Goal: Task Accomplishment & Management: Complete application form

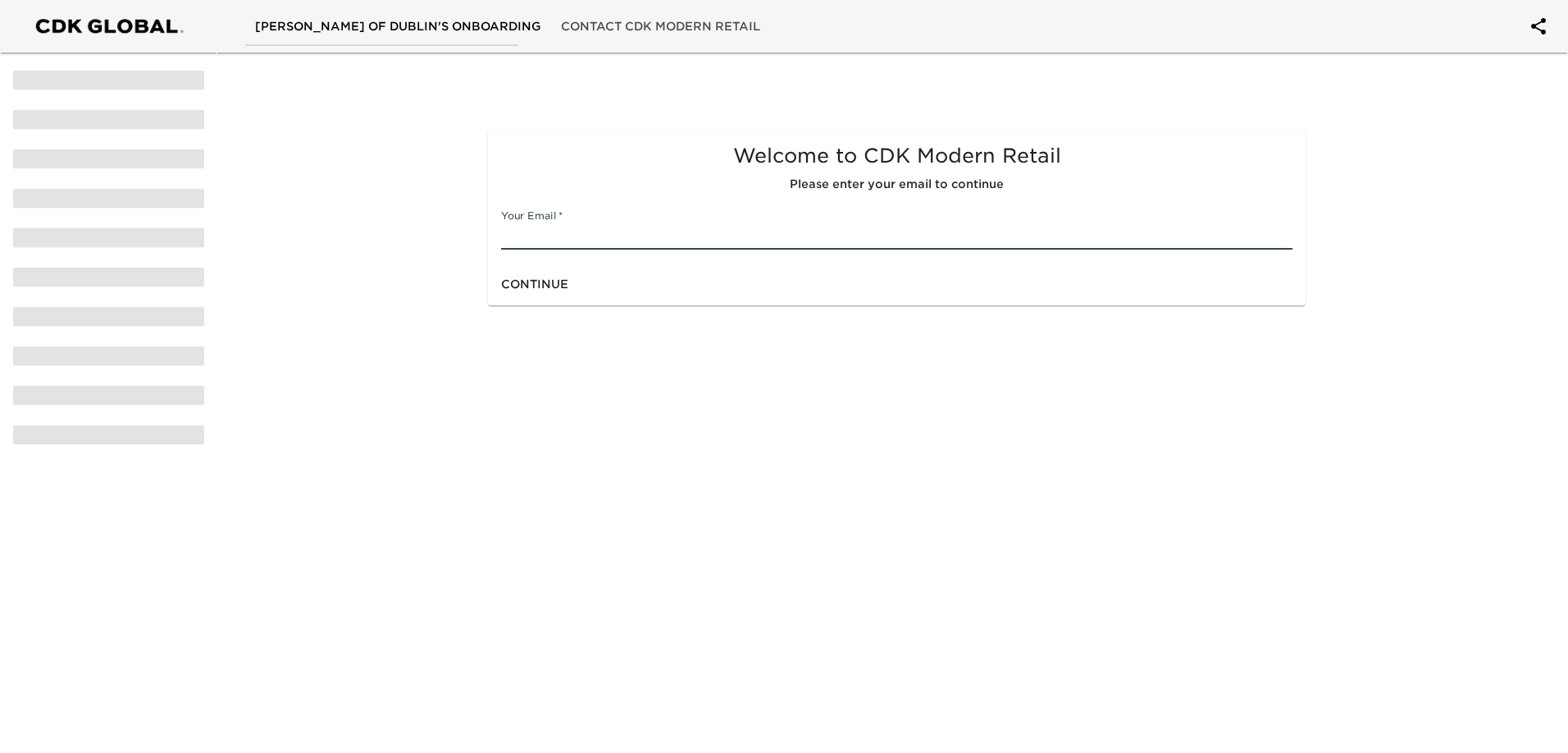
click at [736, 231] on input "text" at bounding box center [896, 236] width 791 height 26
type input "[EMAIL_ADDRESS][DOMAIN_NAME]"
click at [533, 288] on span "Continue" at bounding box center [534, 284] width 67 height 21
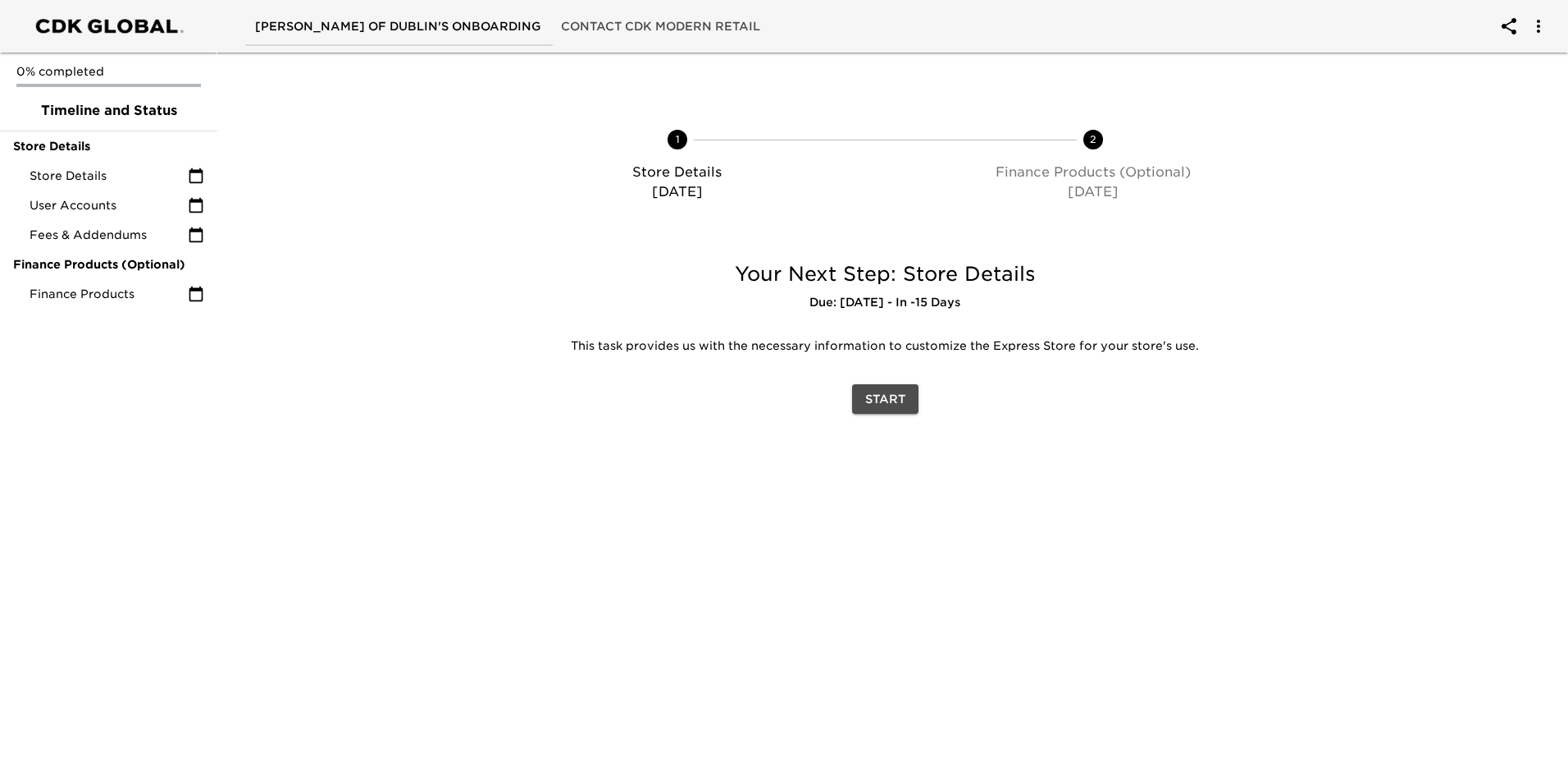
click at [889, 402] on span "Start" at bounding box center [885, 399] width 40 height 21
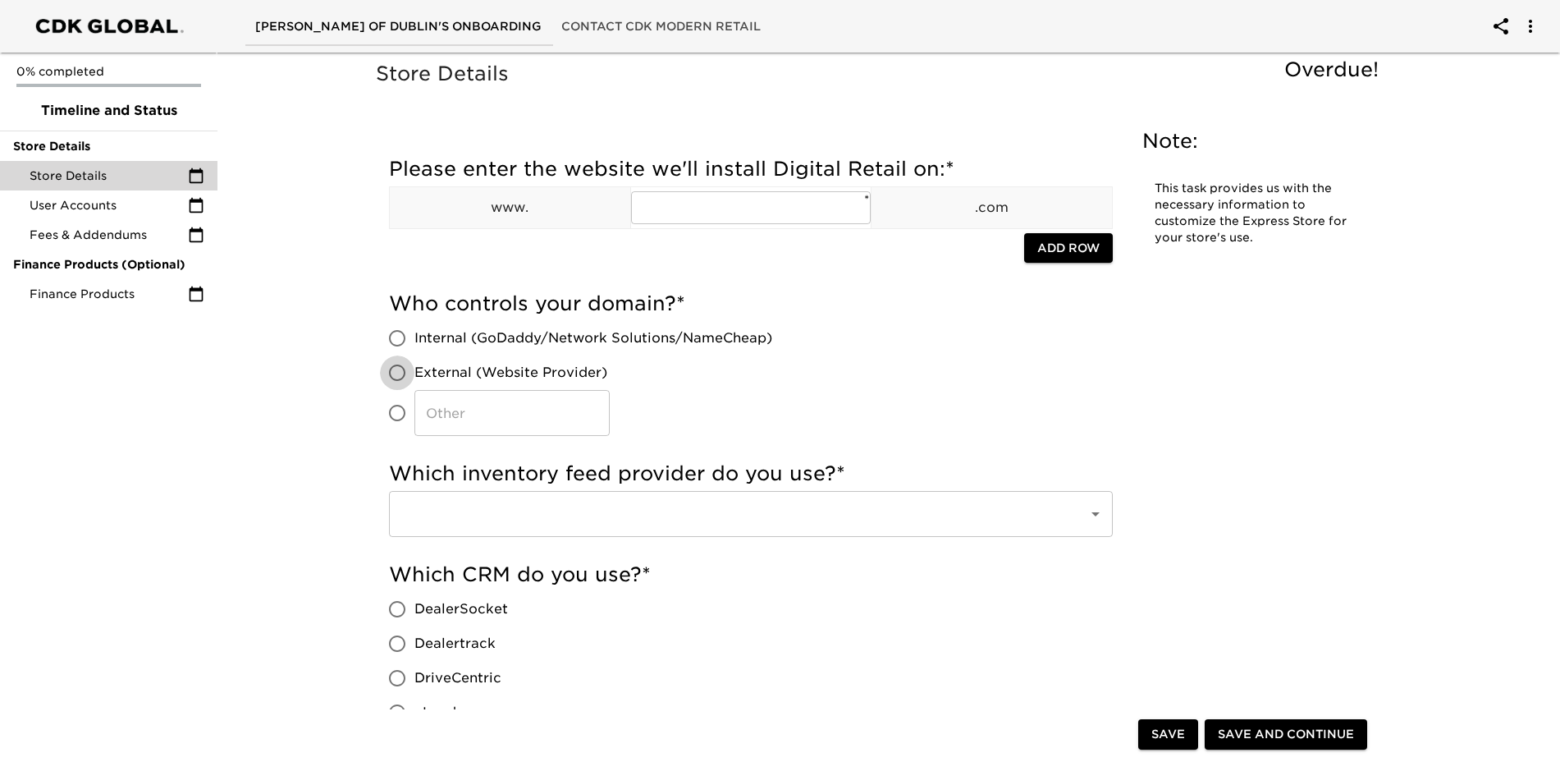
click at [403, 374] on input "External (Website Provider)" at bounding box center [397, 372] width 34 height 34
radio input "true"
click at [674, 208] on input "text" at bounding box center [751, 207] width 240 height 33
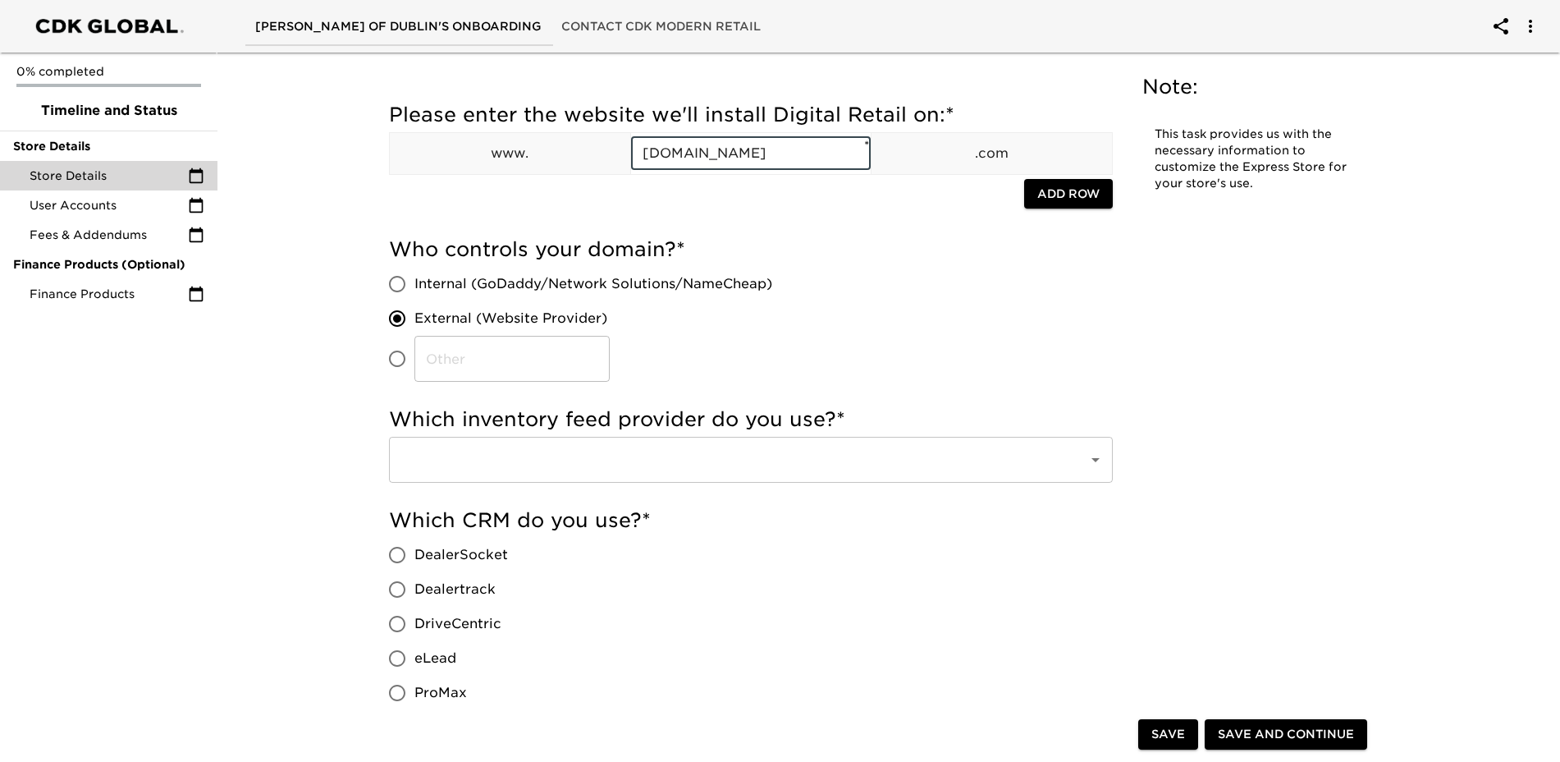
scroll to position [82, 0]
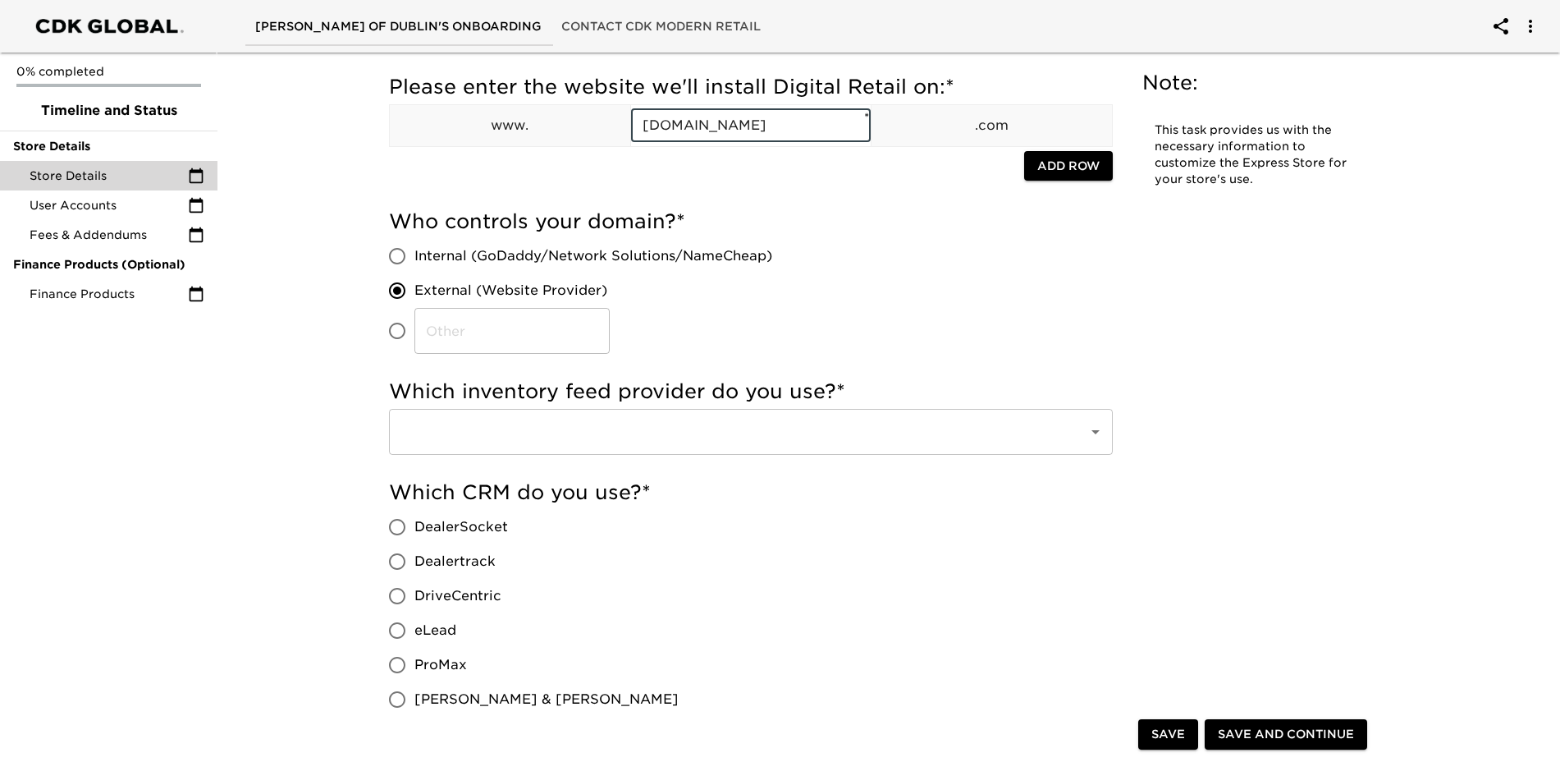
type input "[DOMAIN_NAME]"
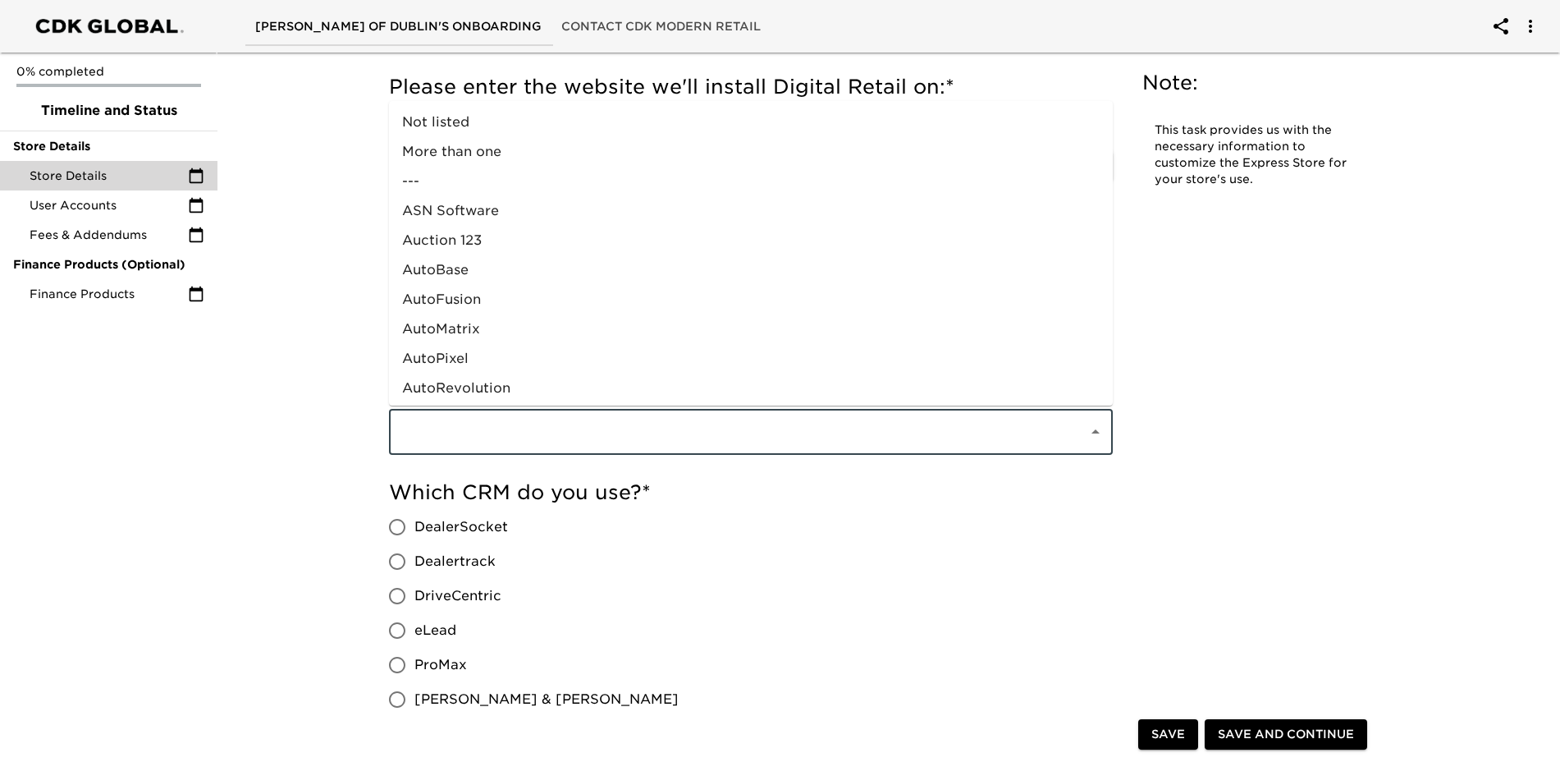
click at [456, 424] on input "text" at bounding box center [727, 431] width 663 height 31
click at [488, 153] on li "More than one" at bounding box center [751, 152] width 724 height 30
type input "More than one"
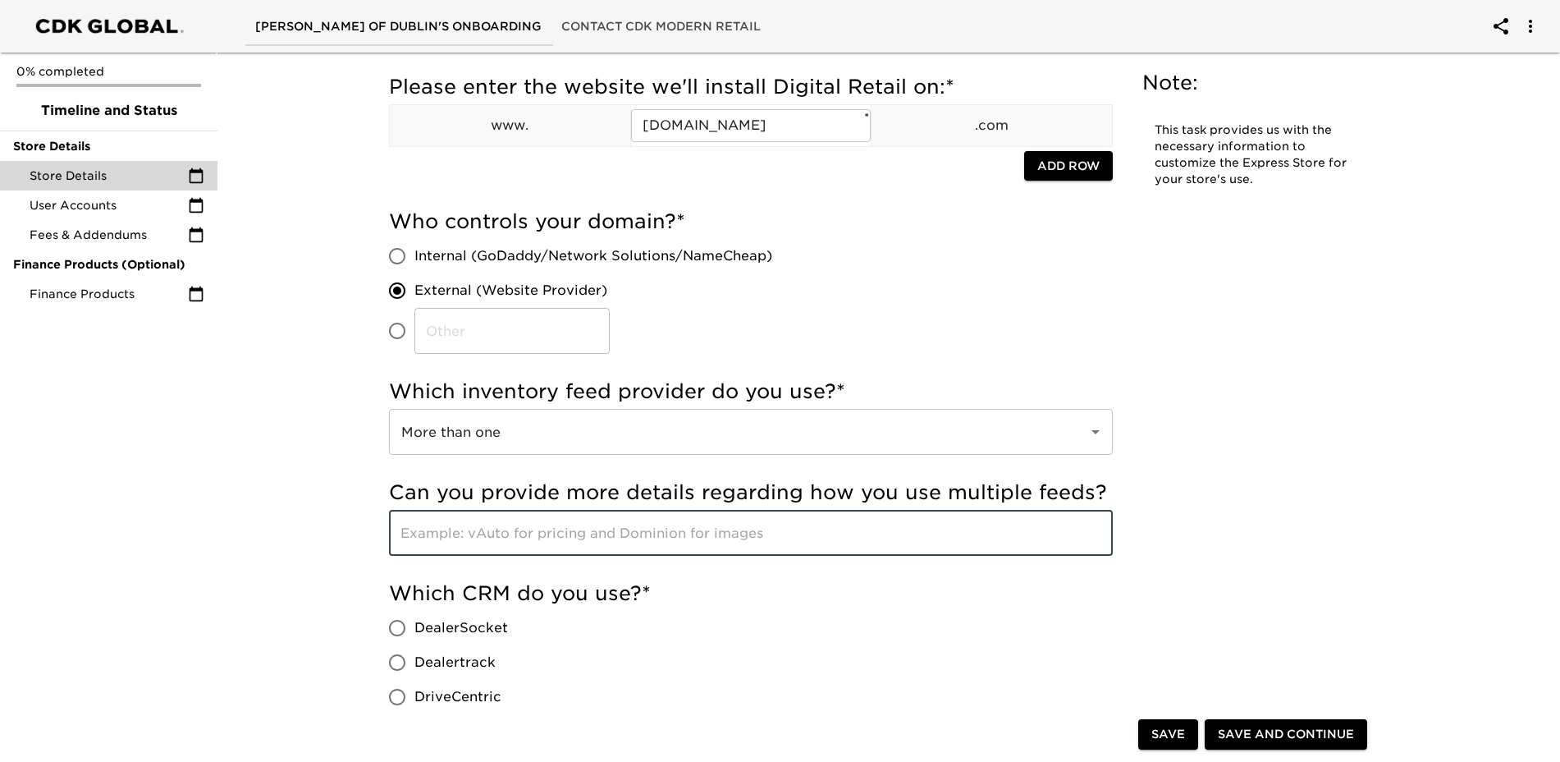
click at [897, 540] on input "text" at bounding box center [751, 533] width 724 height 46
drag, startPoint x: 897, startPoint y: 540, endPoint x: 715, endPoint y: 553, distance: 182.7
click at [839, 528] on input "Photos, comments and video come from Chroma Cars and pricing comes from [GEOGRA…" at bounding box center [751, 533] width 724 height 46
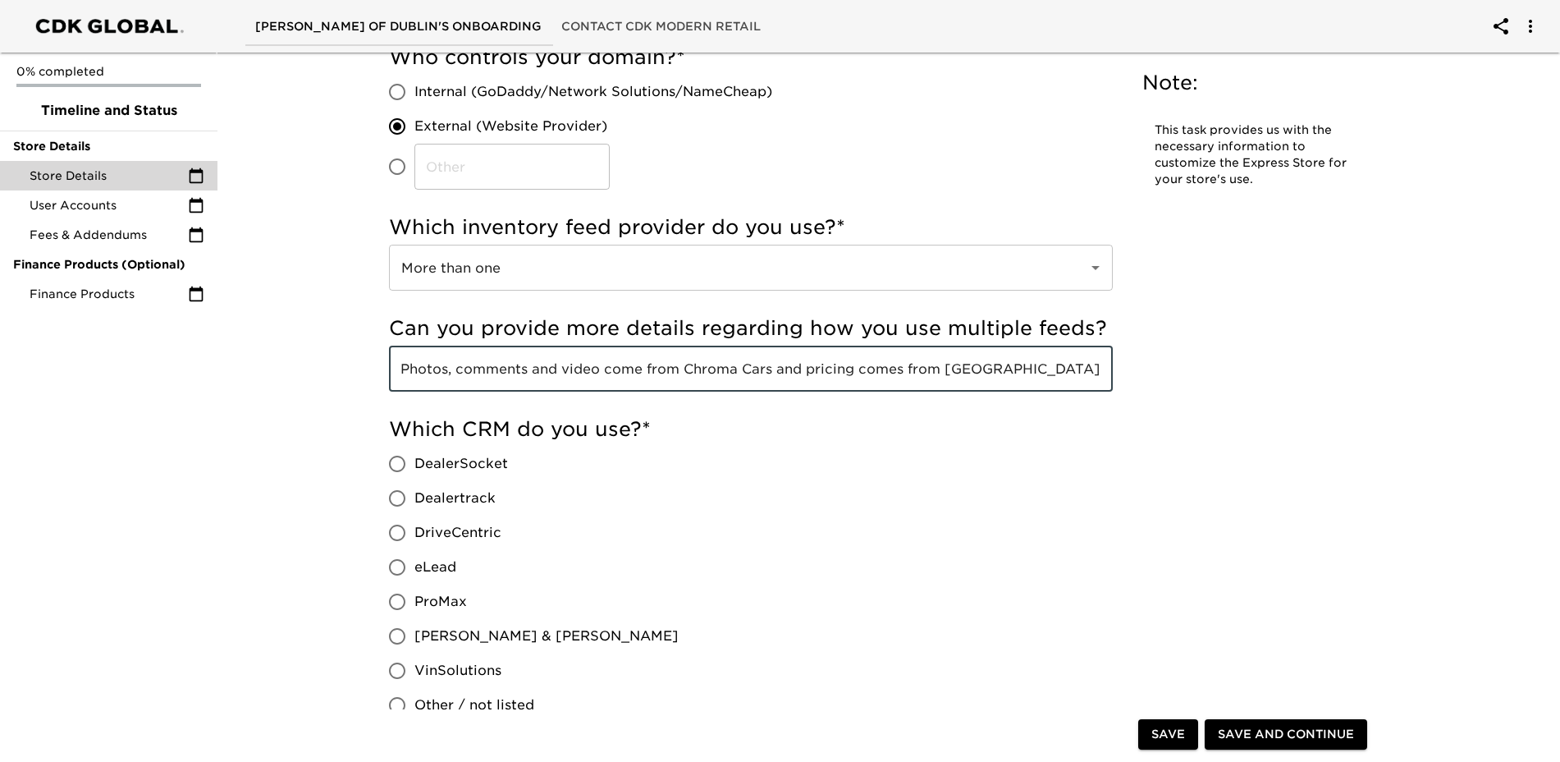
scroll to position [328, 0]
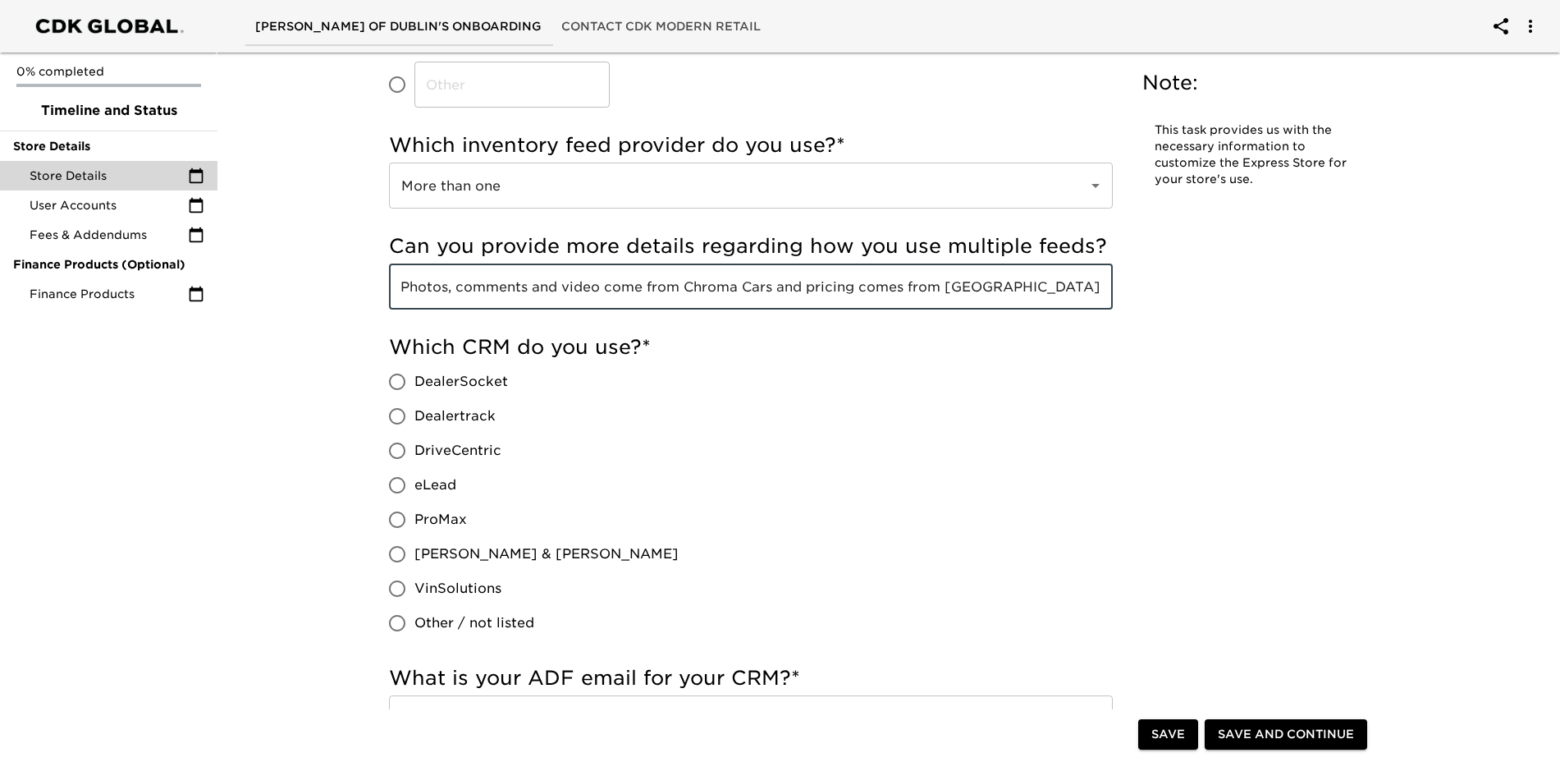
type input "Photos, comments and video come from Chroma Cars and pricing comes from [GEOGRA…"
click at [397, 582] on input "VinSolutions" at bounding box center [397, 588] width 34 height 34
radio input "true"
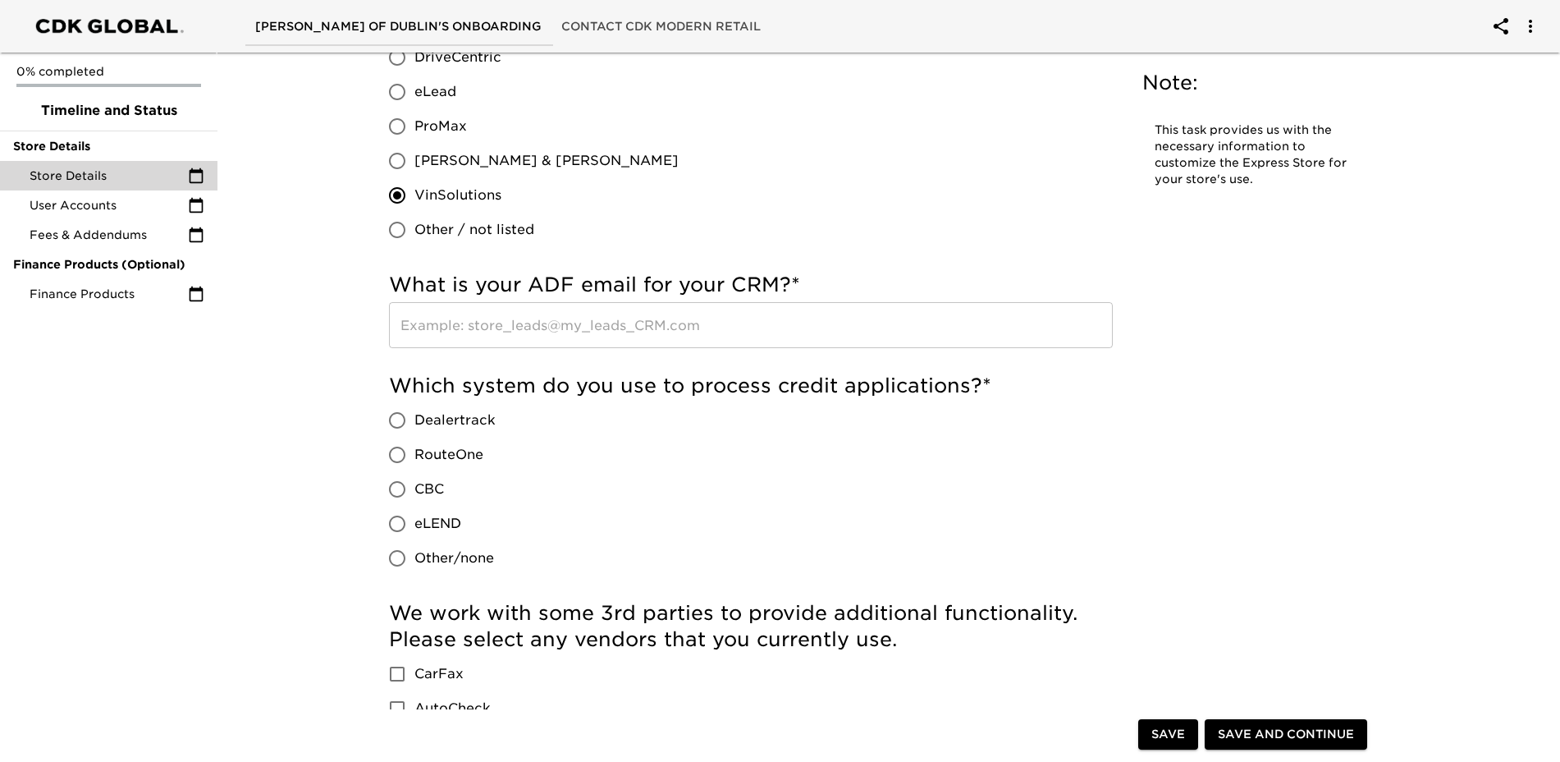
scroll to position [903, 0]
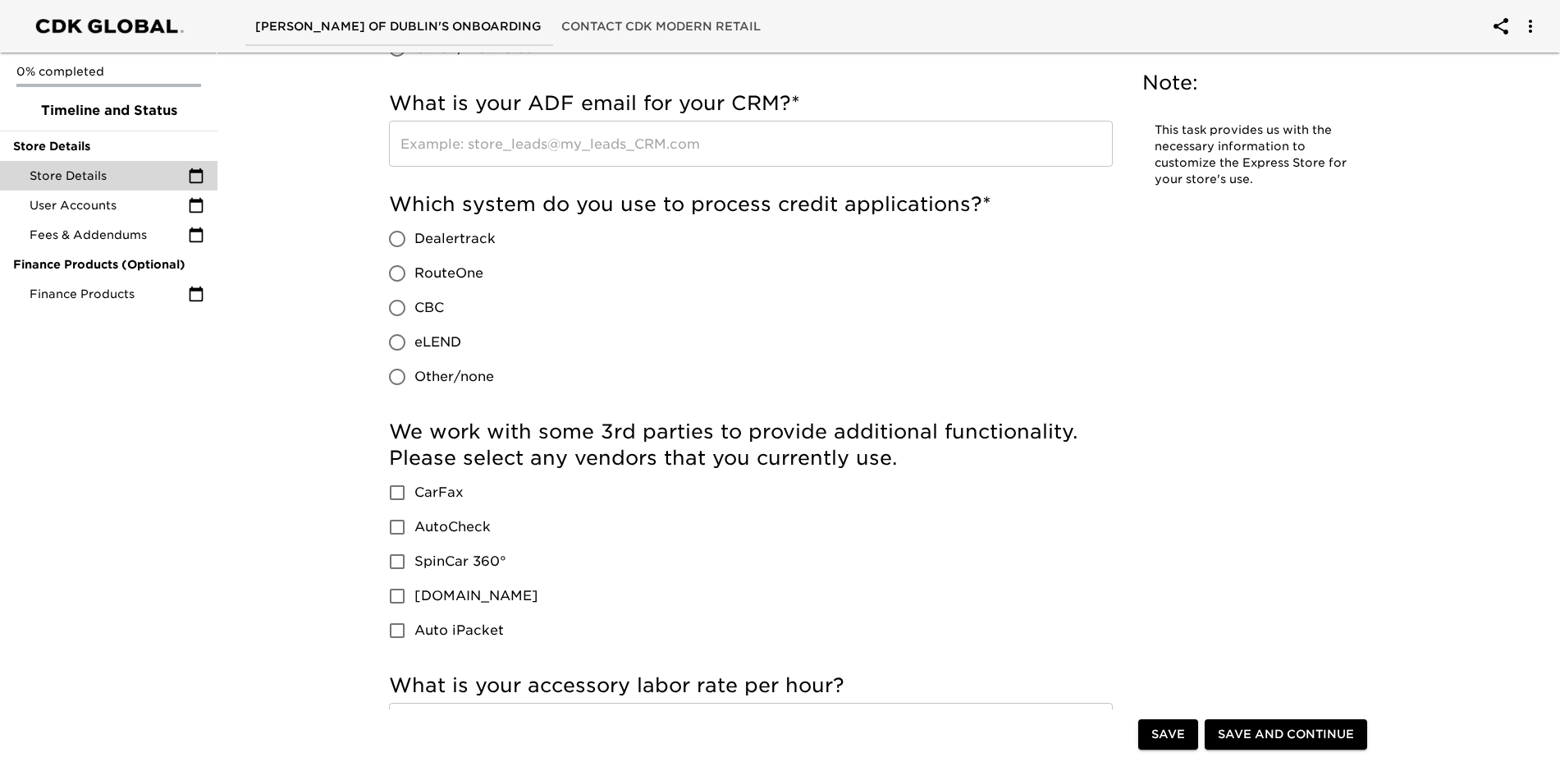
click at [393, 239] on input "Dealertrack" at bounding box center [397, 239] width 34 height 34
radio input "true"
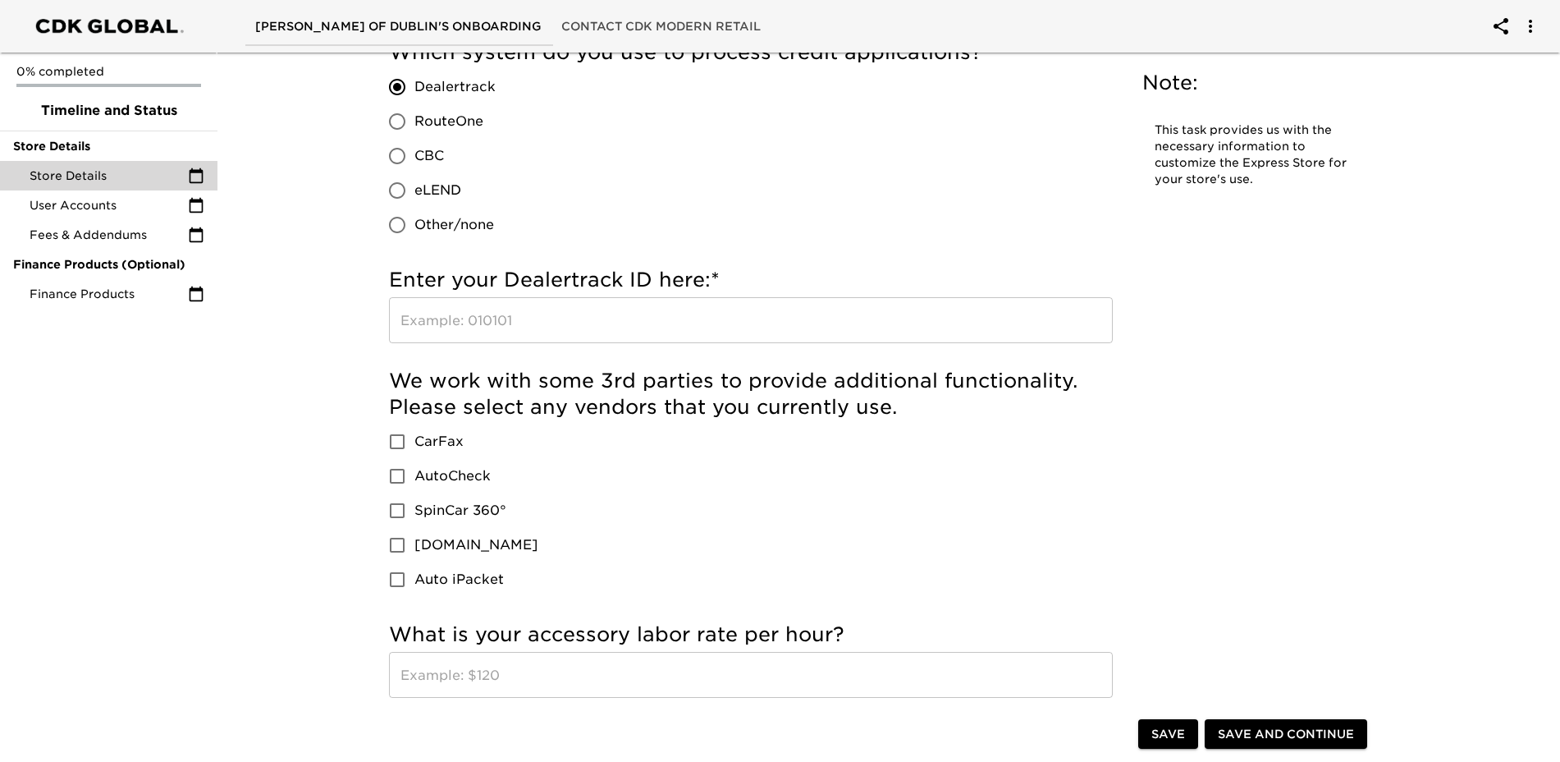
scroll to position [1067, 0]
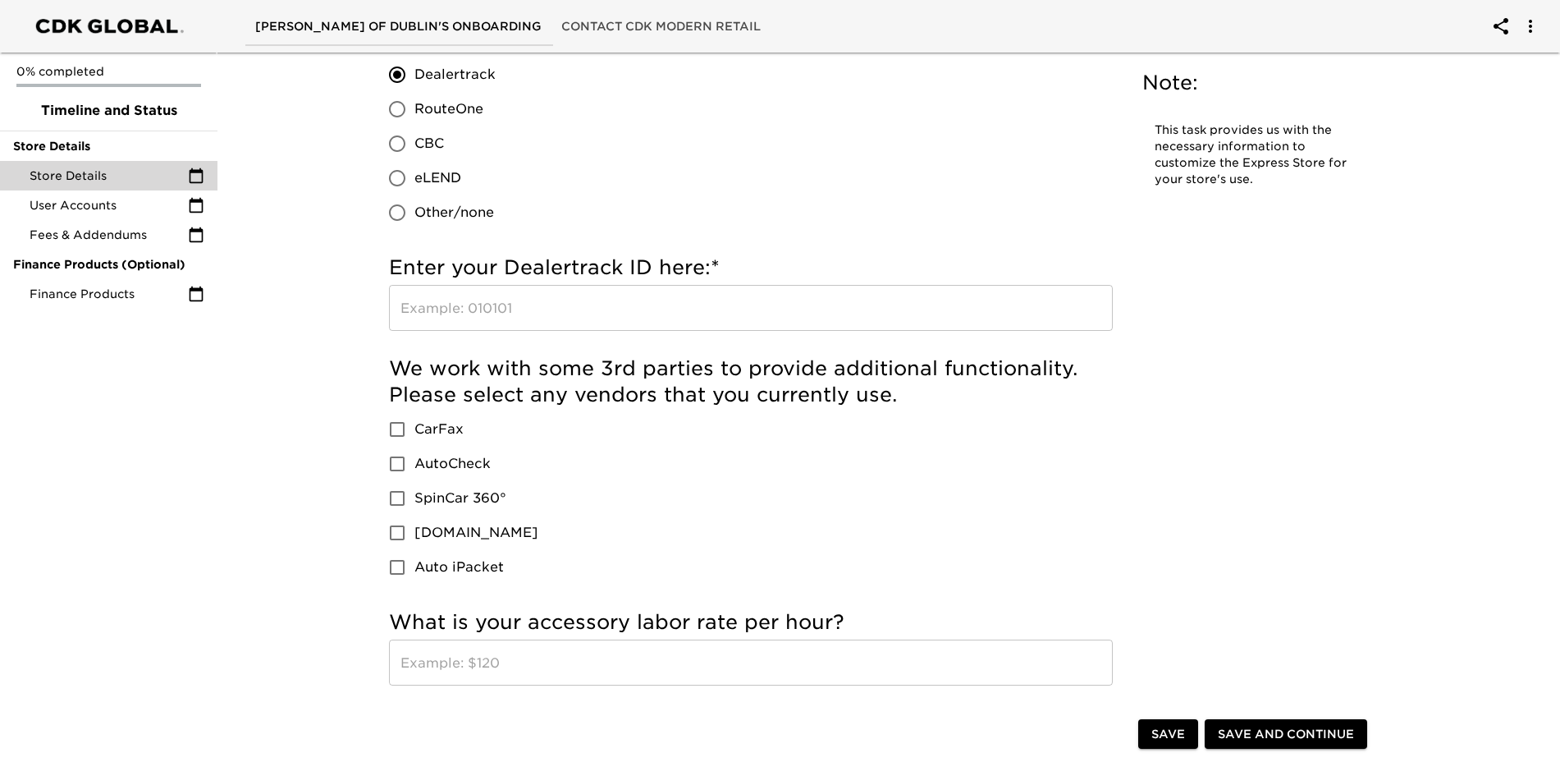
click at [659, 313] on input "text" at bounding box center [751, 308] width 724 height 46
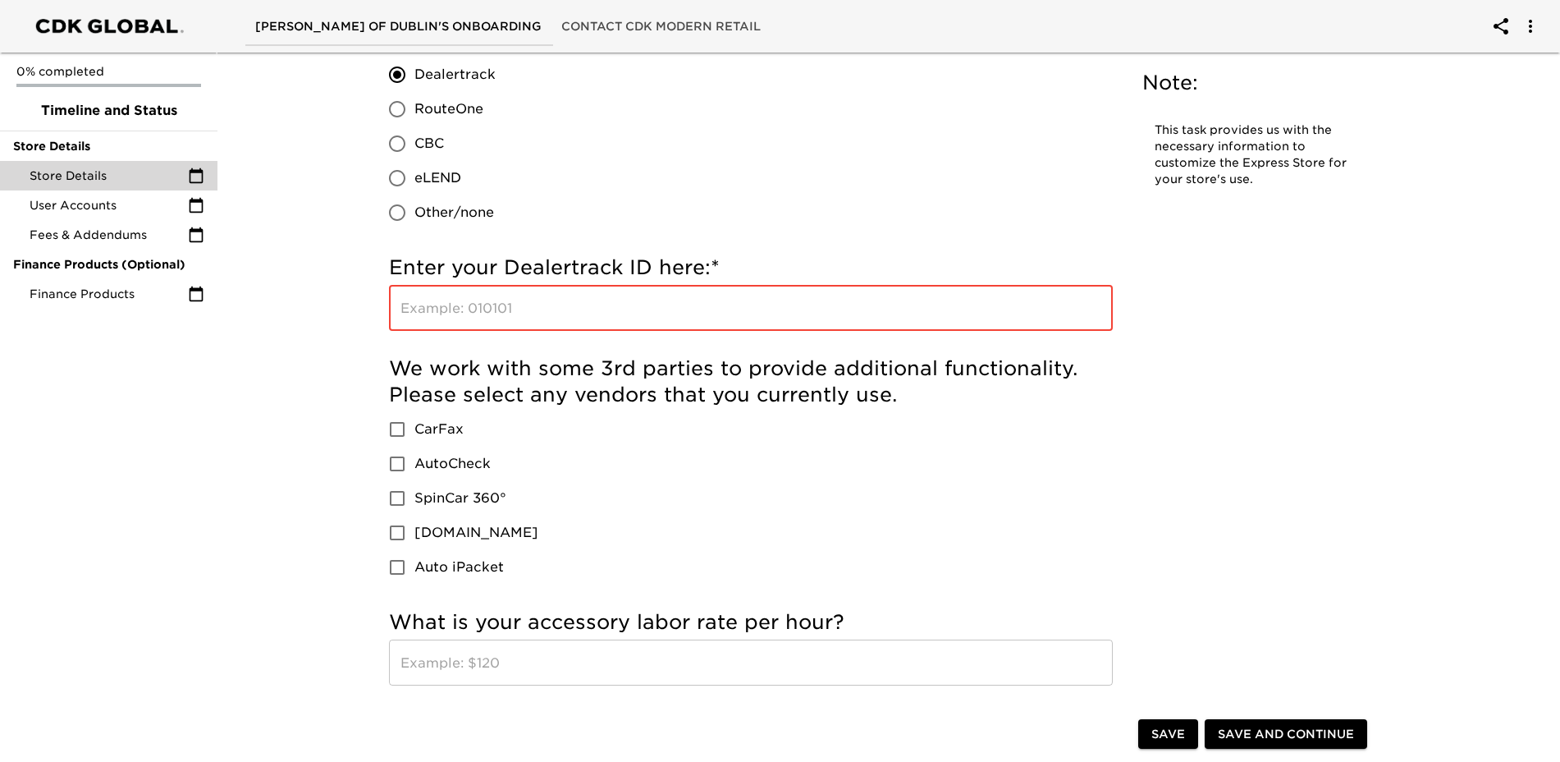
paste input "108404"
type input "108404"
click at [398, 570] on input "Auto iPacket" at bounding box center [397, 567] width 34 height 34
checkbox input "true"
click at [391, 428] on input "CarFax" at bounding box center [397, 429] width 34 height 34
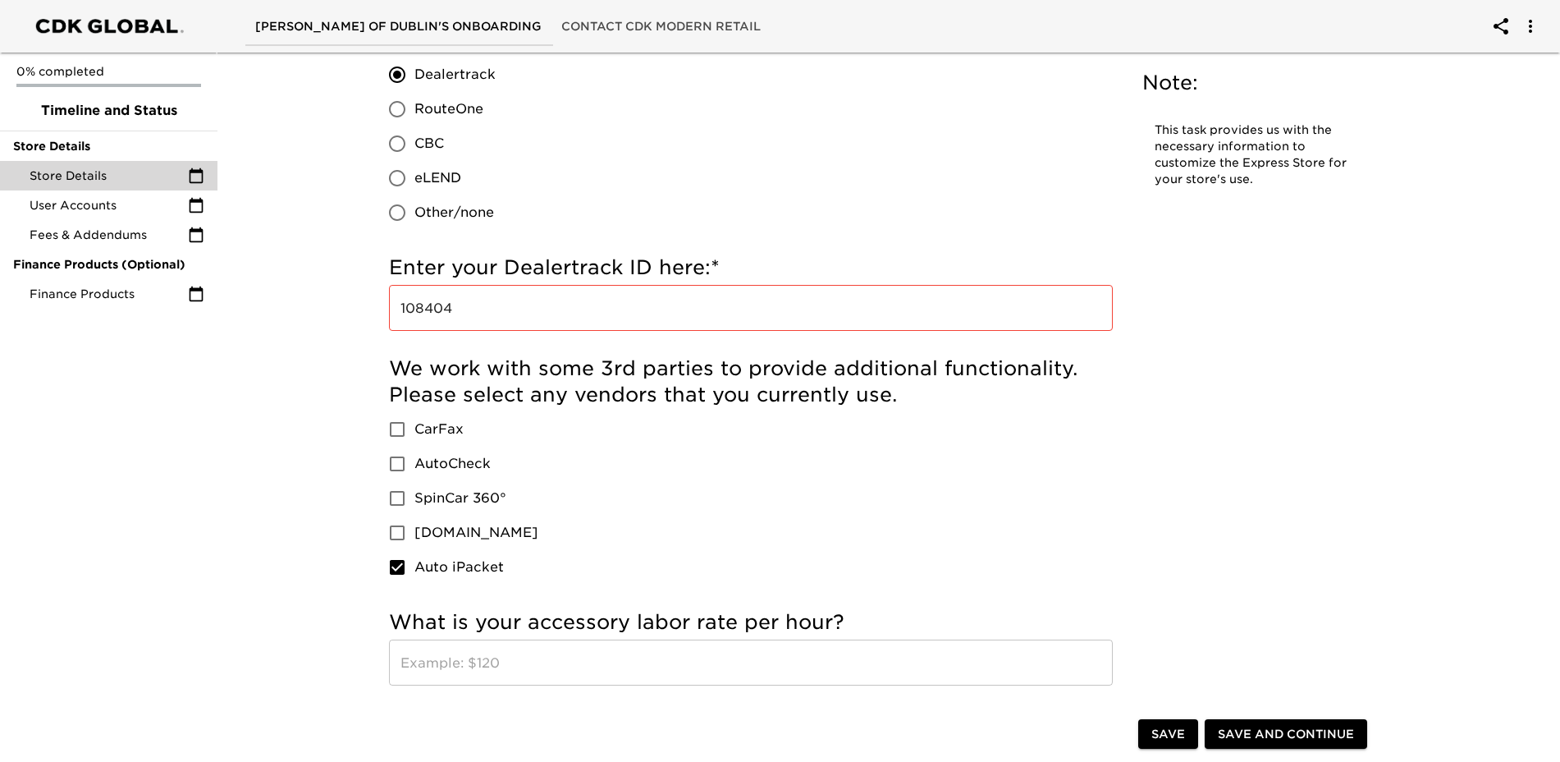
checkbox input "true"
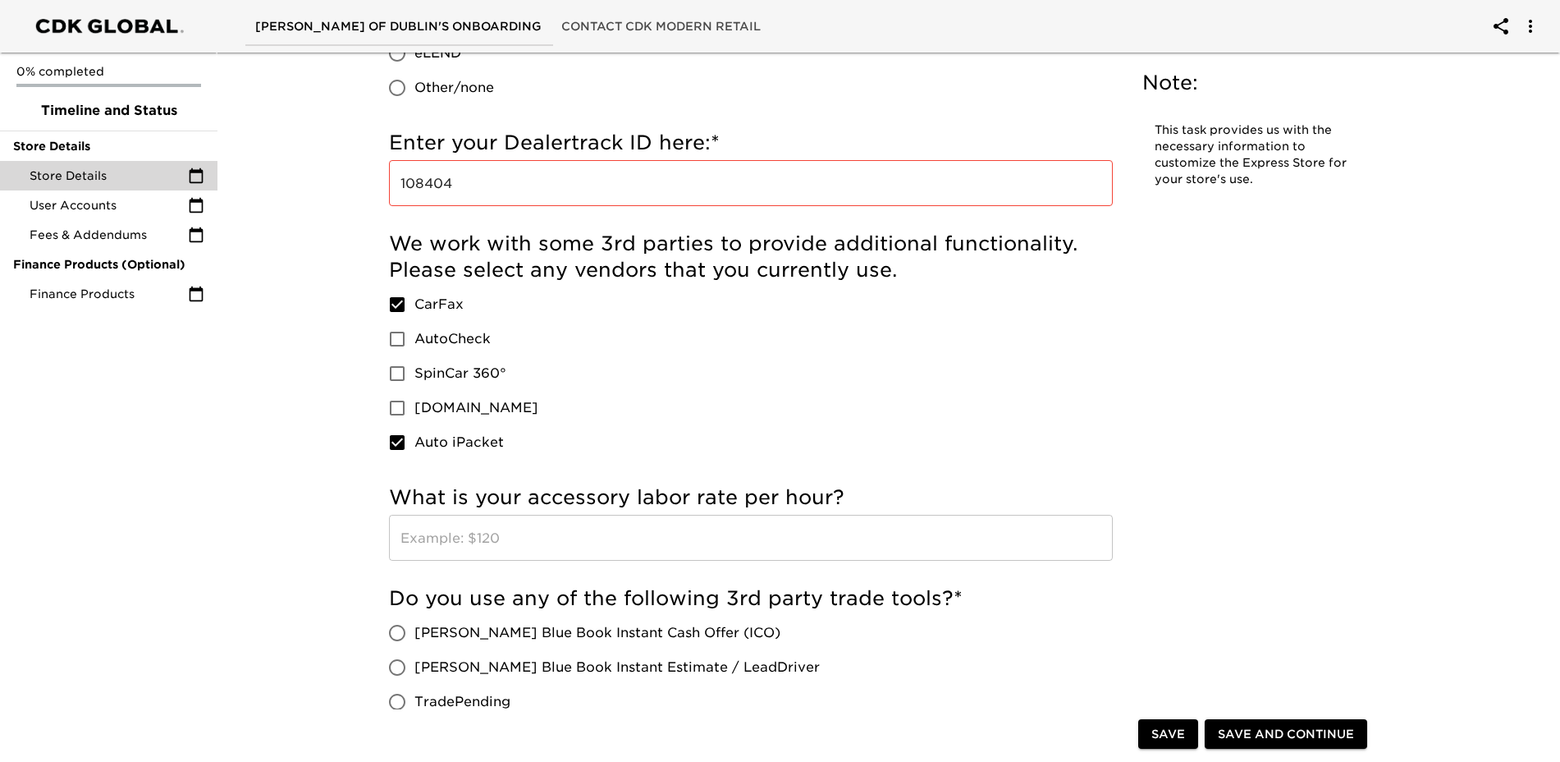
scroll to position [1231, 0]
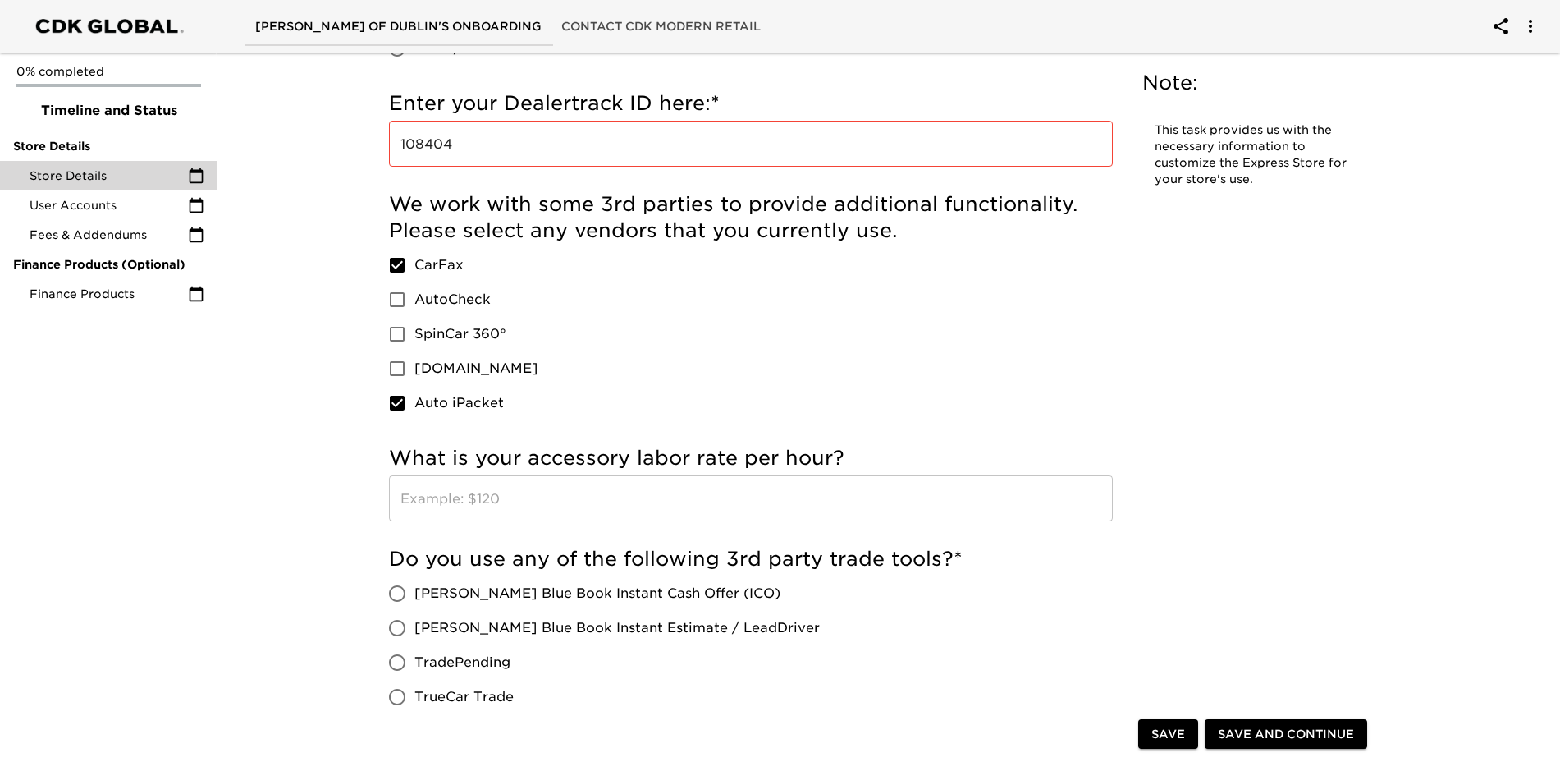
click at [395, 592] on input "[PERSON_NAME] Blue Book Instant Cash Offer (ICO)" at bounding box center [397, 593] width 34 height 34
radio input "true"
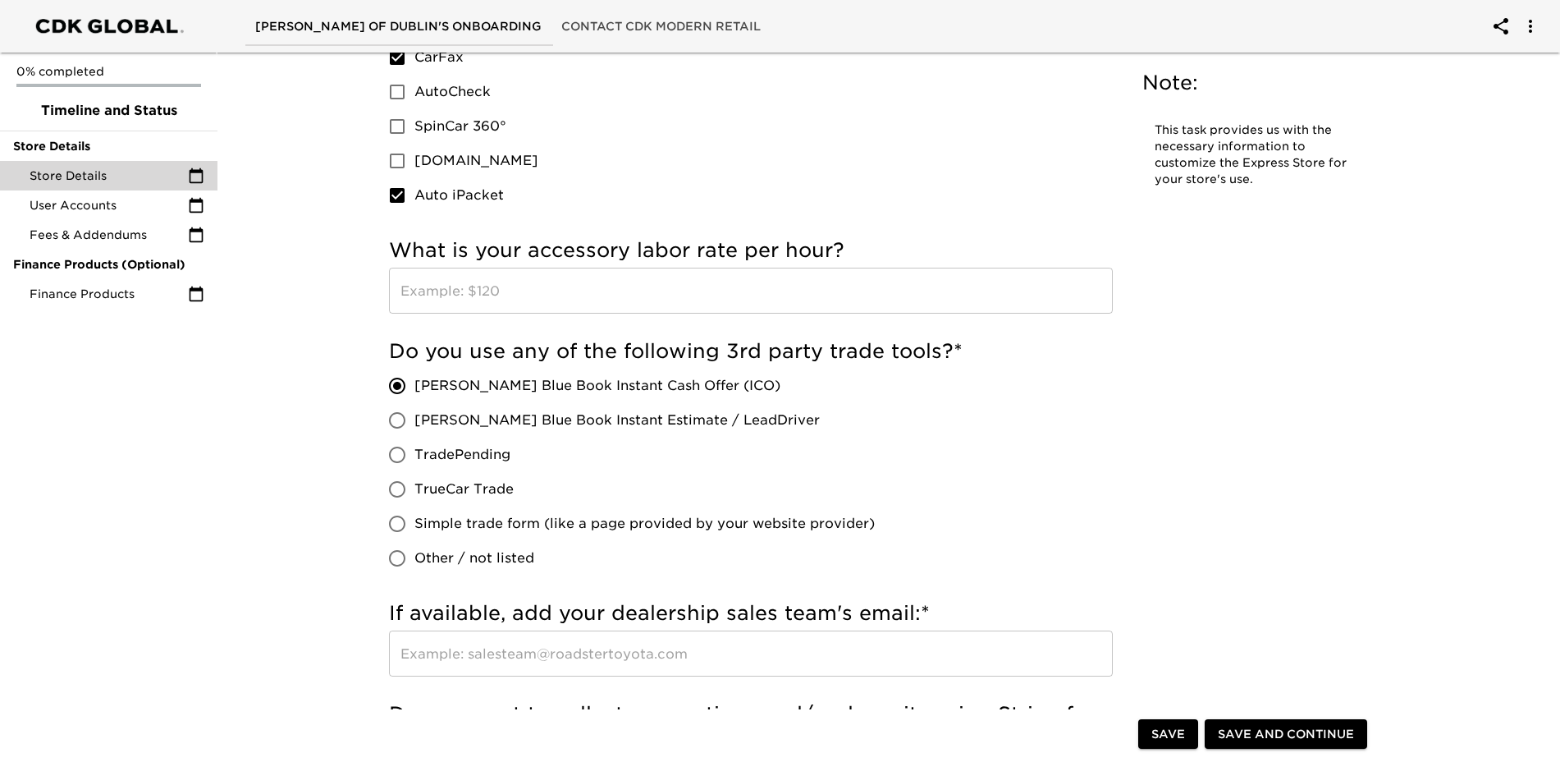
scroll to position [1477, 0]
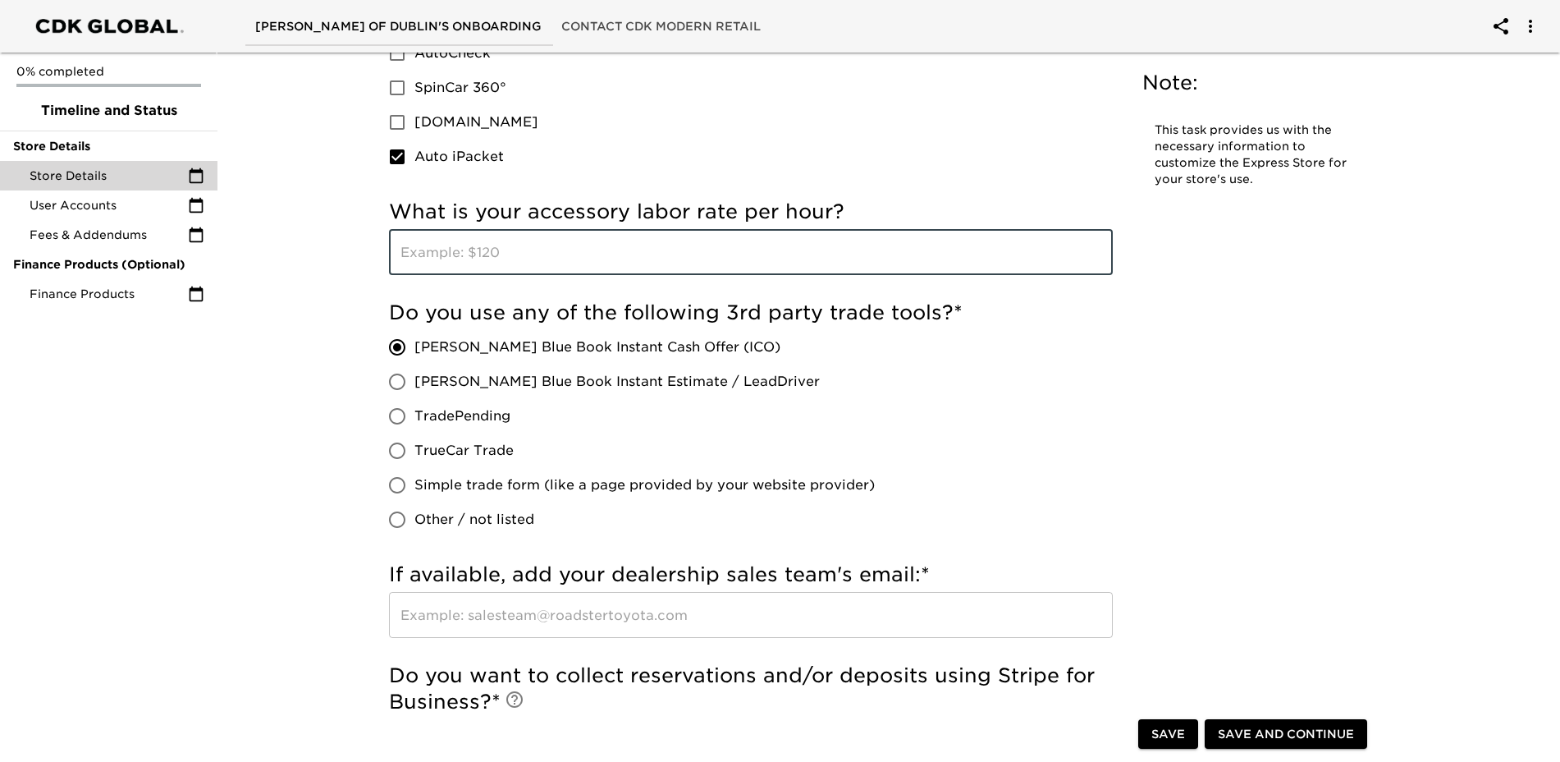
click at [581, 249] on input "text" at bounding box center [751, 252] width 724 height 46
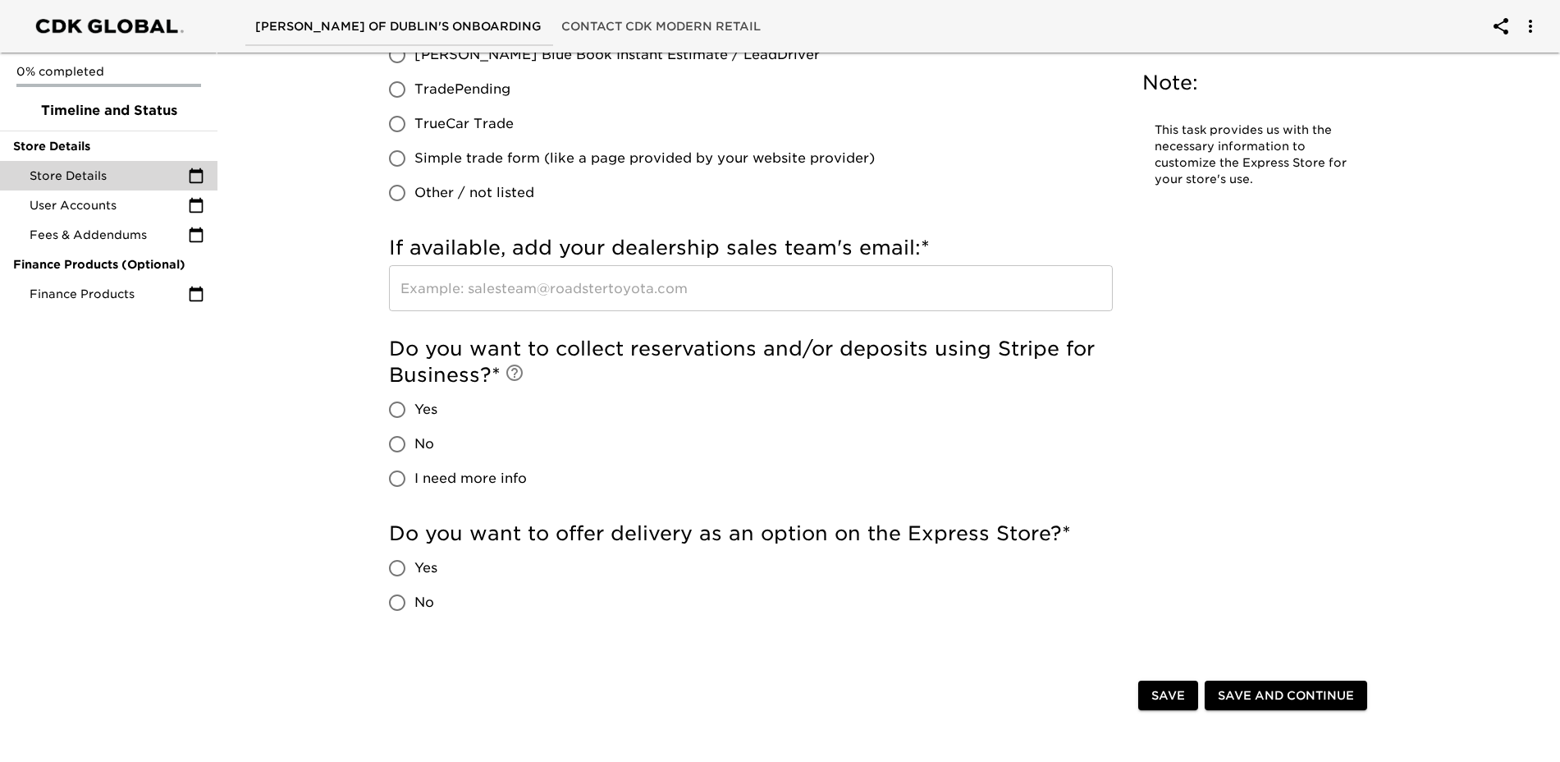
scroll to position [1806, 0]
click at [393, 483] on input "I need more info" at bounding box center [397, 477] width 34 height 34
radio input "true"
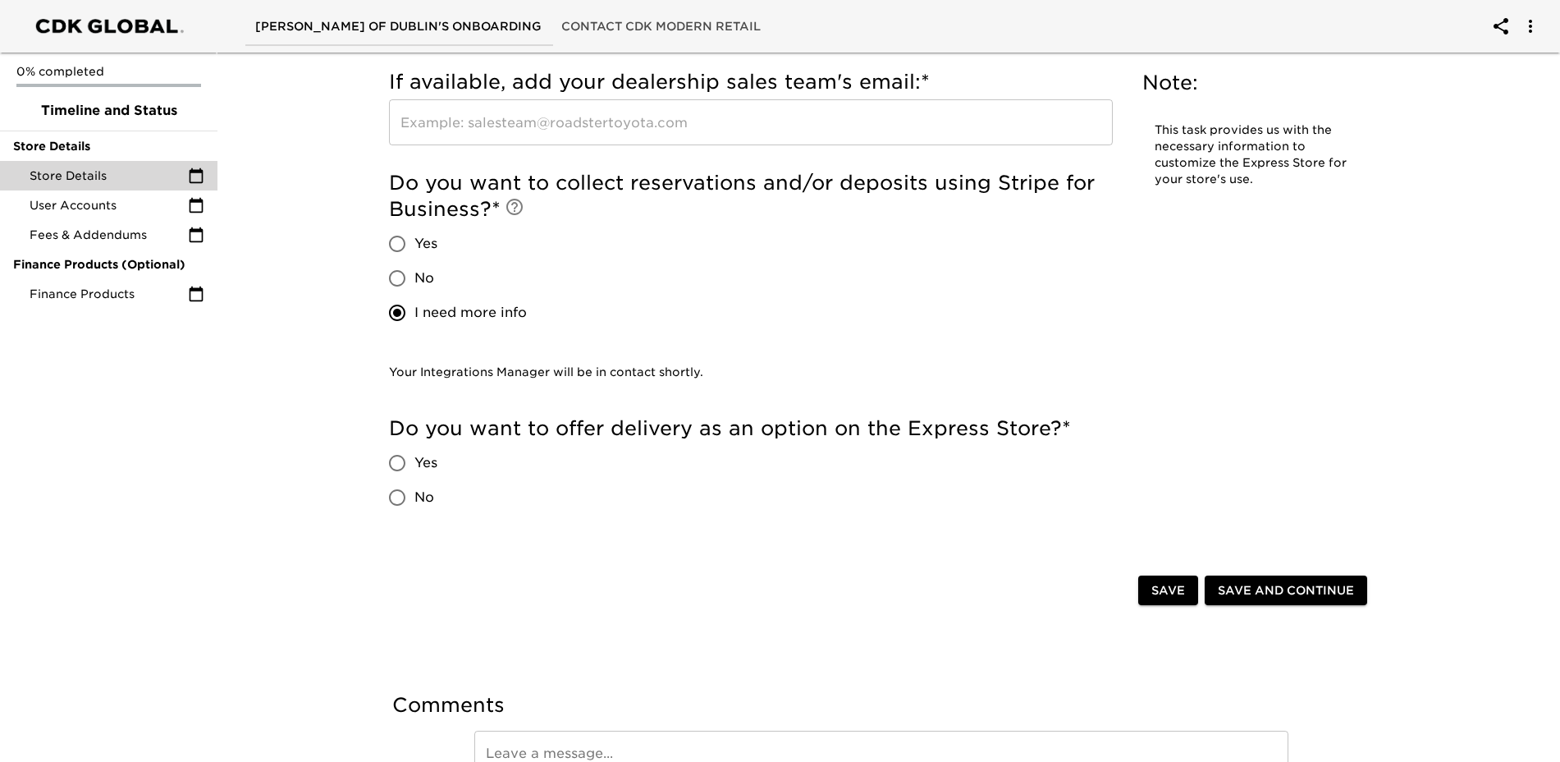
scroll to position [2062, 0]
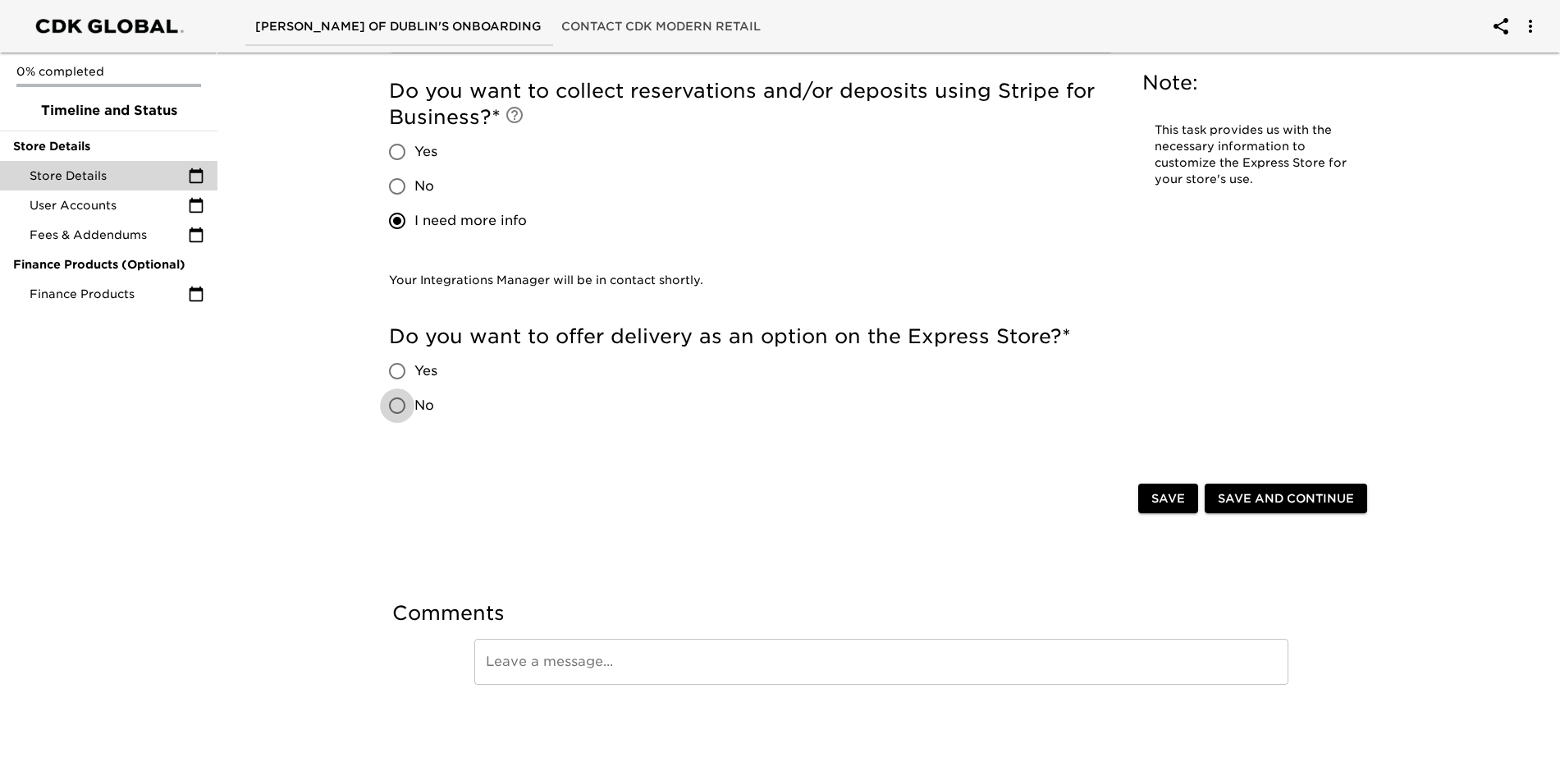
drag, startPoint x: 399, startPoint y: 405, endPoint x: 407, endPoint y: 406, distance: 8.2
click at [399, 405] on input "No" at bounding box center [397, 405] width 34 height 34
radio input "true"
click at [1281, 502] on span "Save and Continue" at bounding box center [1286, 498] width 136 height 21
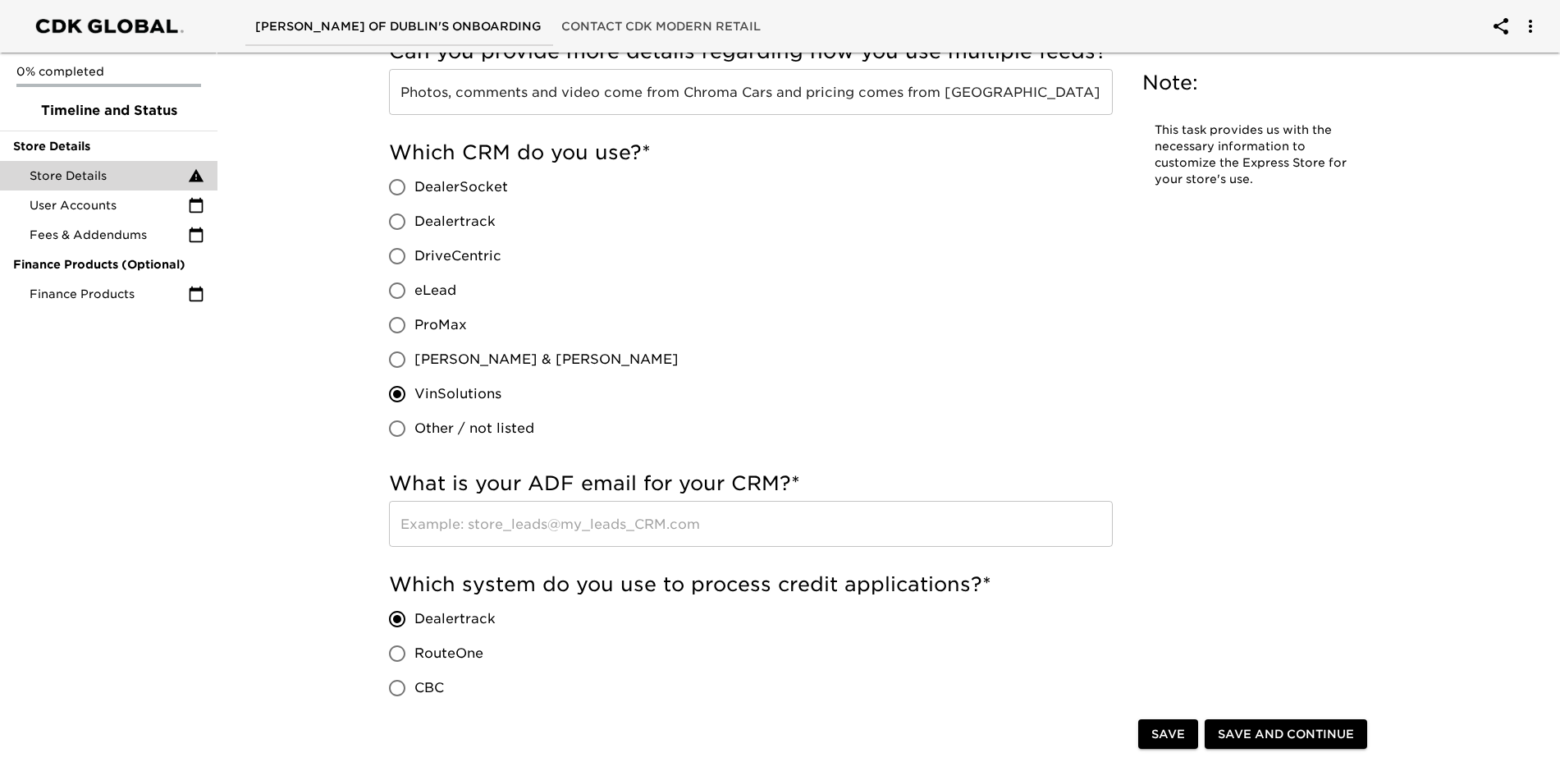
scroll to position [657, 0]
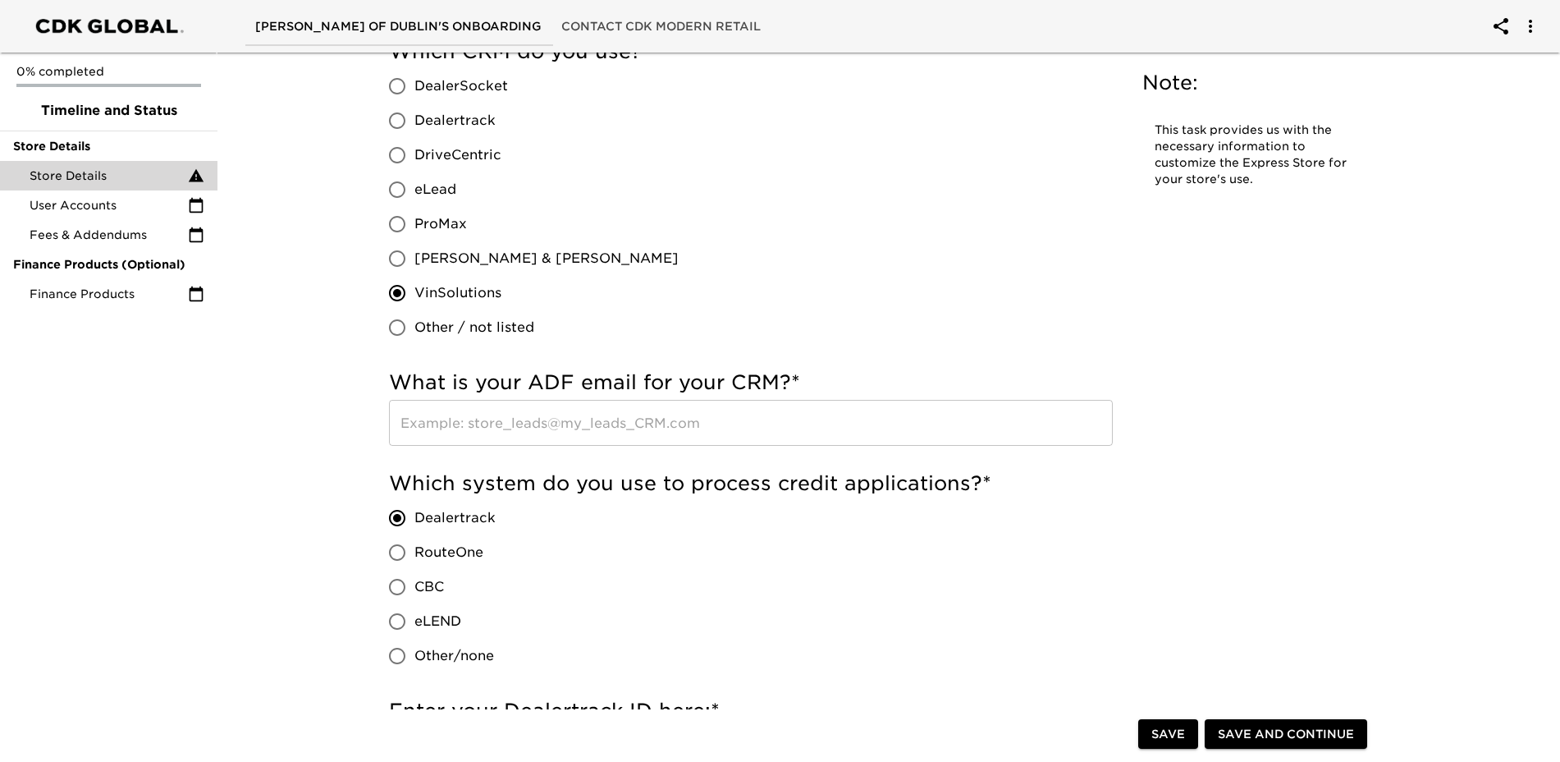
click at [803, 421] on input "text" at bounding box center [751, 423] width 724 height 46
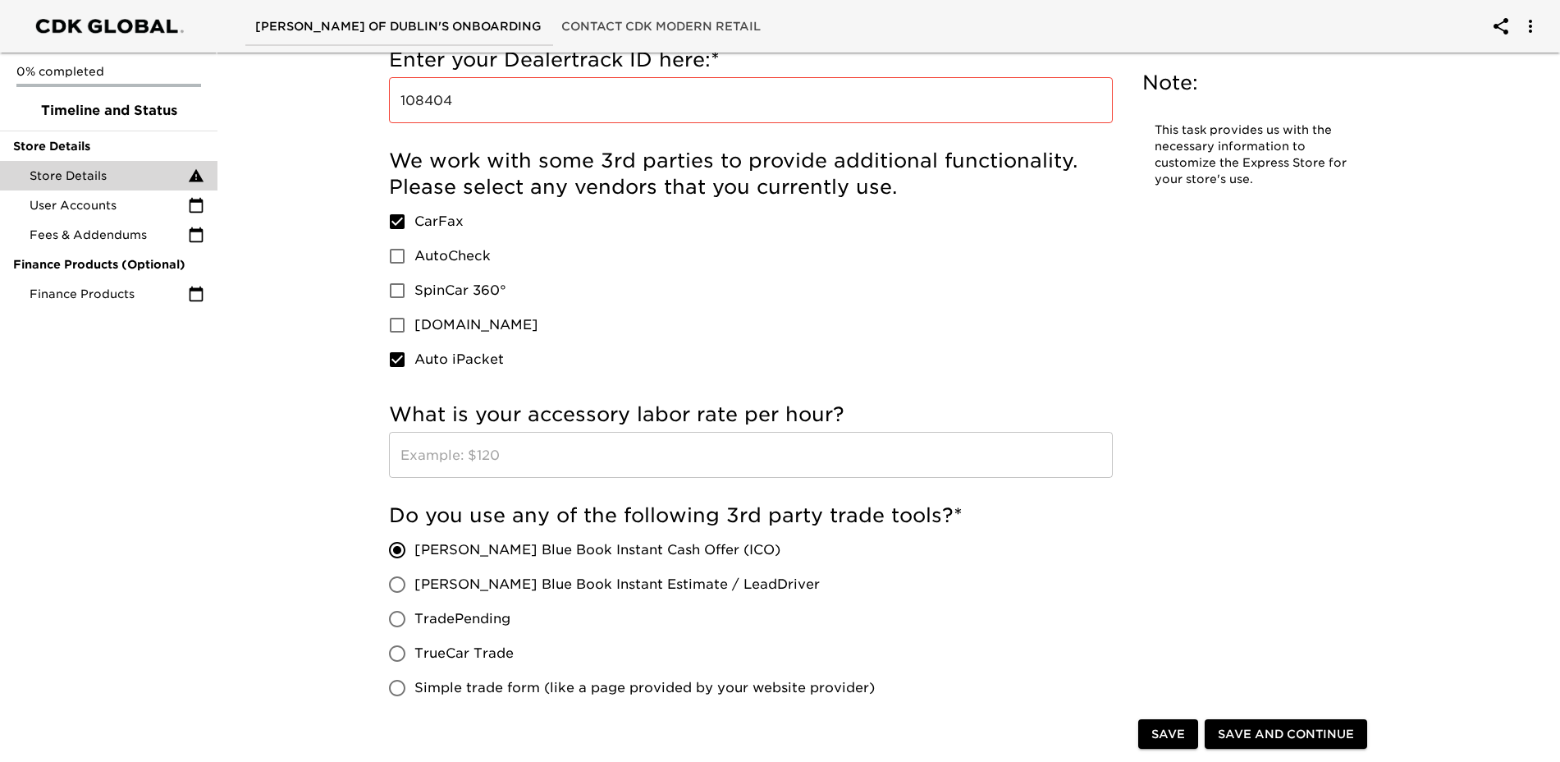
scroll to position [1641, 0]
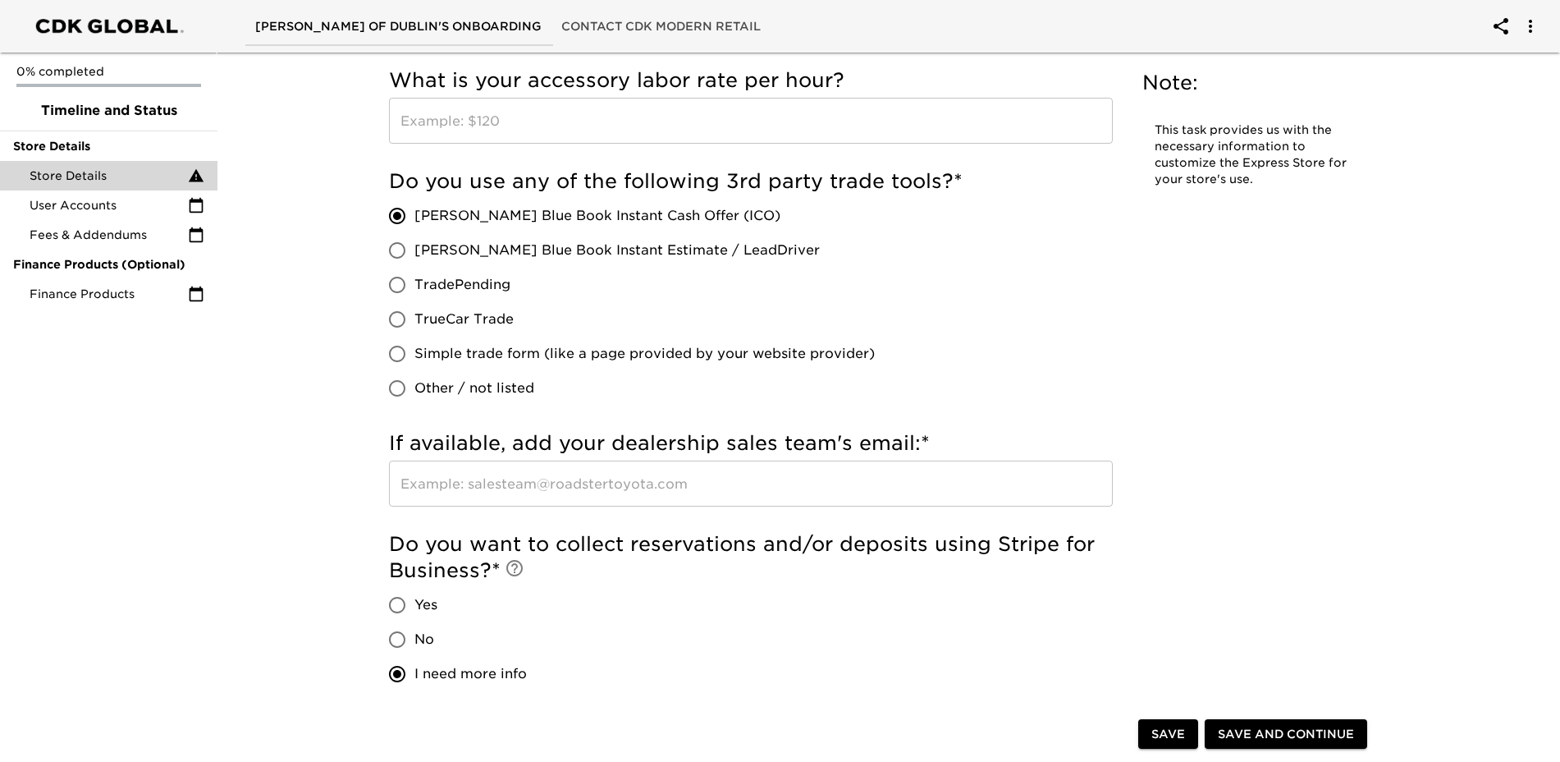
type input "[EMAIL_ADDRESS][DOMAIN_NAME]"
click at [555, 136] on input "text" at bounding box center [751, 121] width 724 height 46
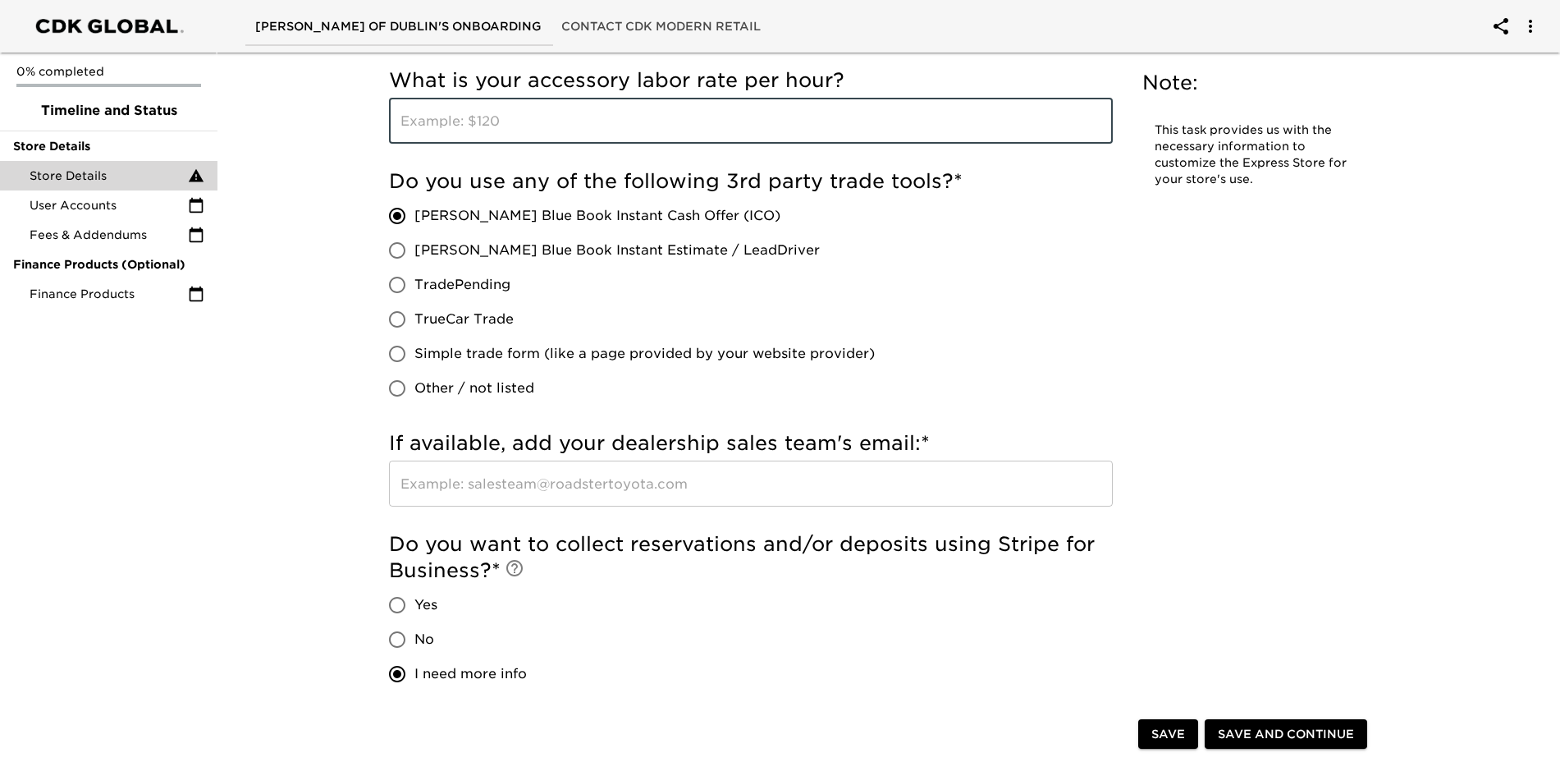
click at [478, 492] on input "text" at bounding box center [751, 483] width 724 height 46
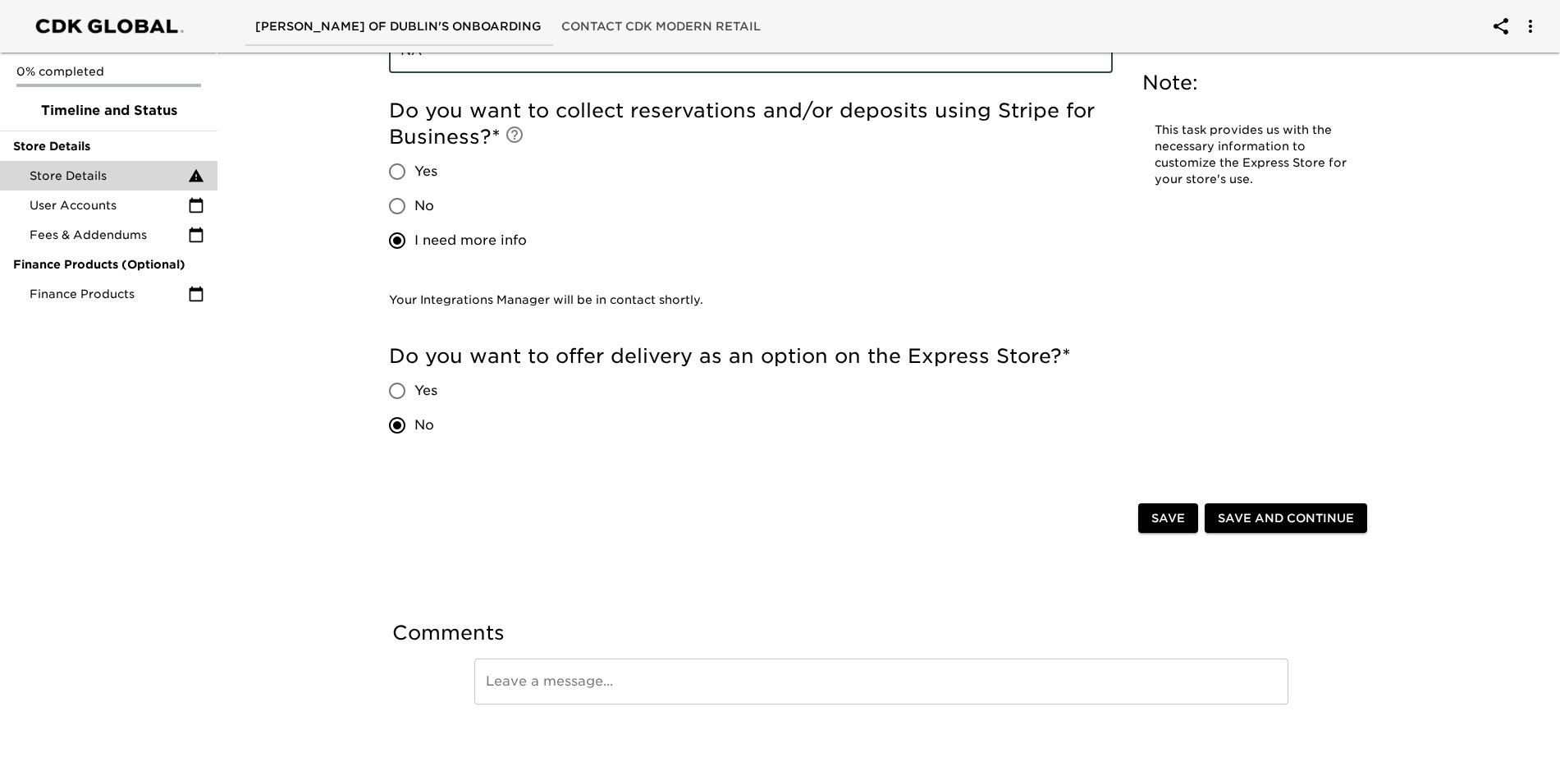
scroll to position [2094, 0]
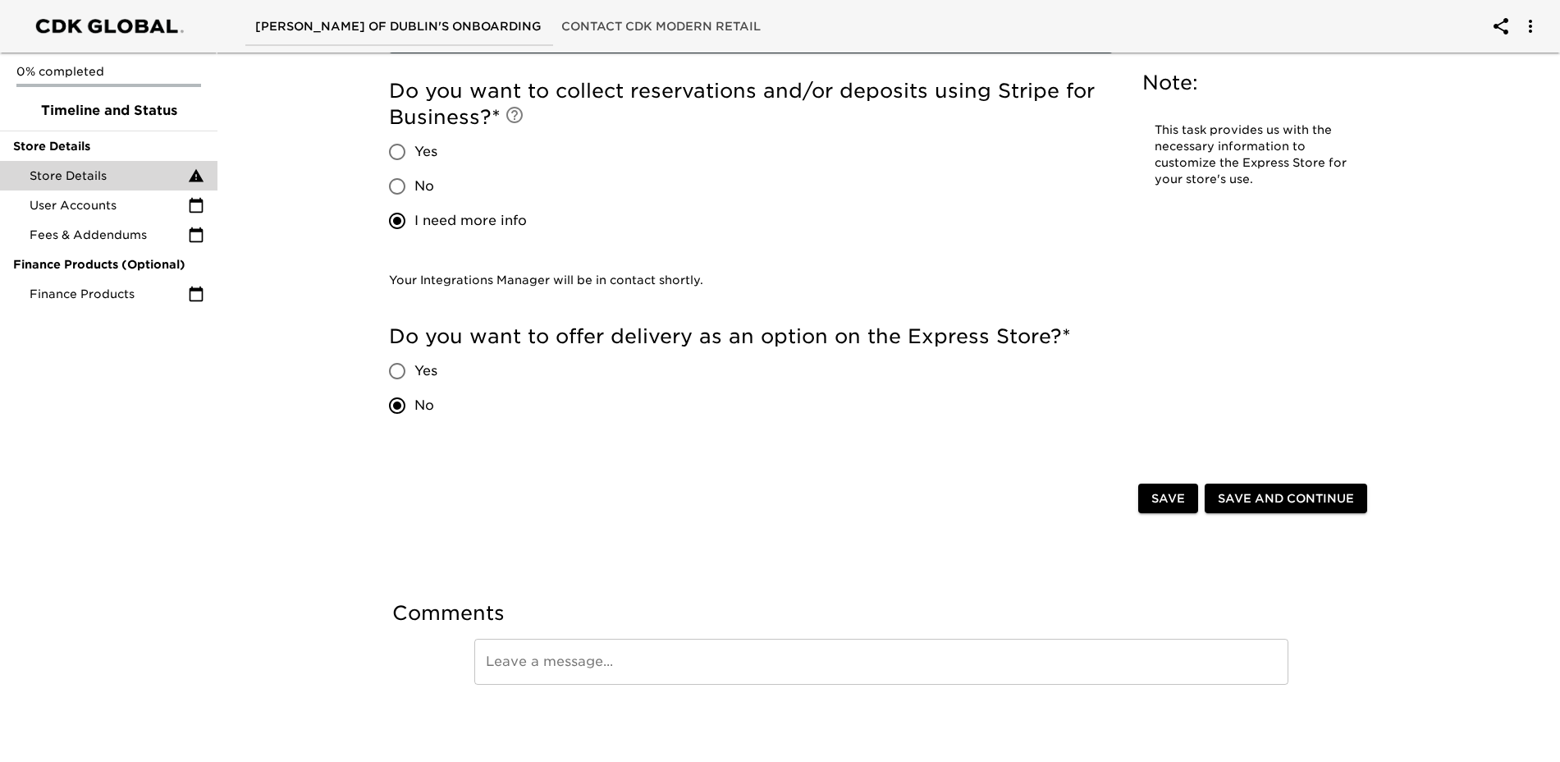
type input "NA"
click at [1278, 483] on button "Save and Continue" at bounding box center [1286, 498] width 163 height 30
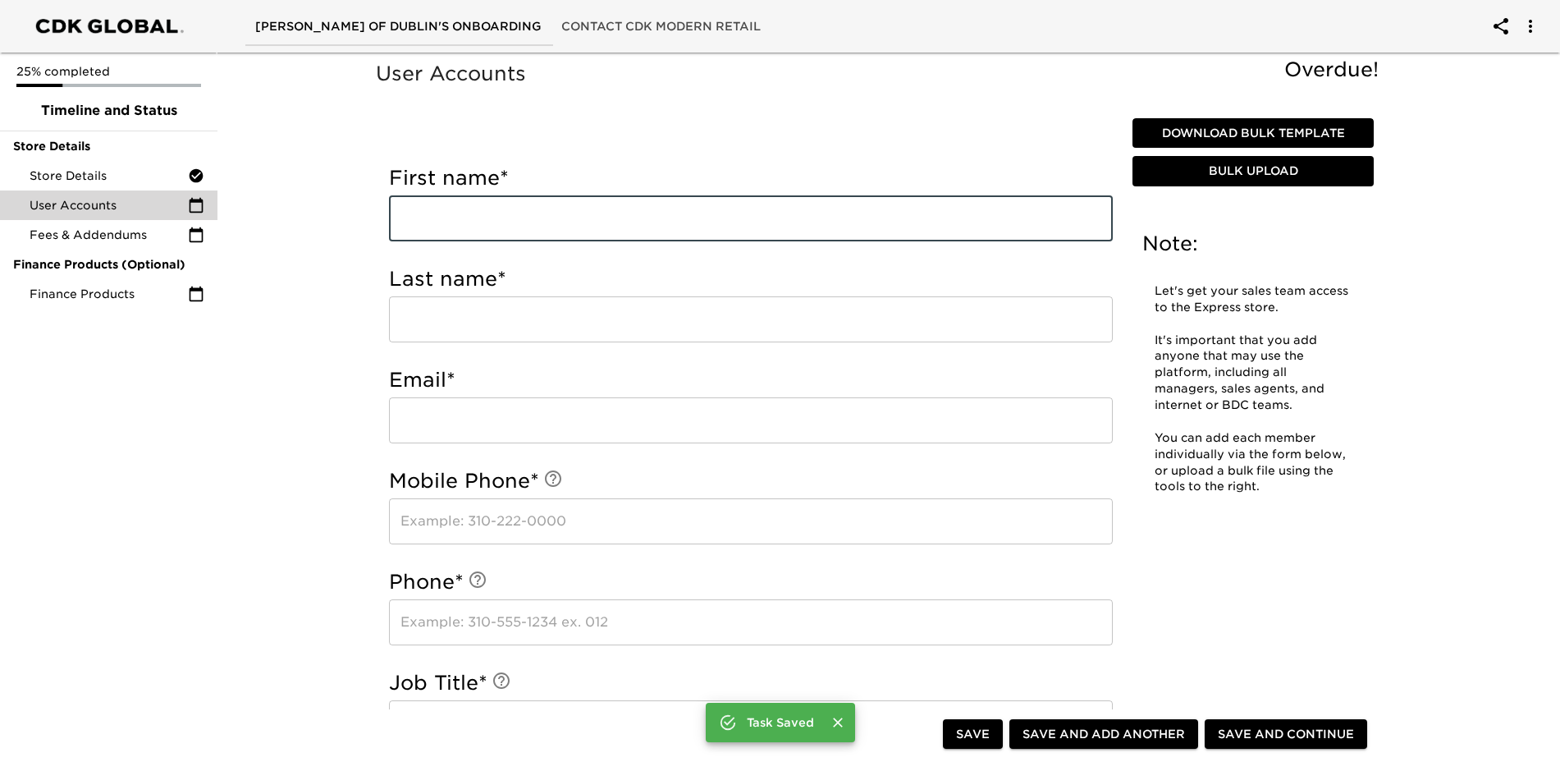
click at [501, 214] on input "text" at bounding box center [751, 218] width 724 height 46
type input "Cricket"
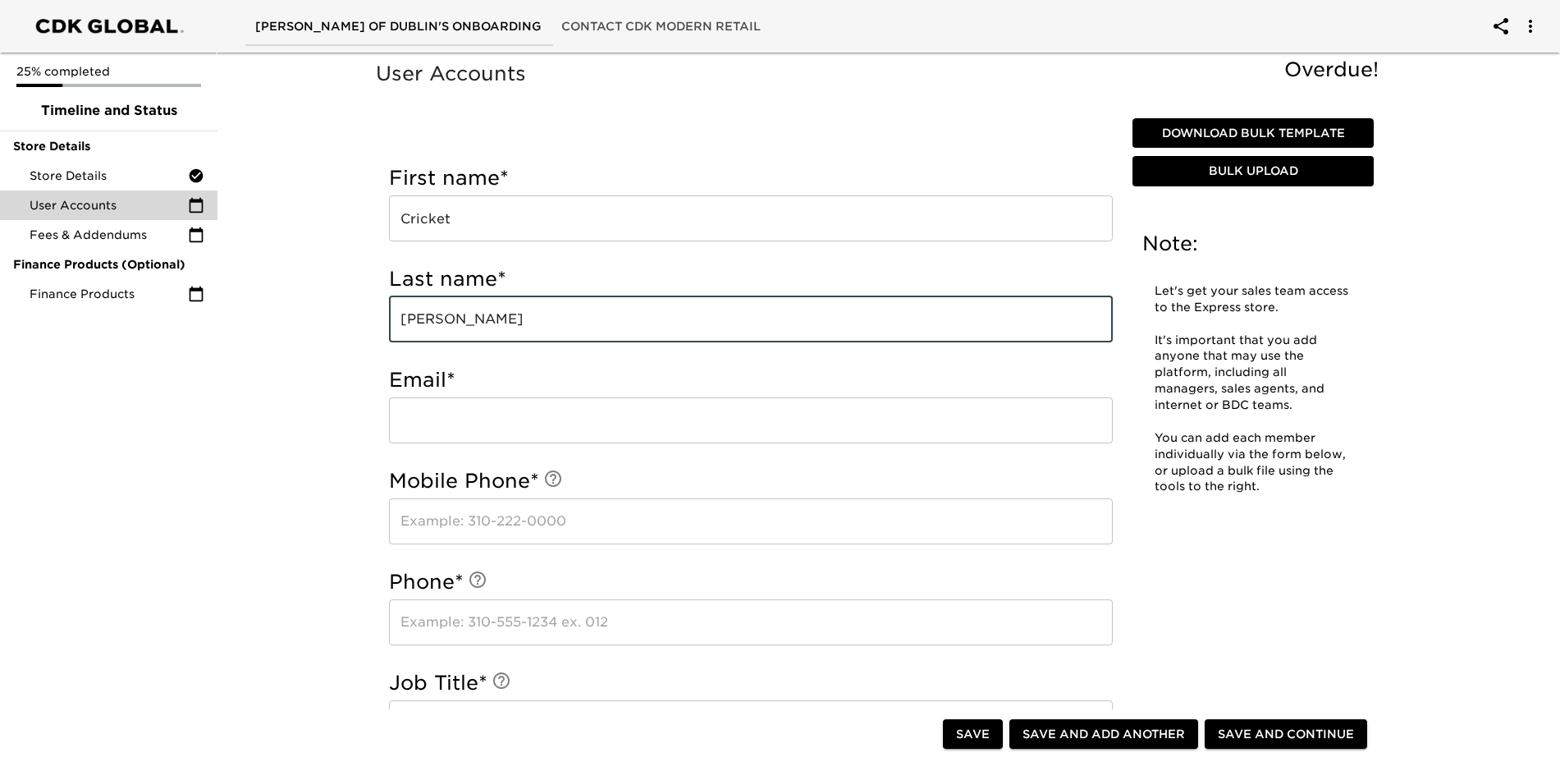
type input "[PERSON_NAME]"
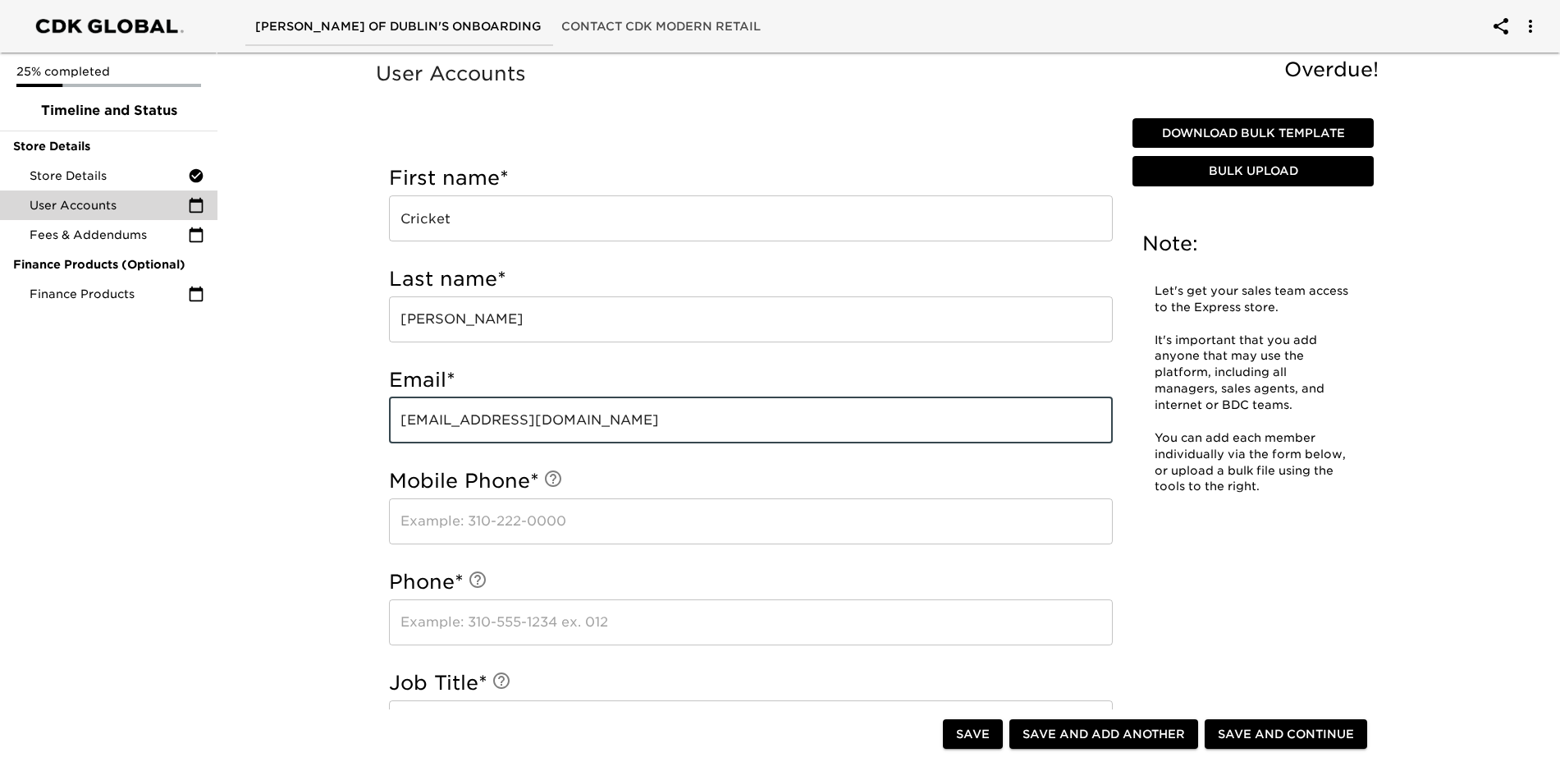
type input "[EMAIL_ADDRESS][DOMAIN_NAME]"
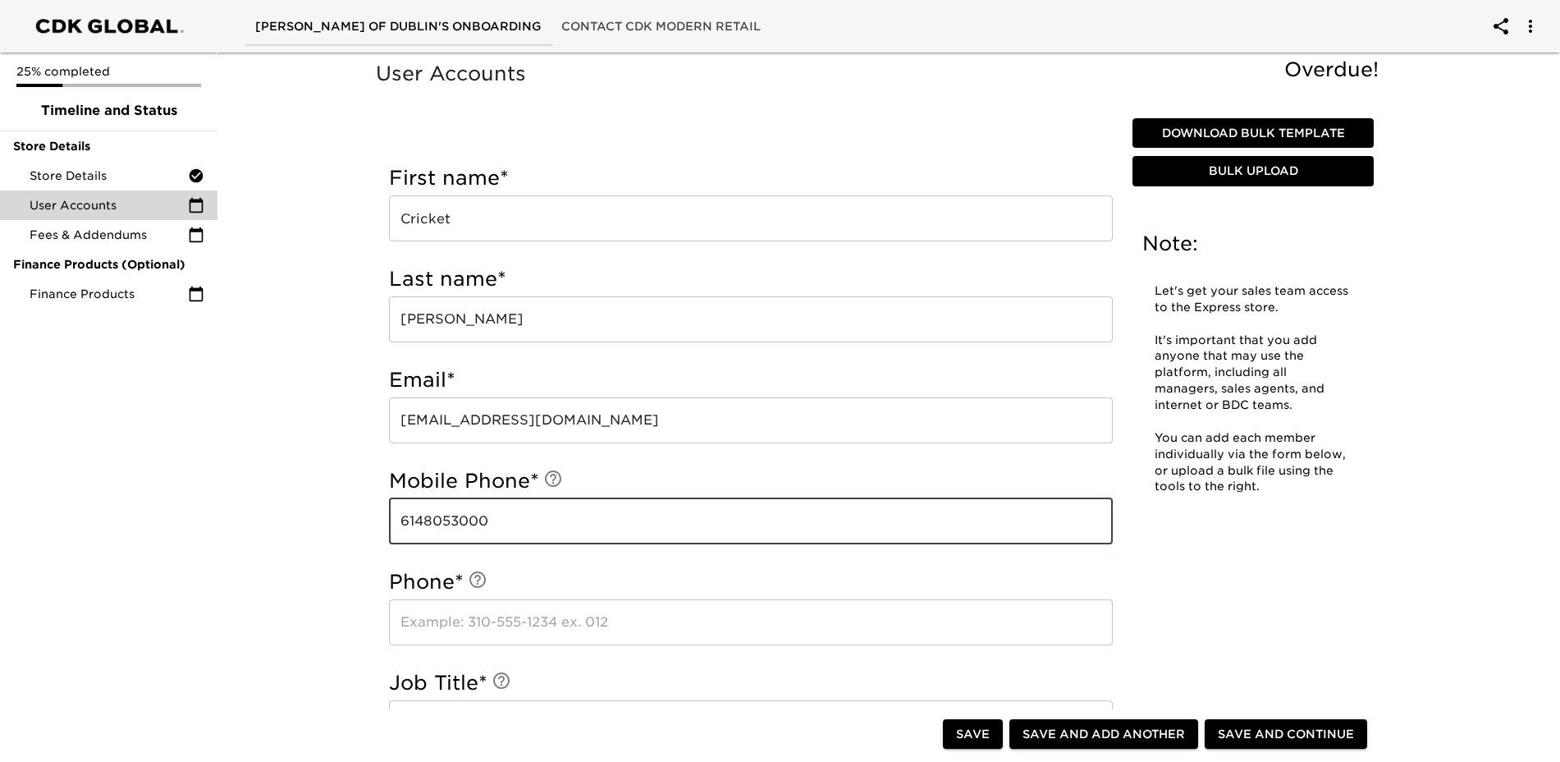
type input "6148053000"
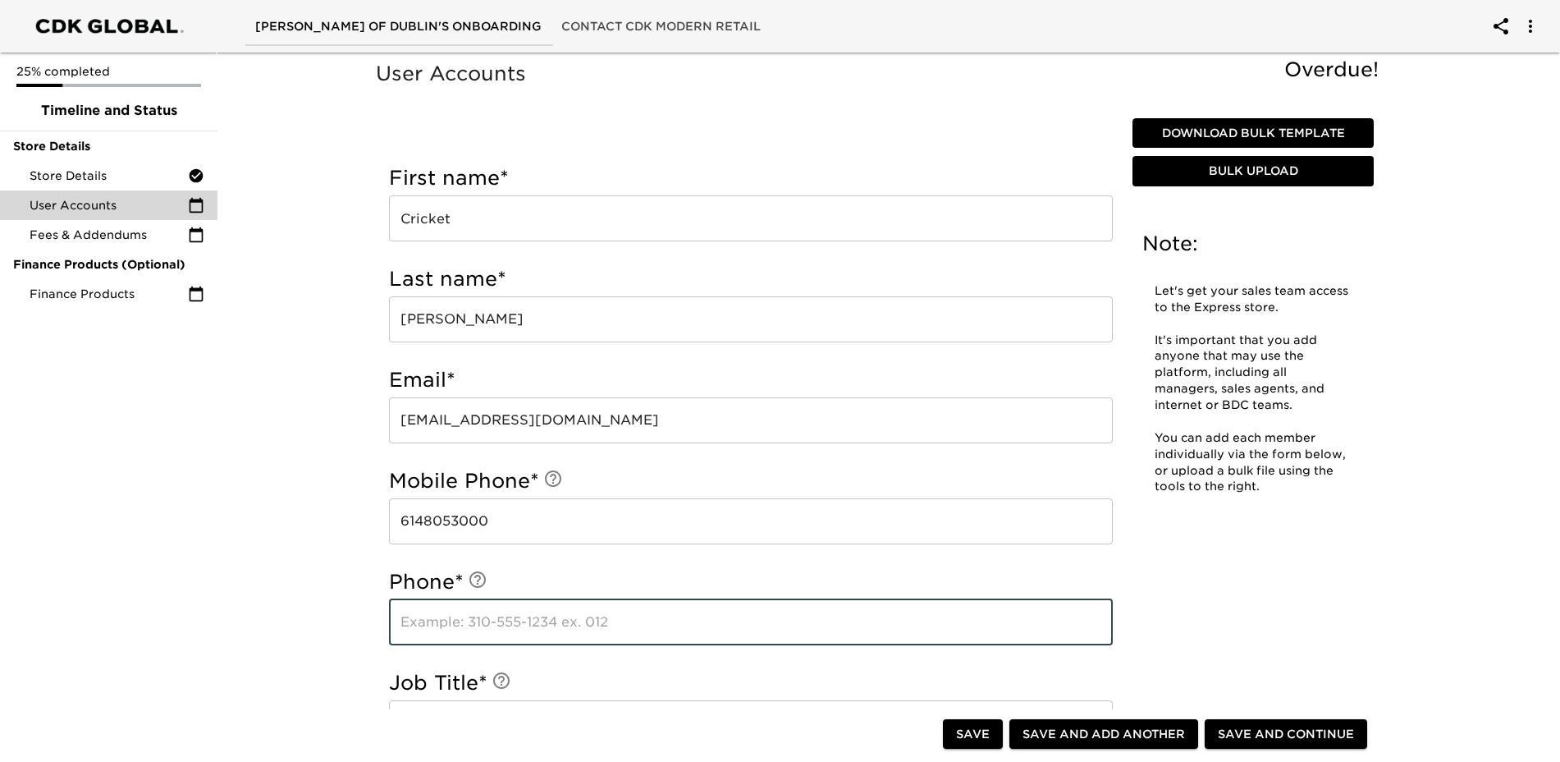
click at [542, 635] on input "text" at bounding box center [751, 622] width 724 height 46
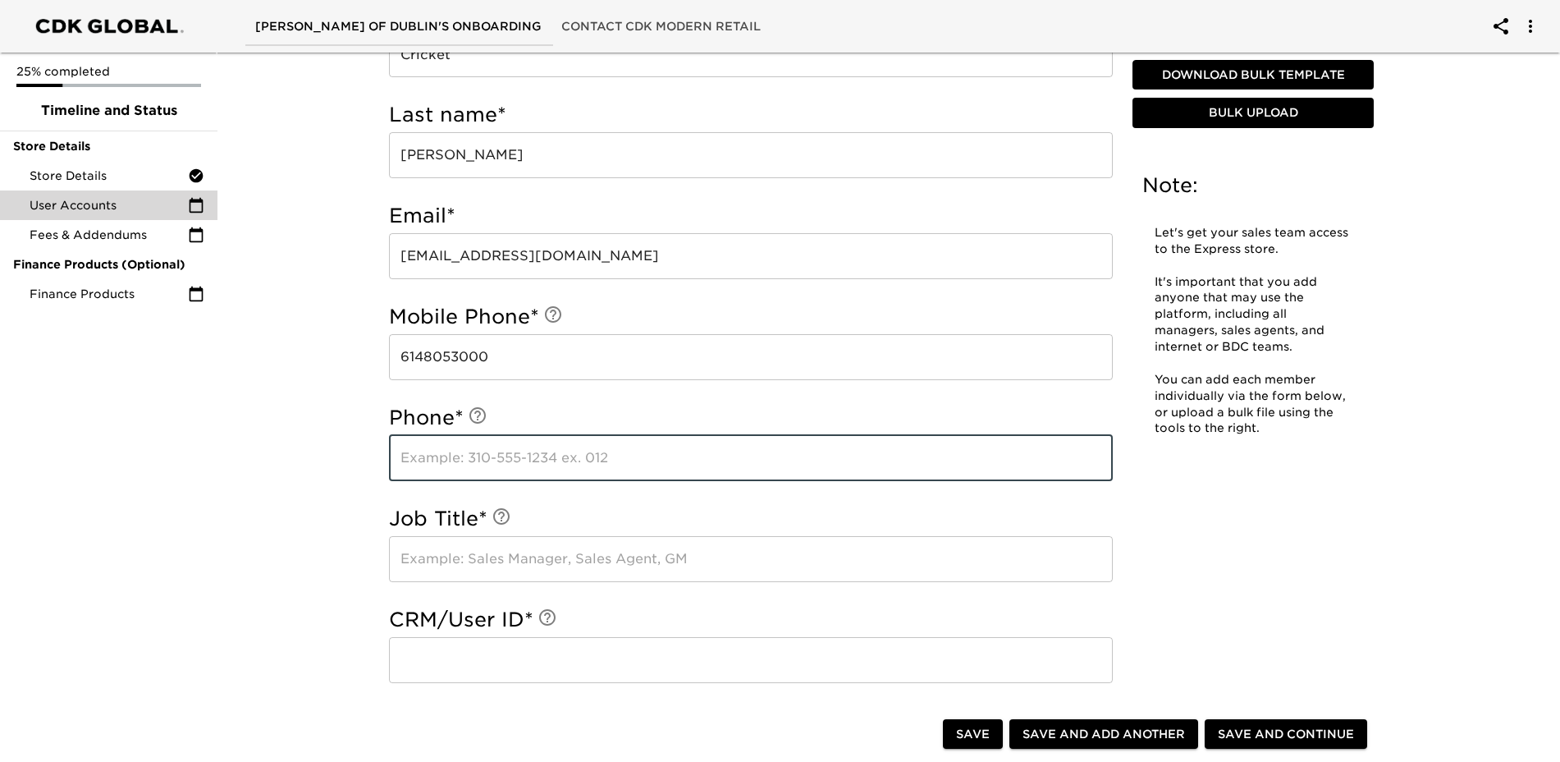
scroll to position [246, 0]
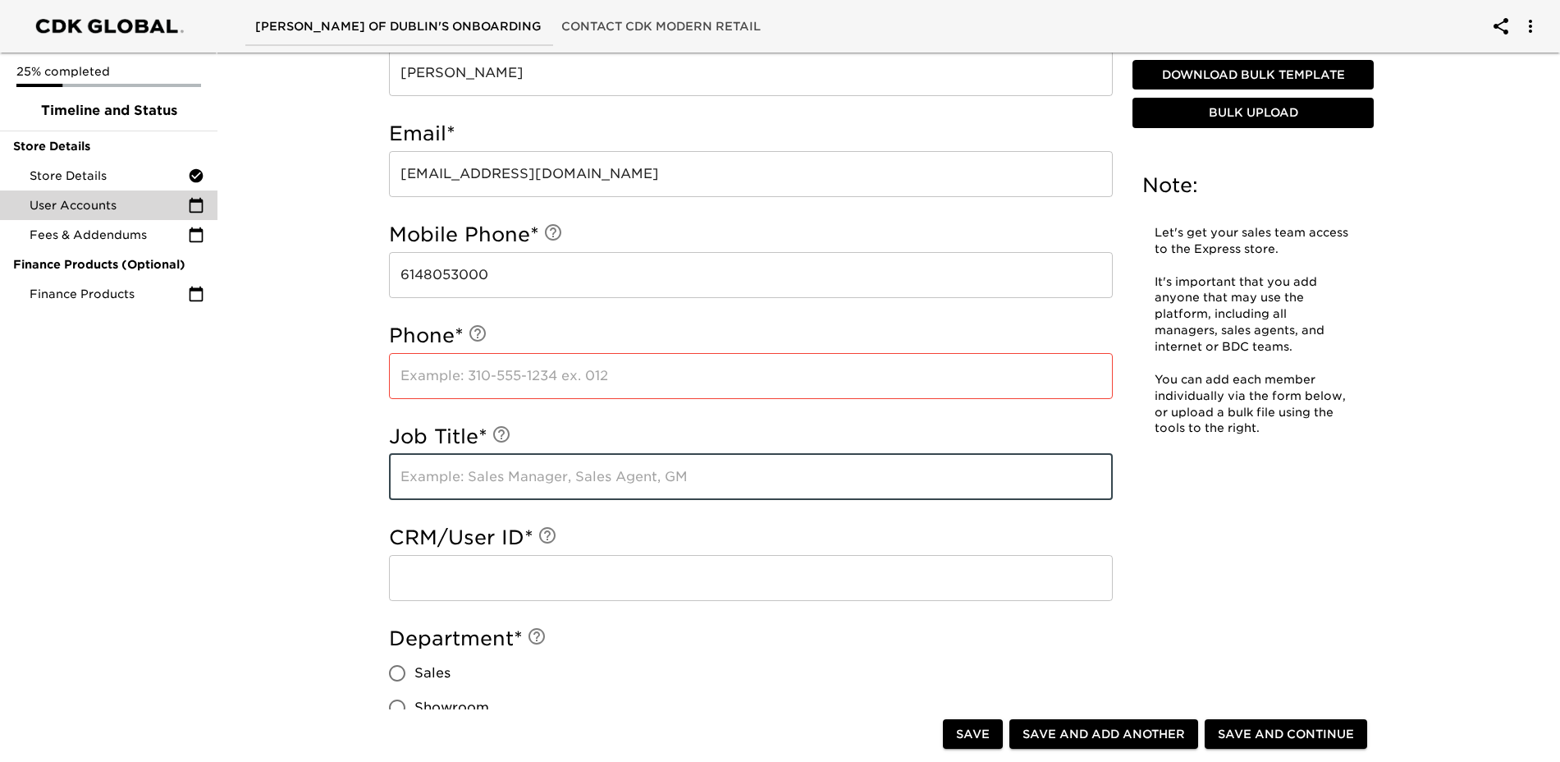
click at [542, 482] on input "text" at bounding box center [751, 477] width 724 height 46
type input "Marketing Director"
click at [582, 570] on input "text" at bounding box center [751, 578] width 724 height 46
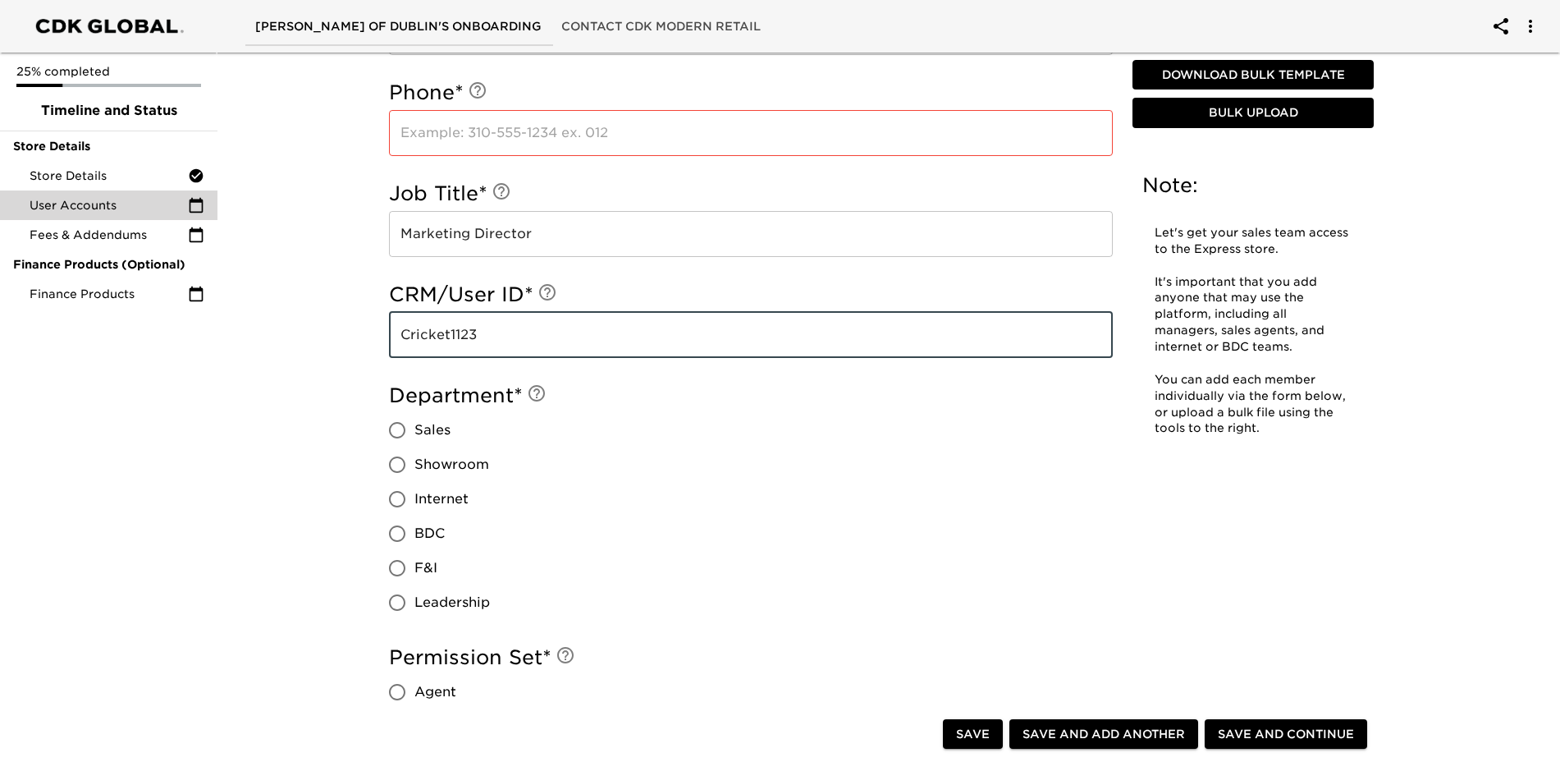
scroll to position [492, 0]
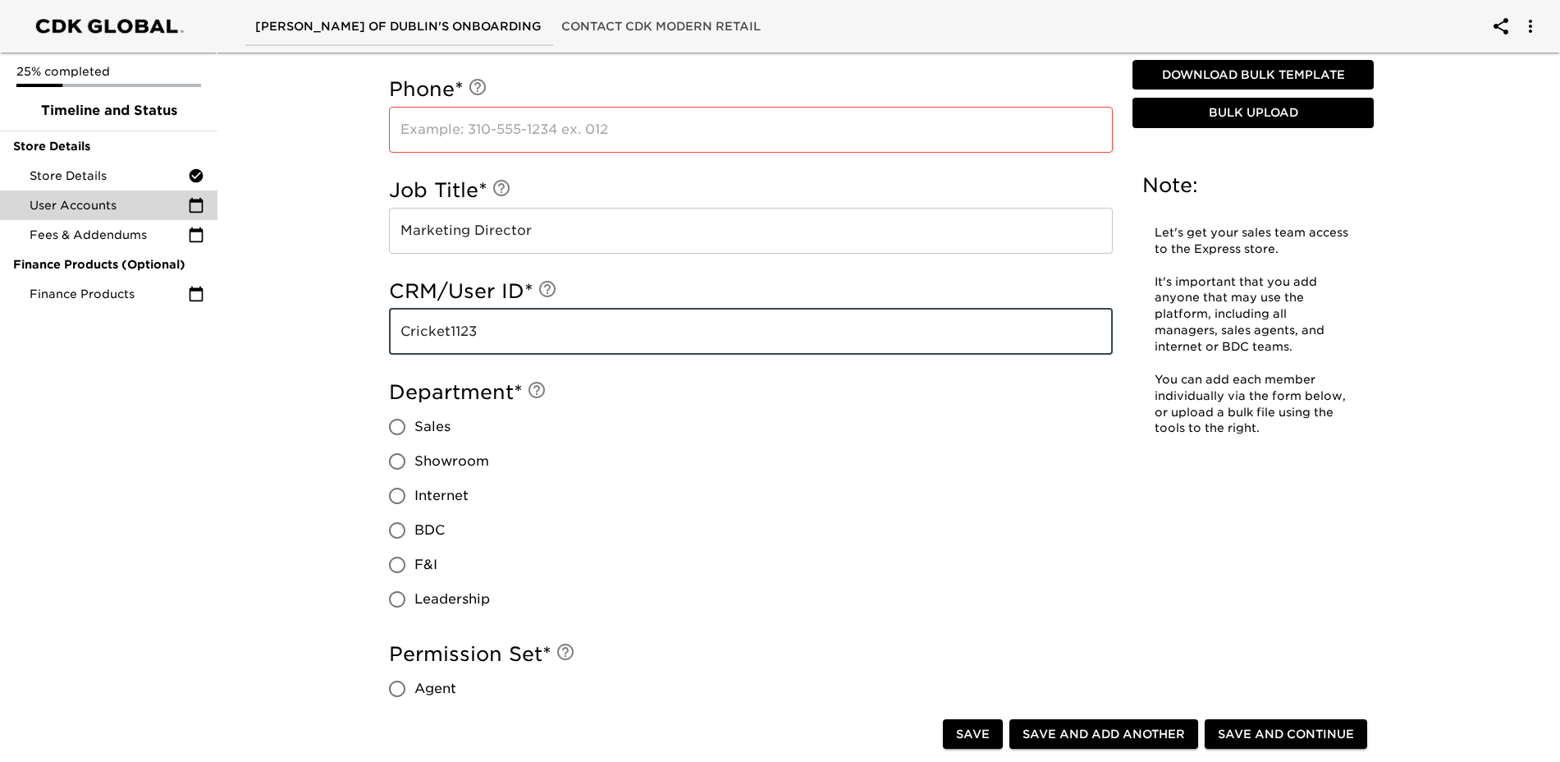
type input "Cricket1123"
click at [395, 597] on input "Leadership" at bounding box center [397, 599] width 34 height 34
radio input "true"
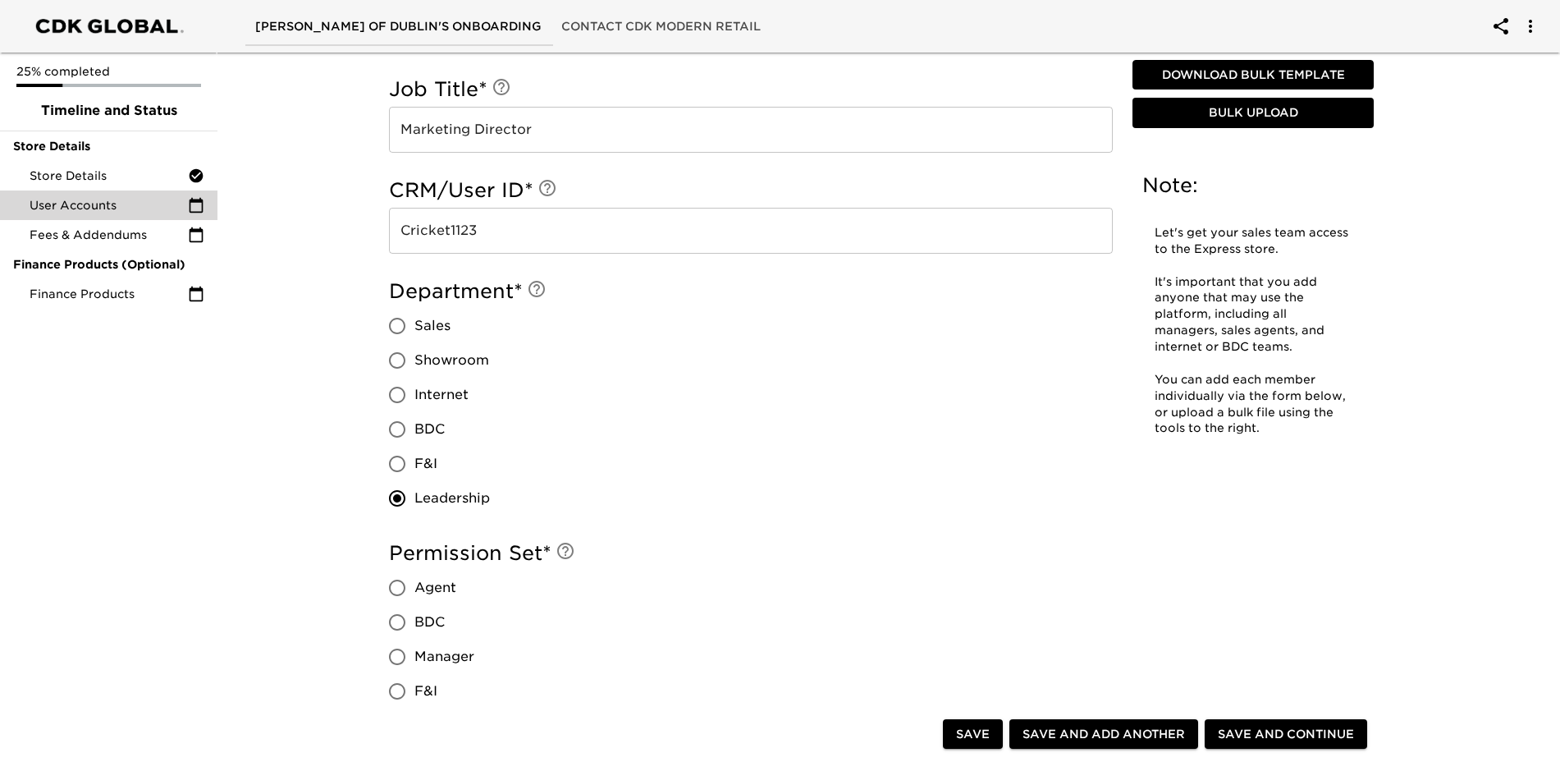
scroll to position [739, 0]
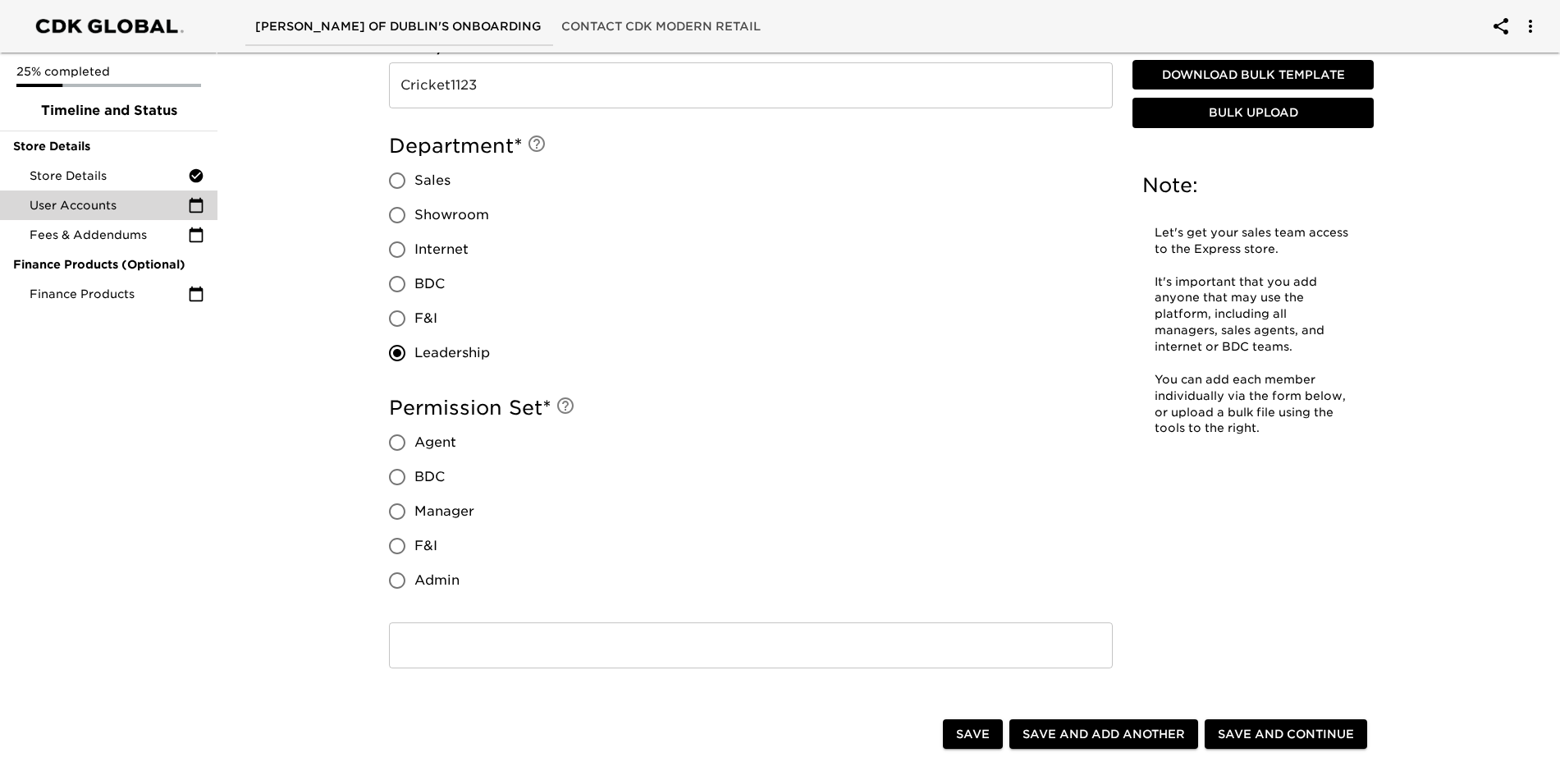
click at [401, 579] on input "Admin" at bounding box center [397, 580] width 34 height 34
radio input "true"
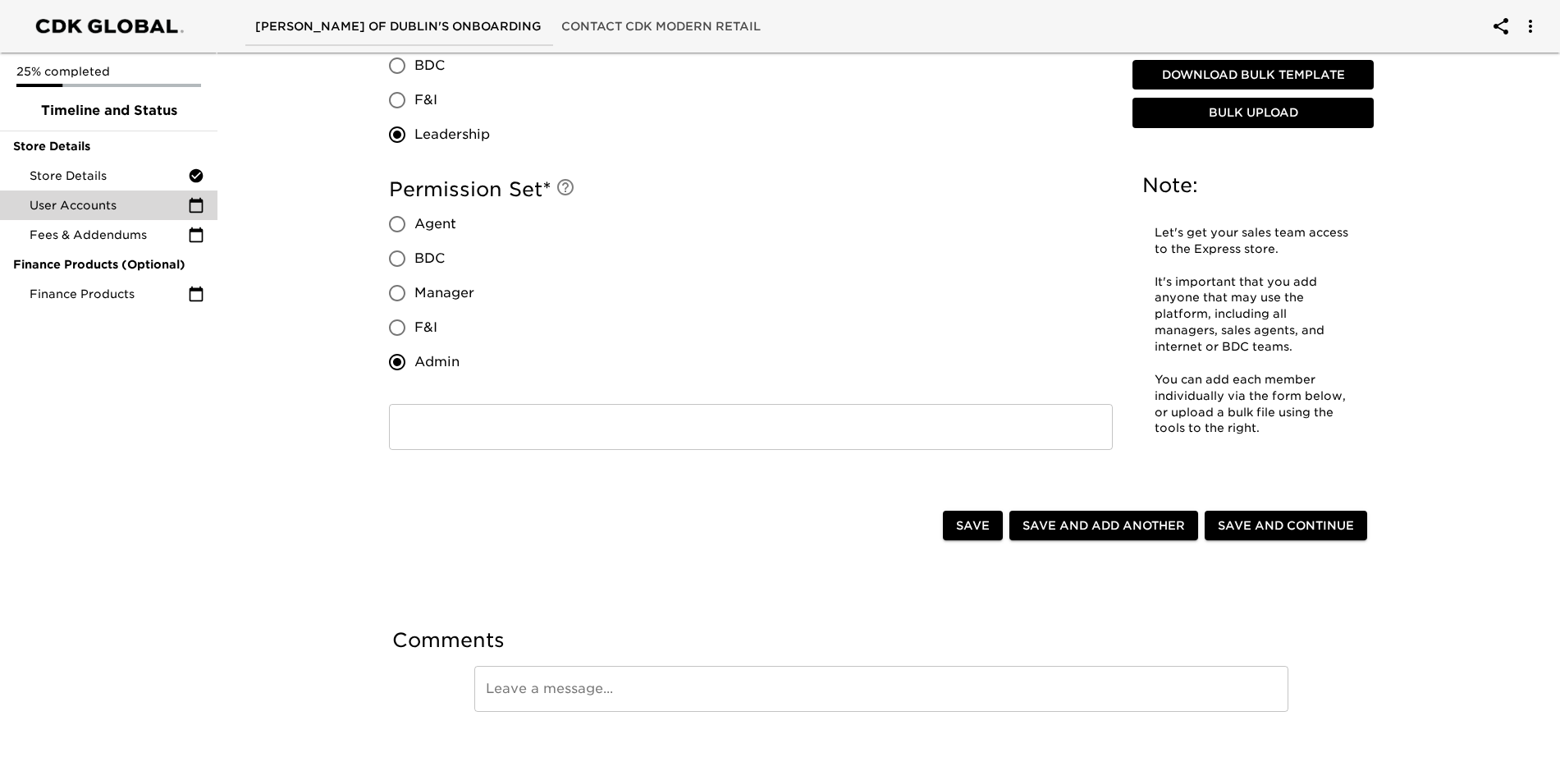
scroll to position [984, 0]
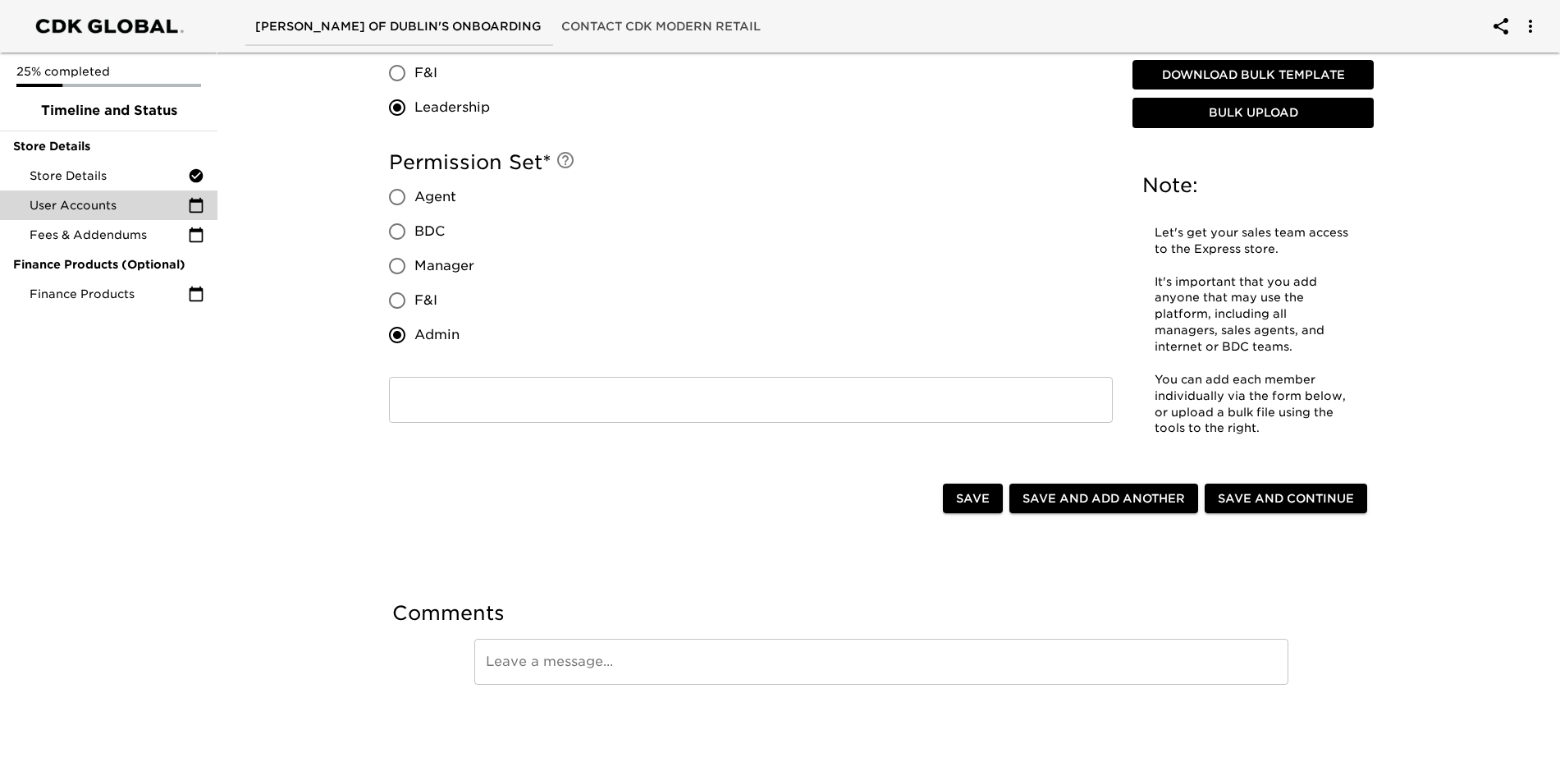
click at [1097, 502] on span "Save and Add Another" at bounding box center [1104, 498] width 163 height 21
radio input "false"
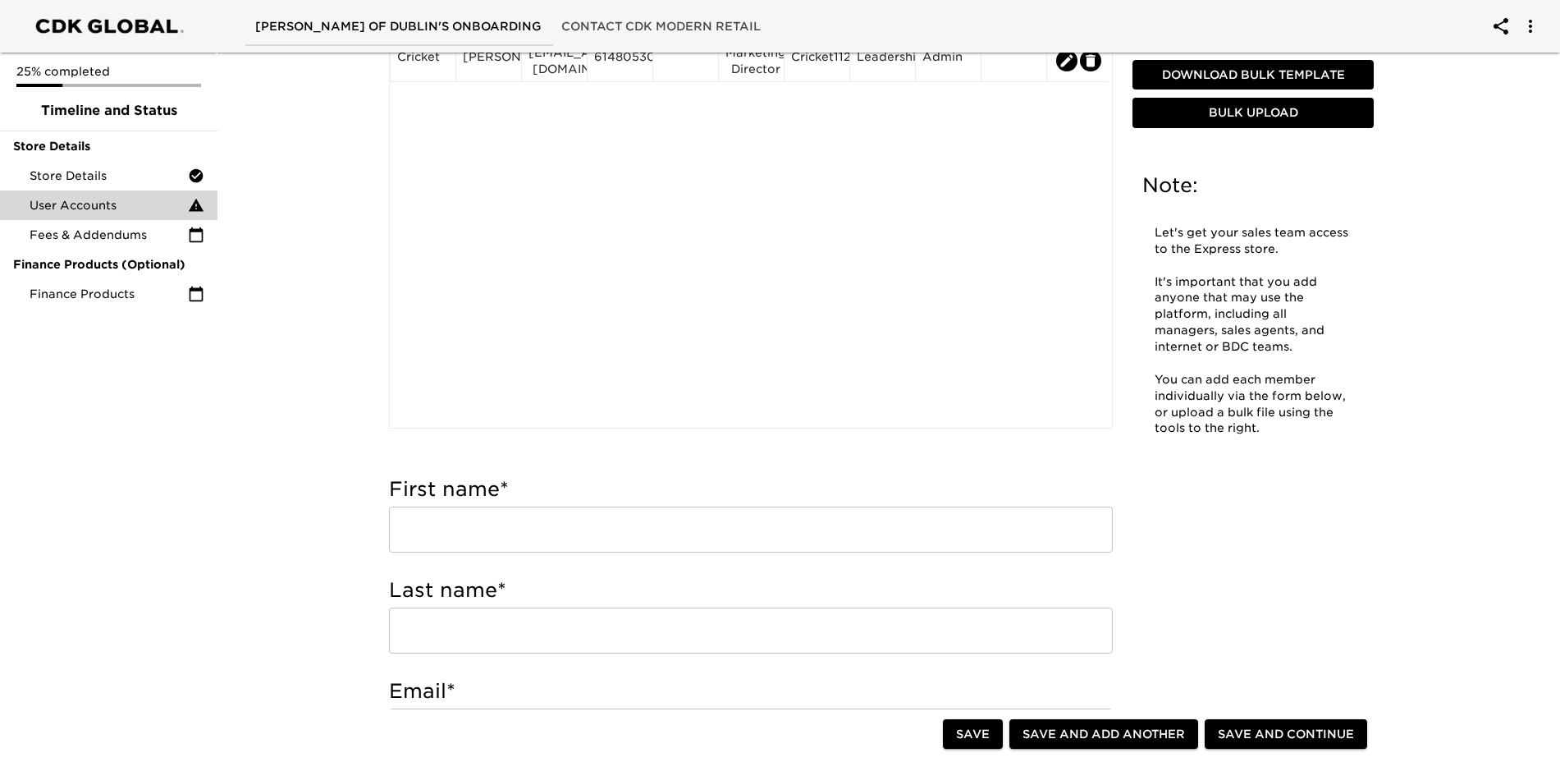
scroll to position [164, 0]
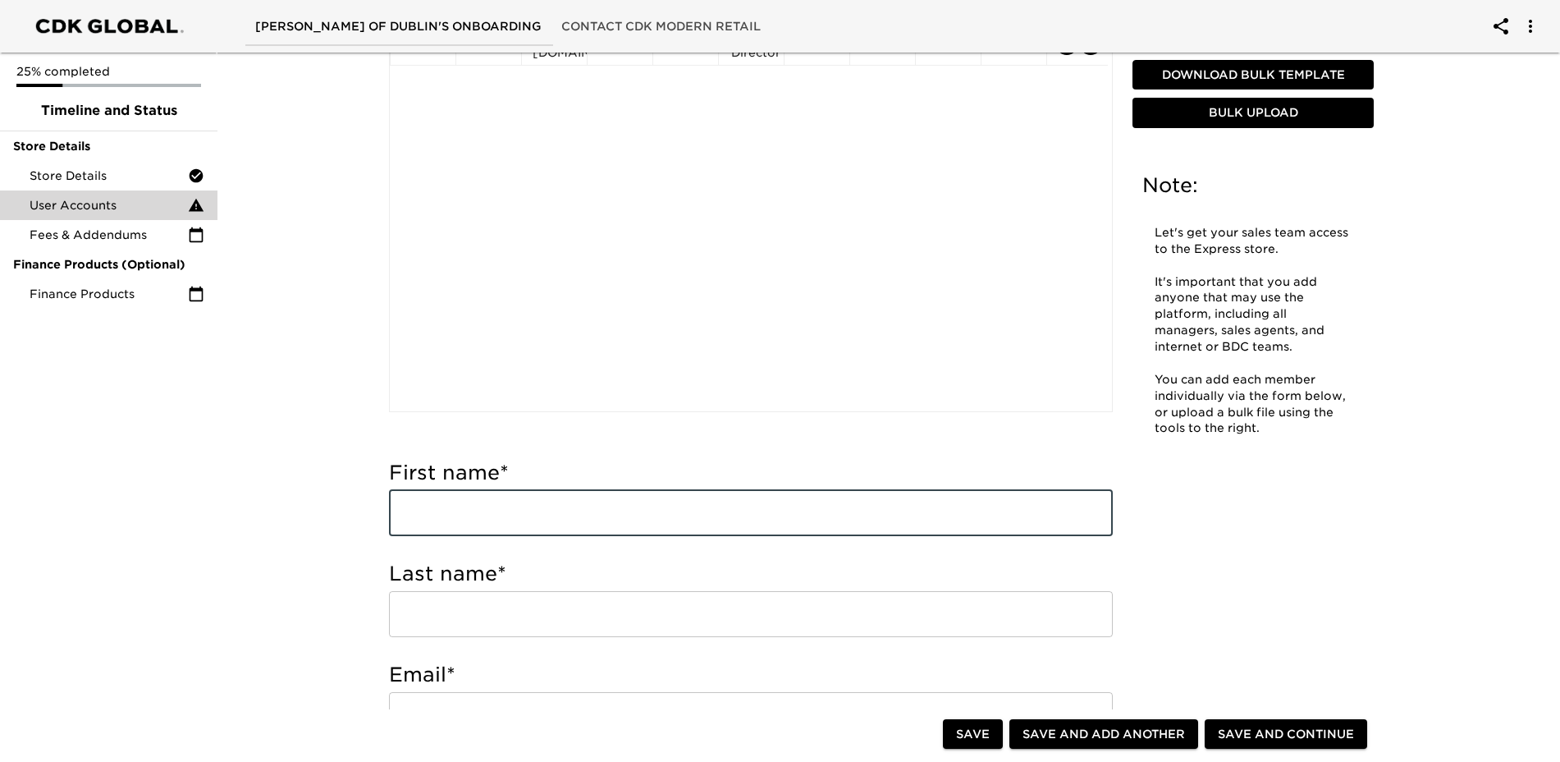
click at [548, 502] on input "text" at bounding box center [751, 513] width 724 height 46
type input "Rich"
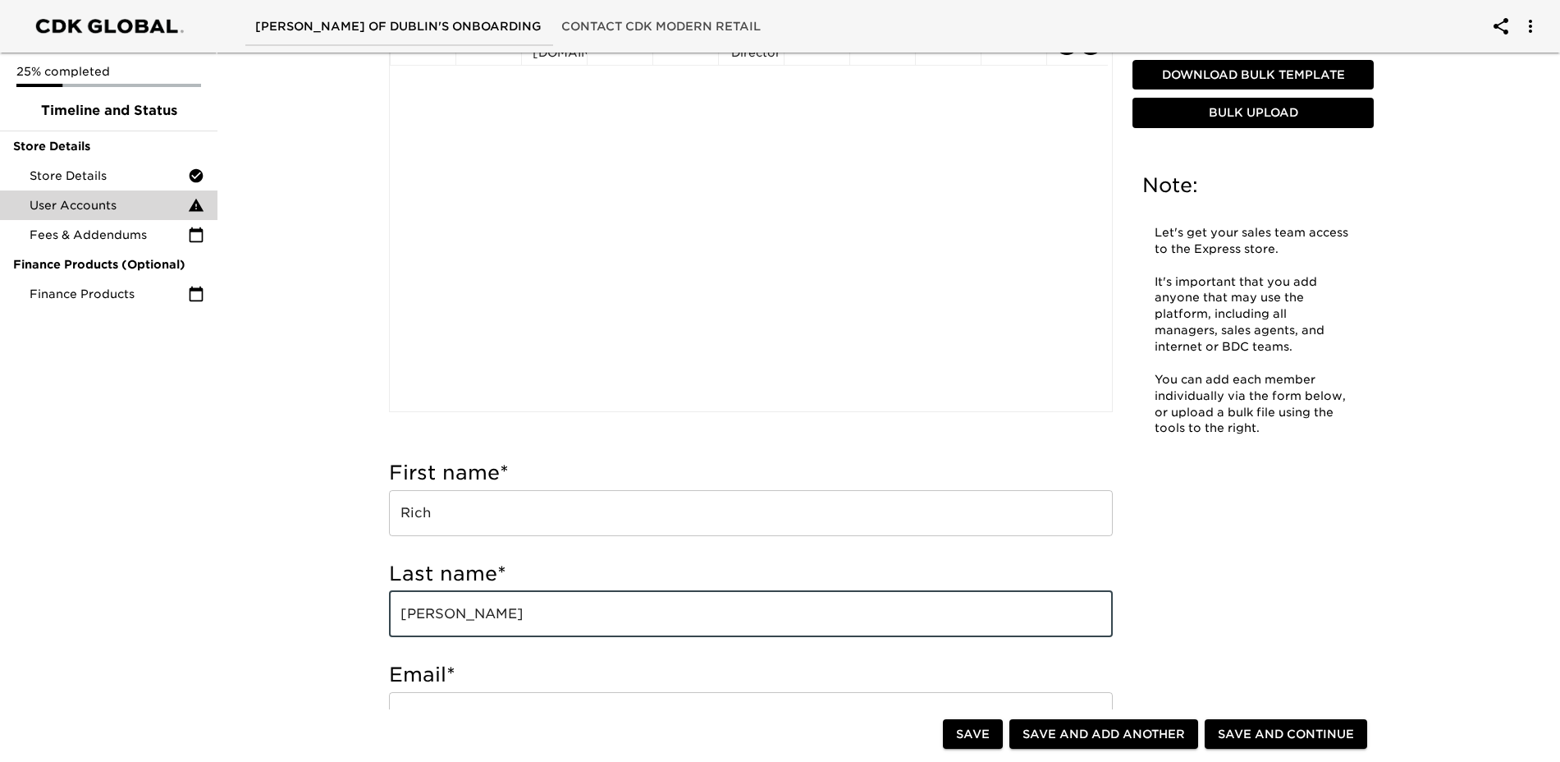
type input "[PERSON_NAME]"
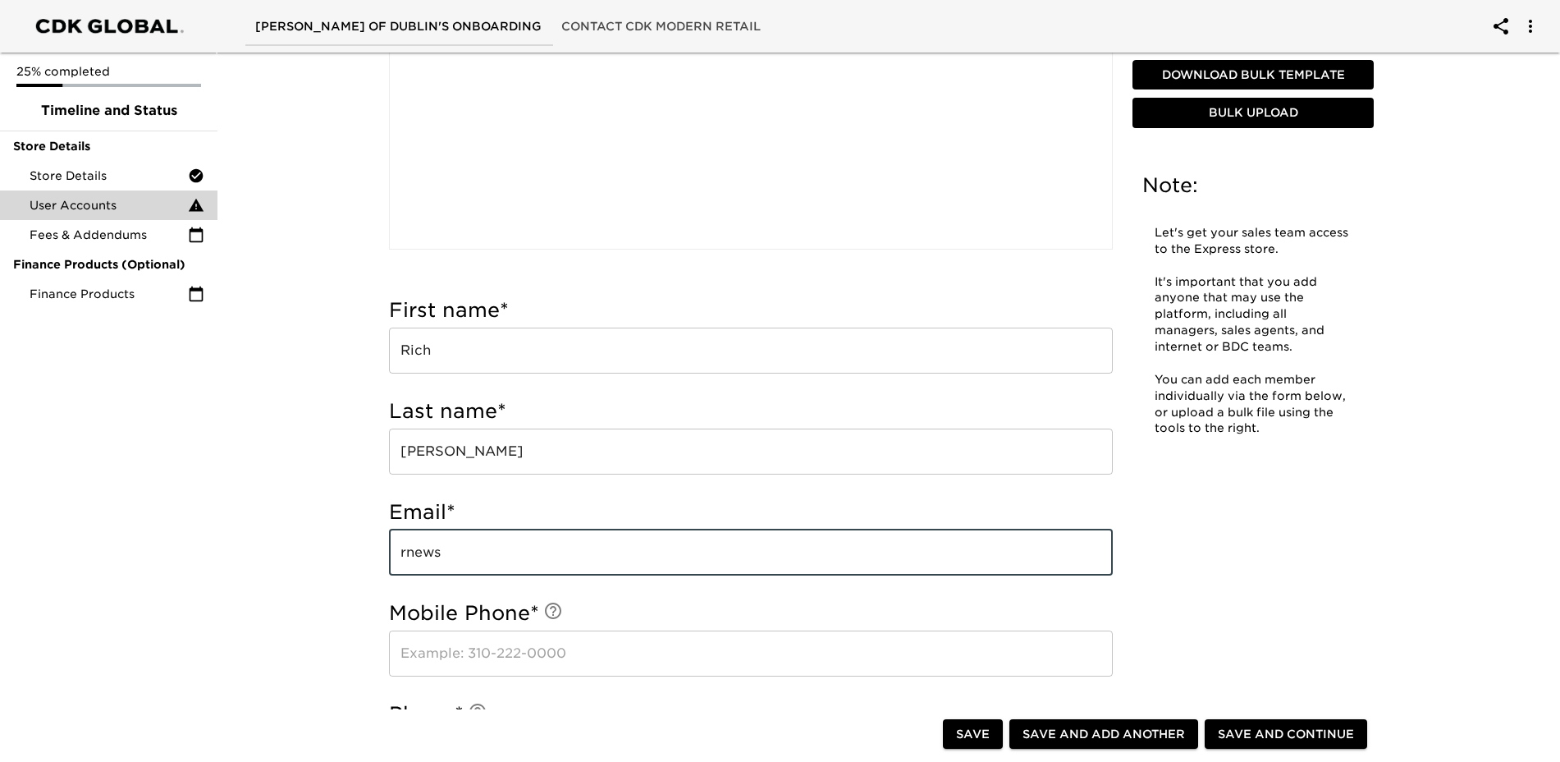
scroll to position [328, 0]
type input "[EMAIL_ADDRESS][DOMAIN_NAME]"
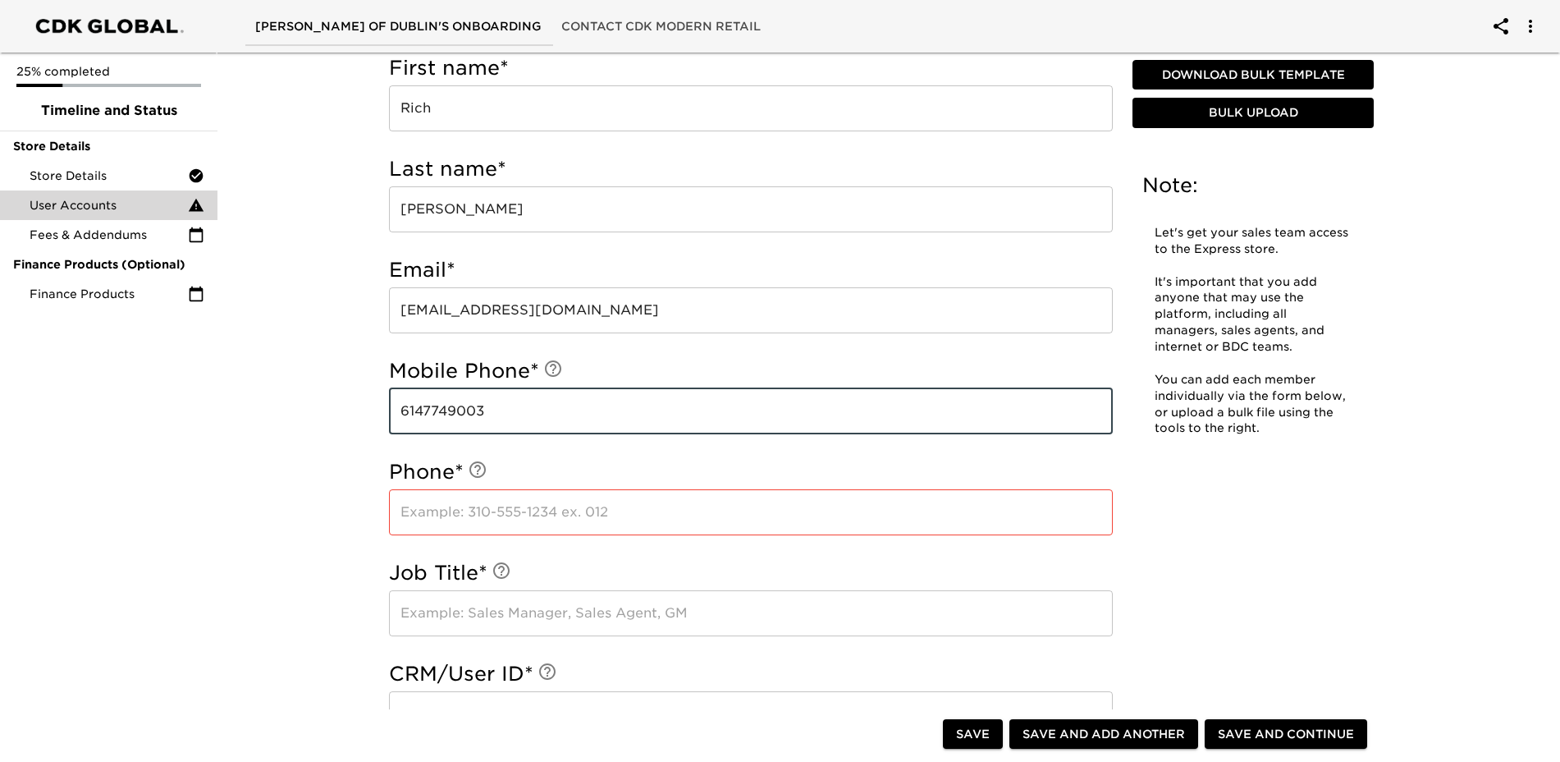
scroll to position [575, 0]
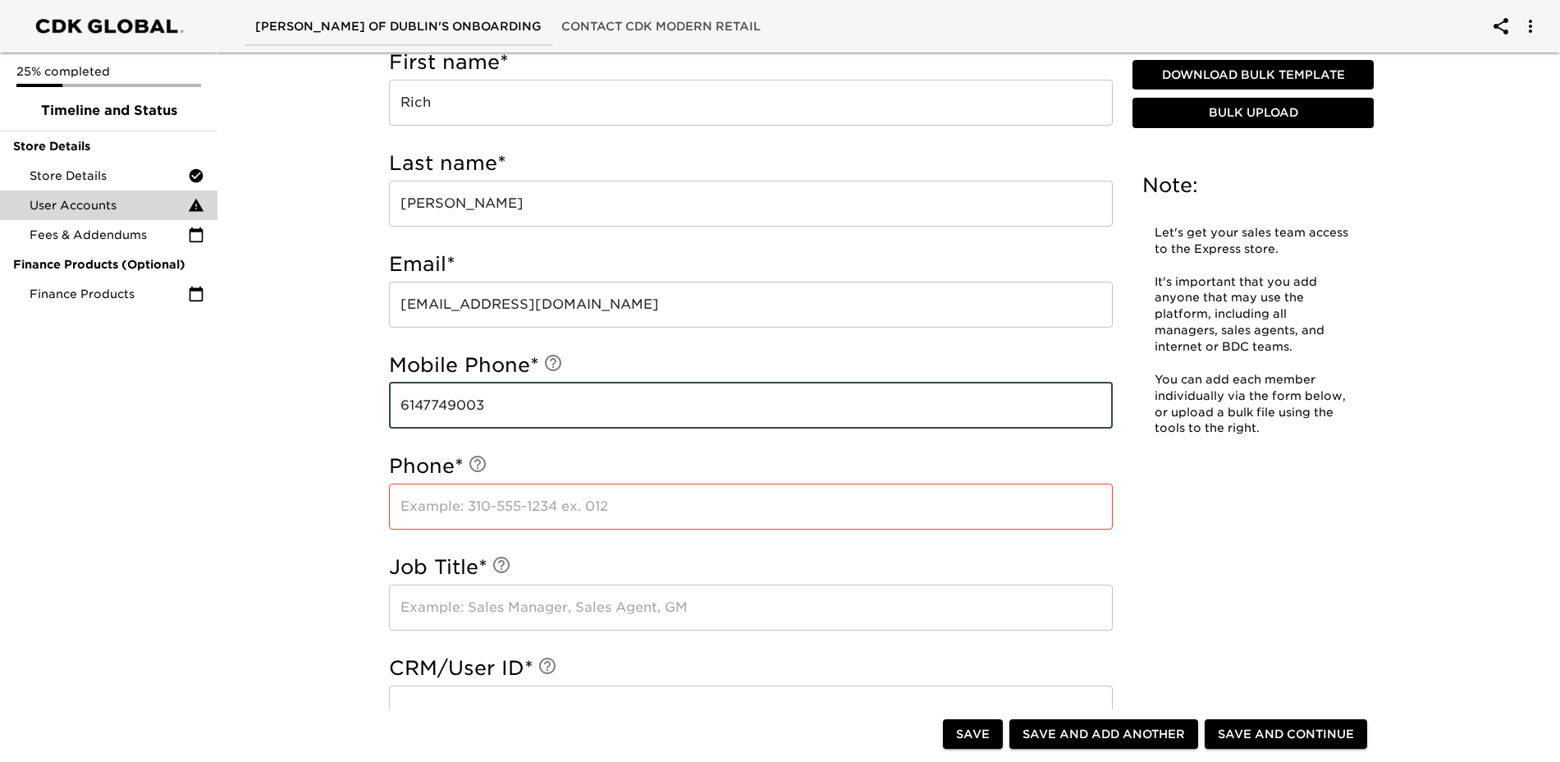
type input "6147749003"
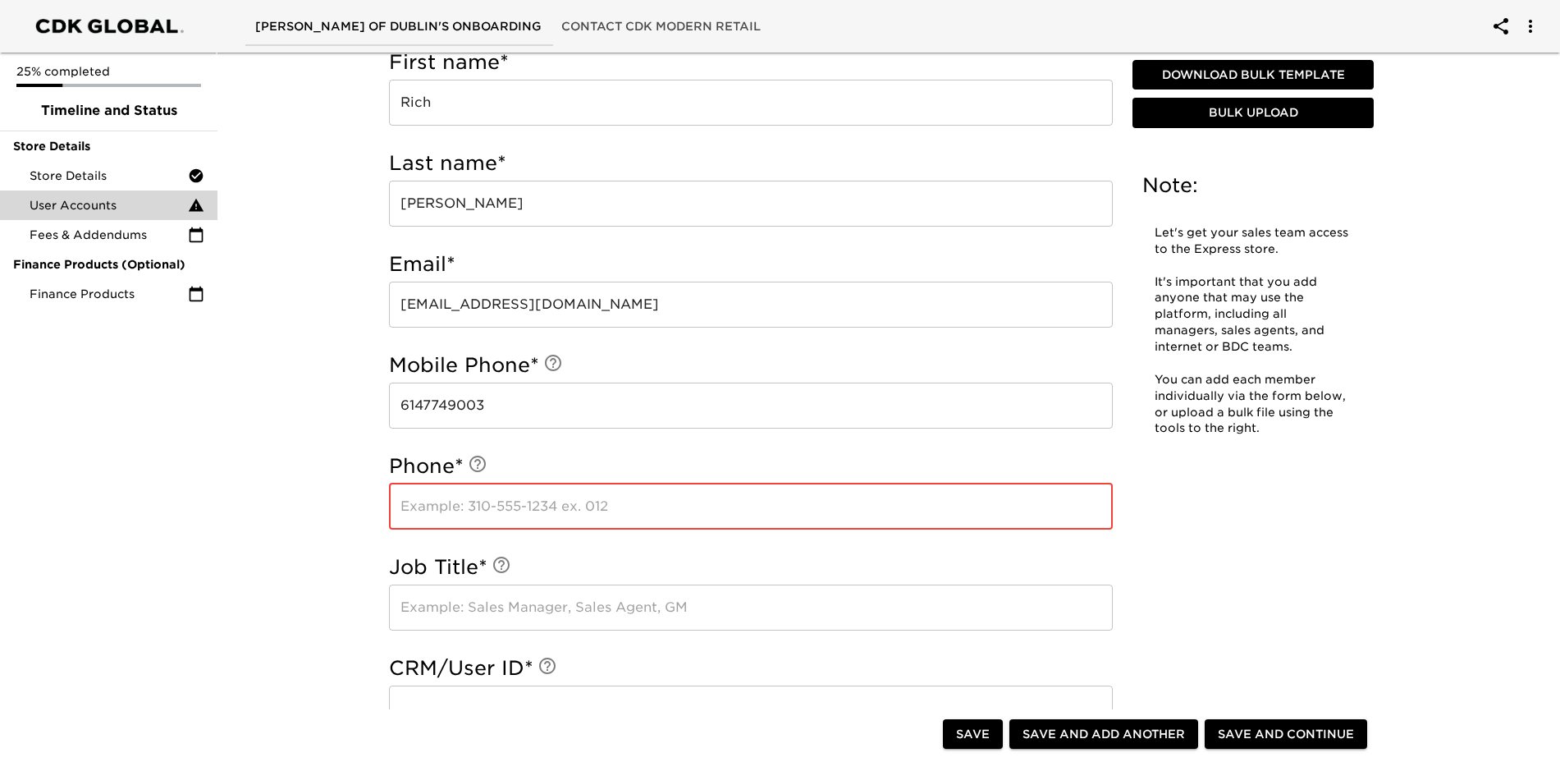
click at [616, 515] on input "text" at bounding box center [751, 506] width 724 height 46
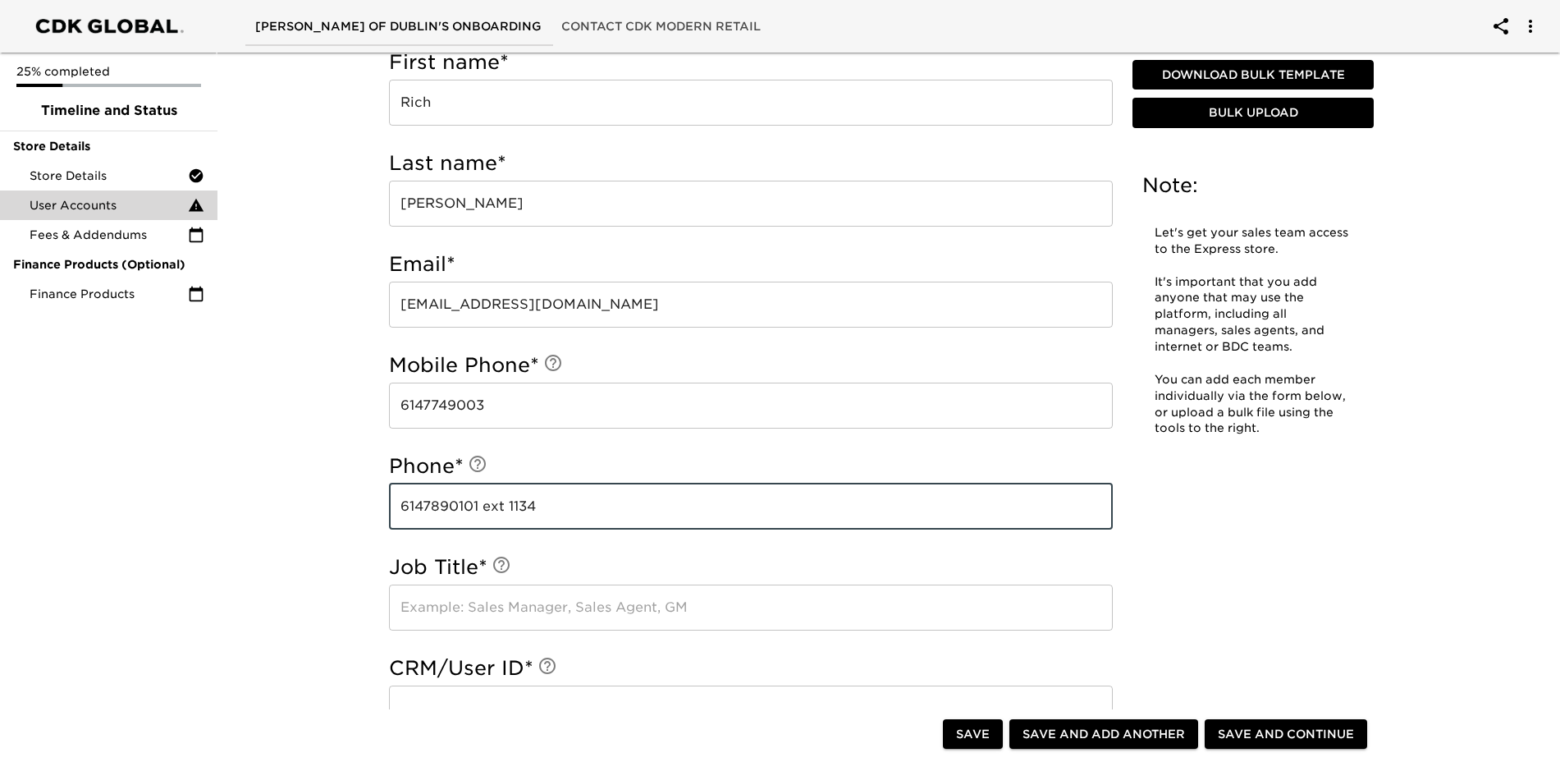
type input "6147890101 ext 1134"
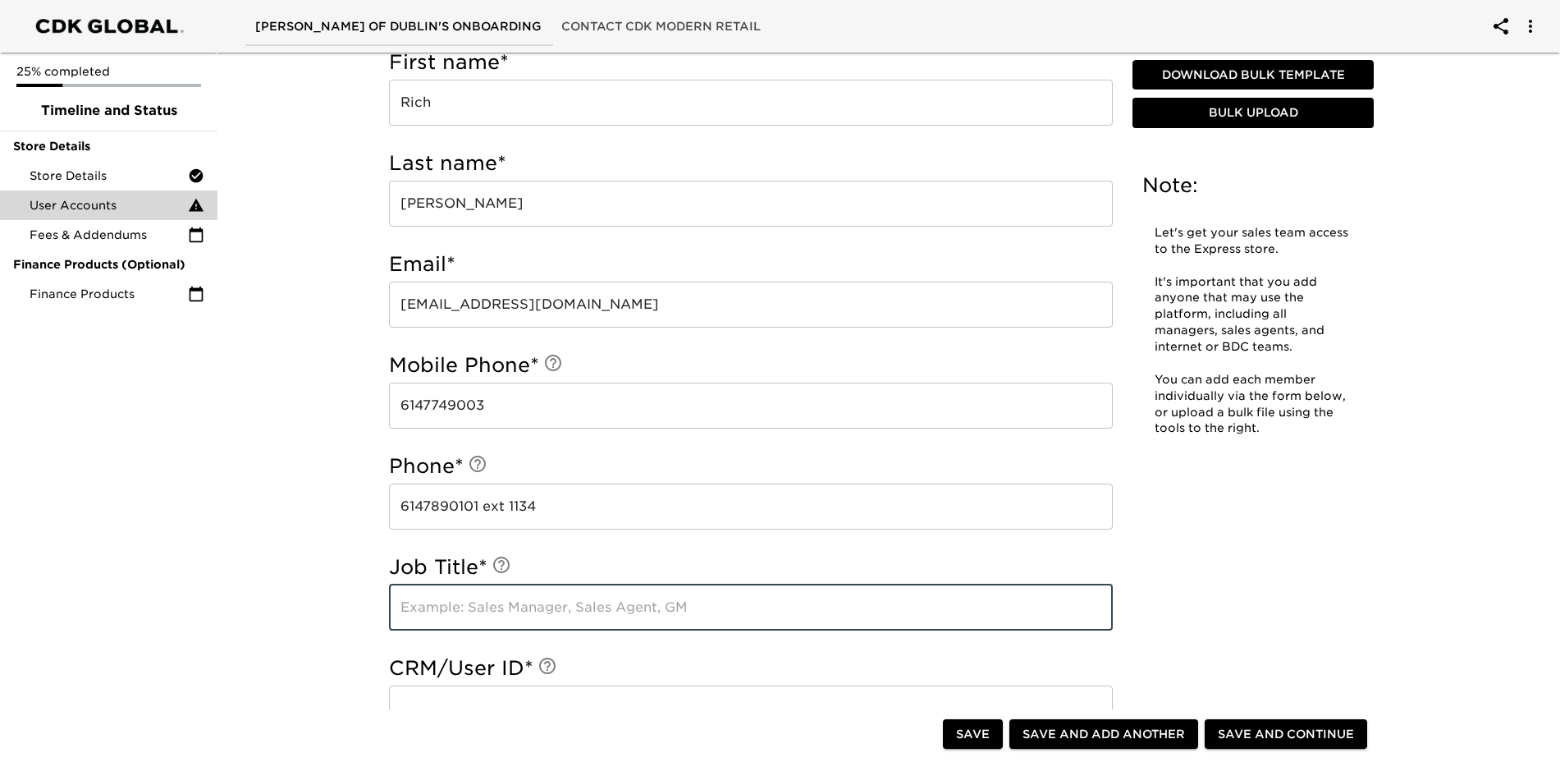
click at [477, 601] on input "text" at bounding box center [751, 607] width 724 height 46
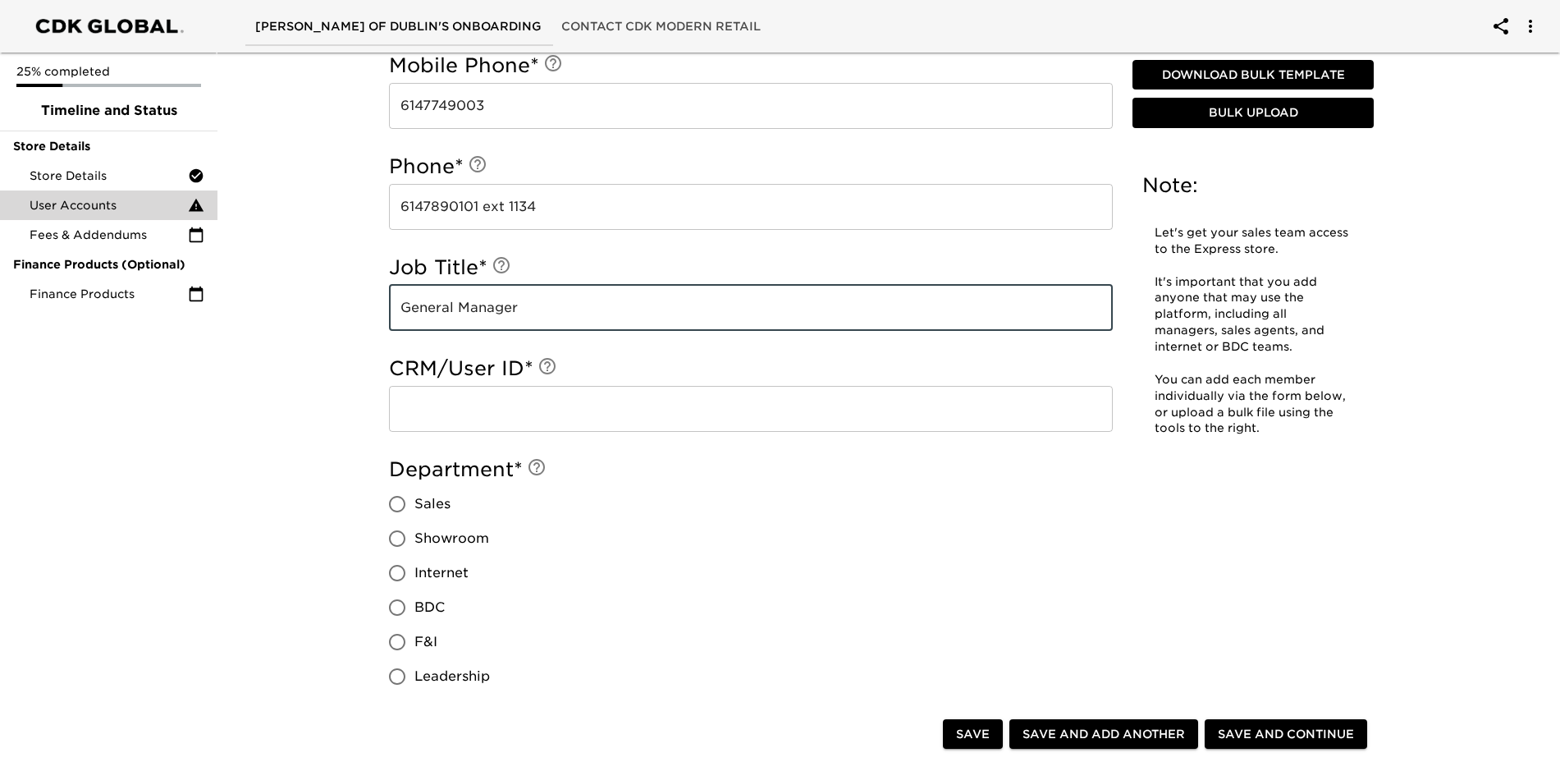
scroll to position [985, 0]
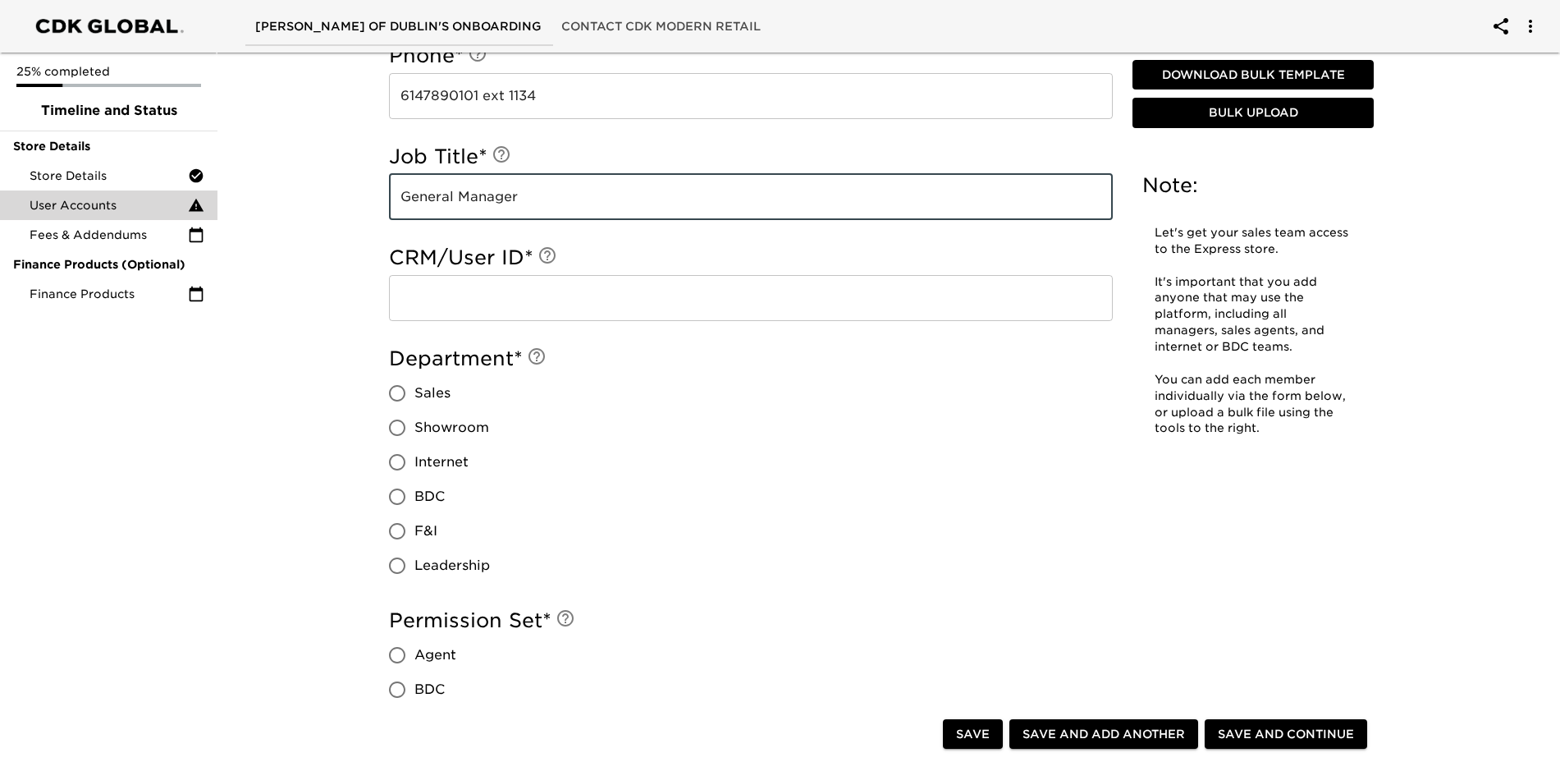
type input "General Manager"
click at [394, 565] on input "Leadership" at bounding box center [397, 565] width 34 height 34
radio input "true"
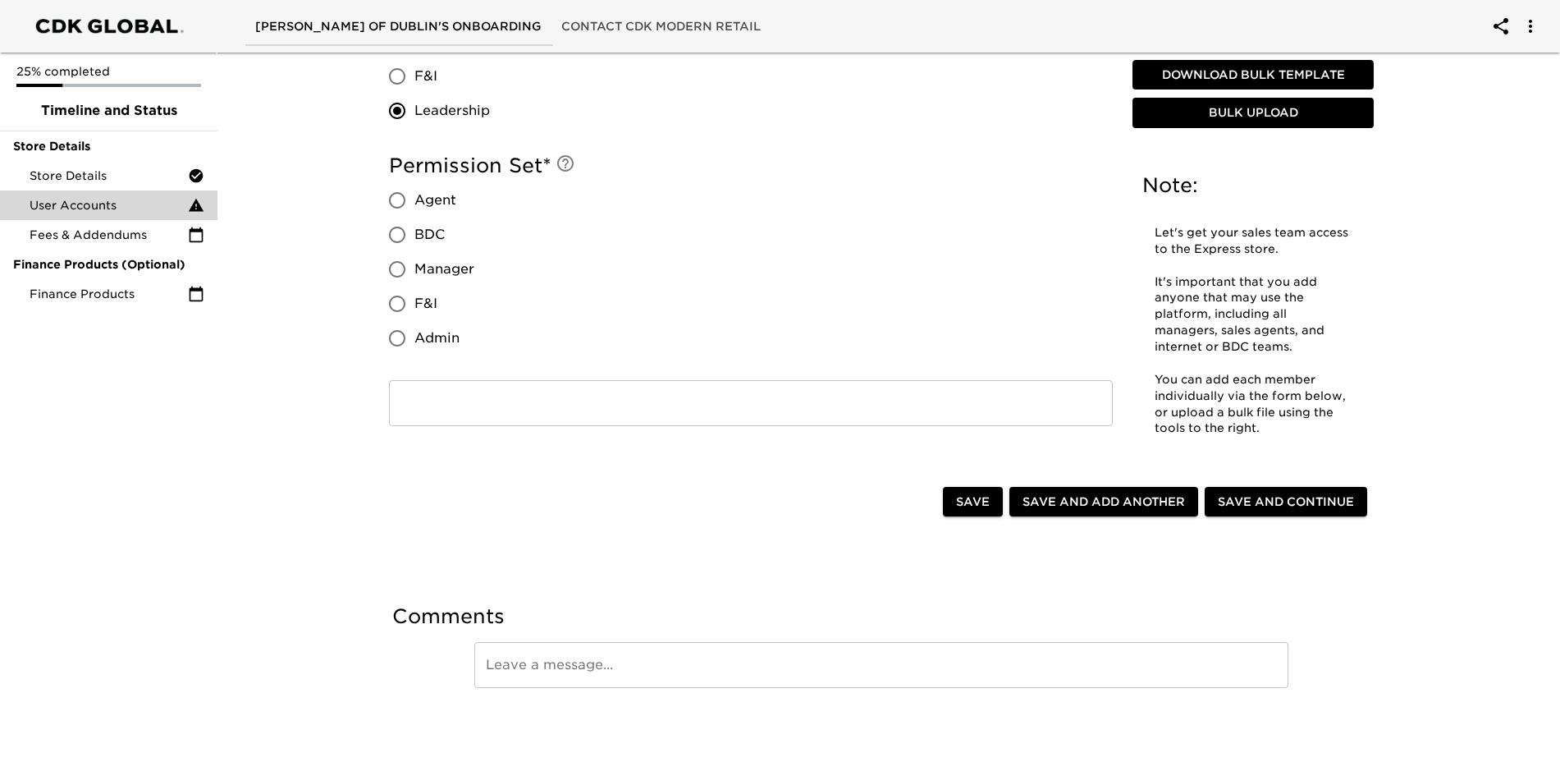
scroll to position [1443, 0]
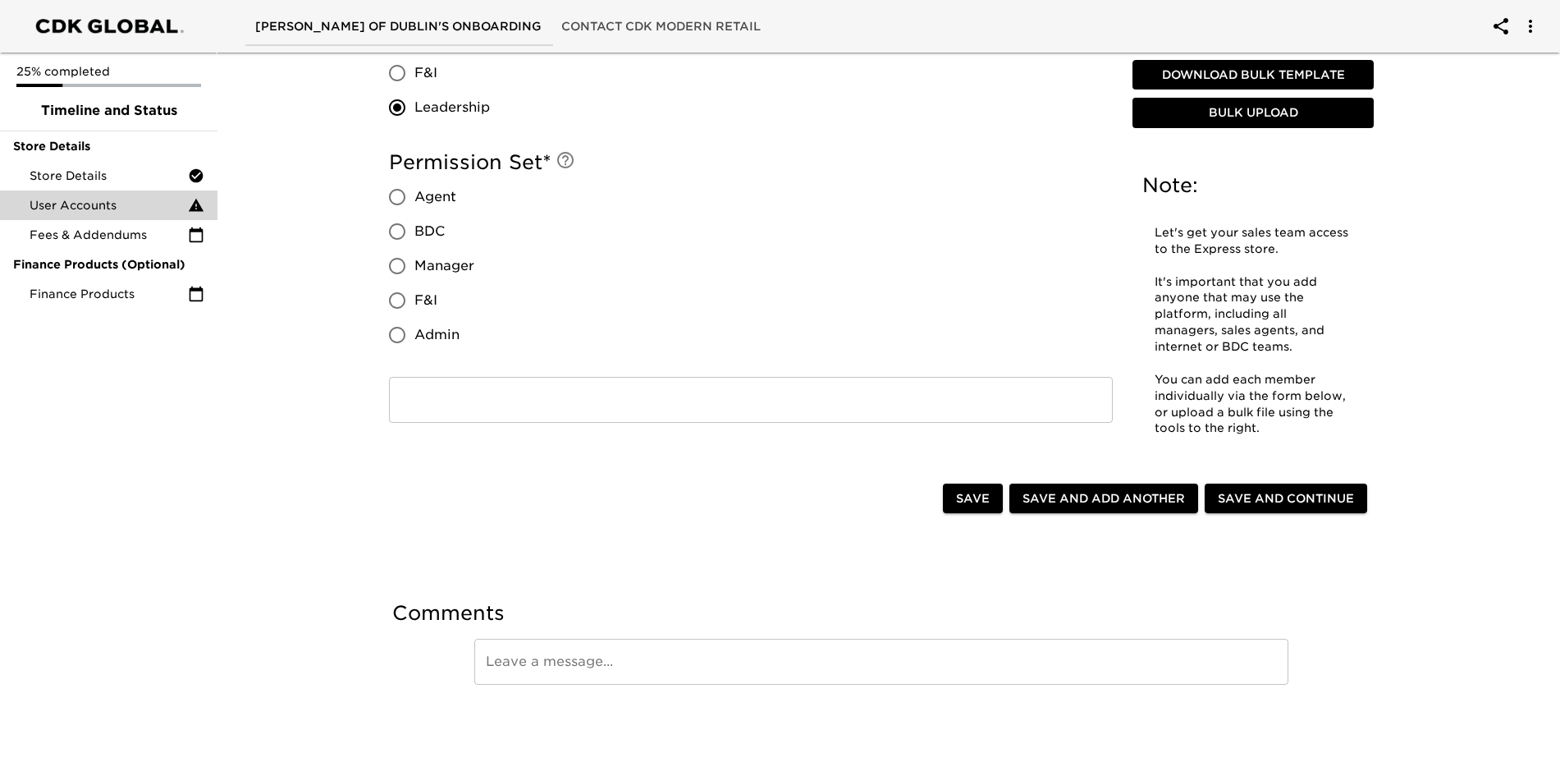
click at [402, 333] on input "Admin" at bounding box center [397, 335] width 34 height 34
radio input "true"
click at [1122, 509] on button "Save and Add Another" at bounding box center [1103, 498] width 189 height 30
radio input "false"
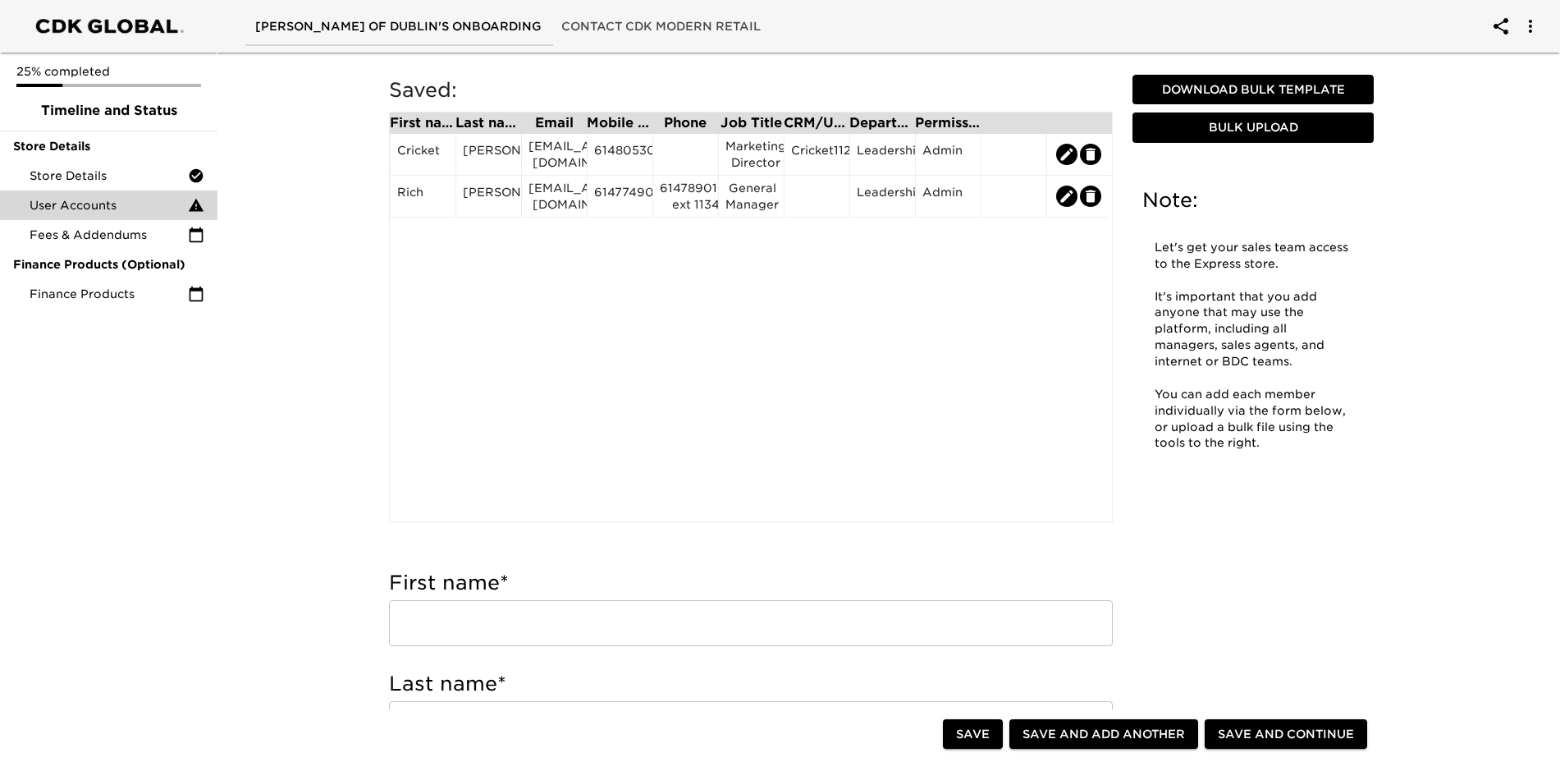
scroll to position [164, 0]
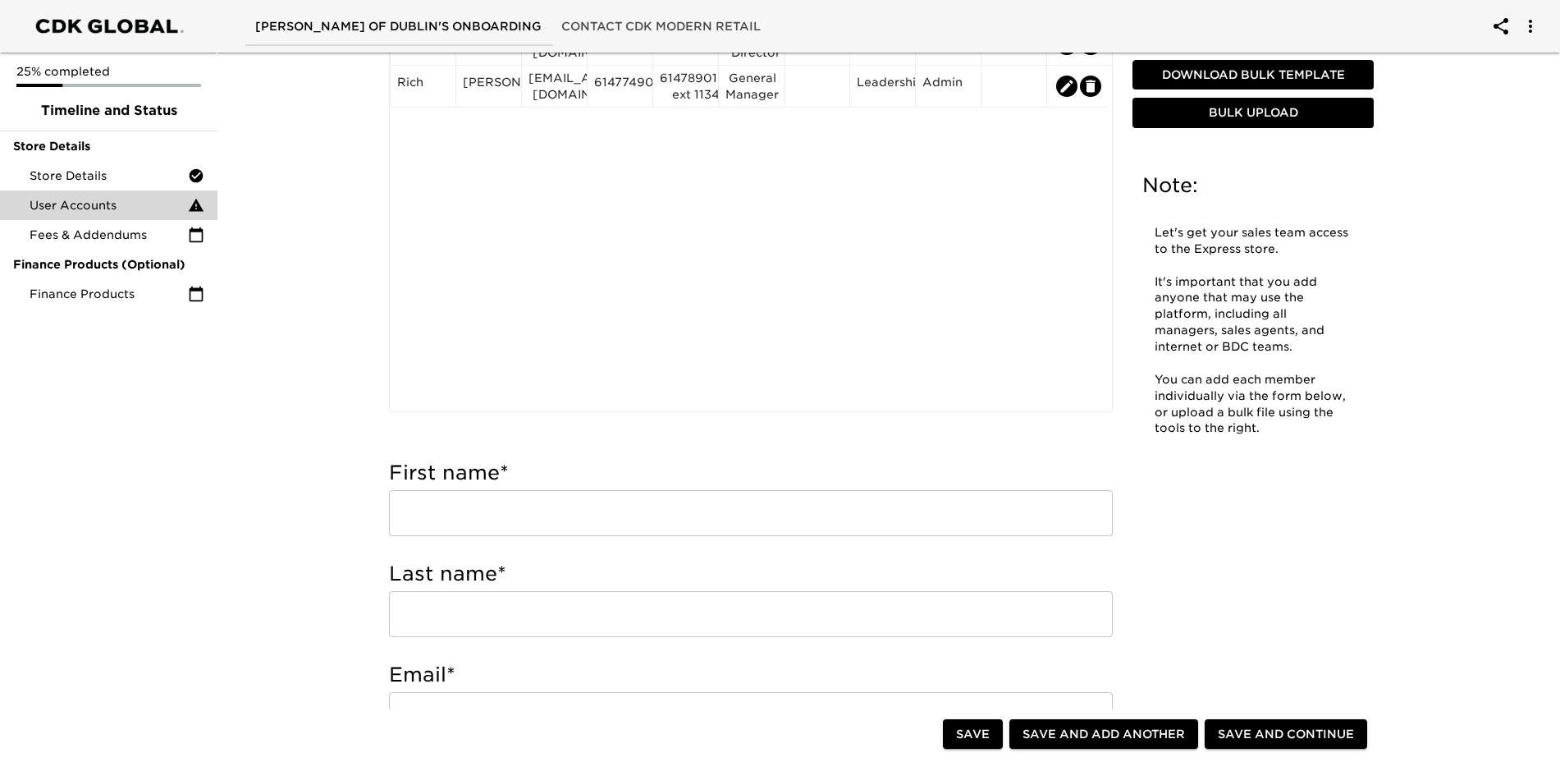
click at [576, 497] on input "text" at bounding box center [751, 513] width 724 height 46
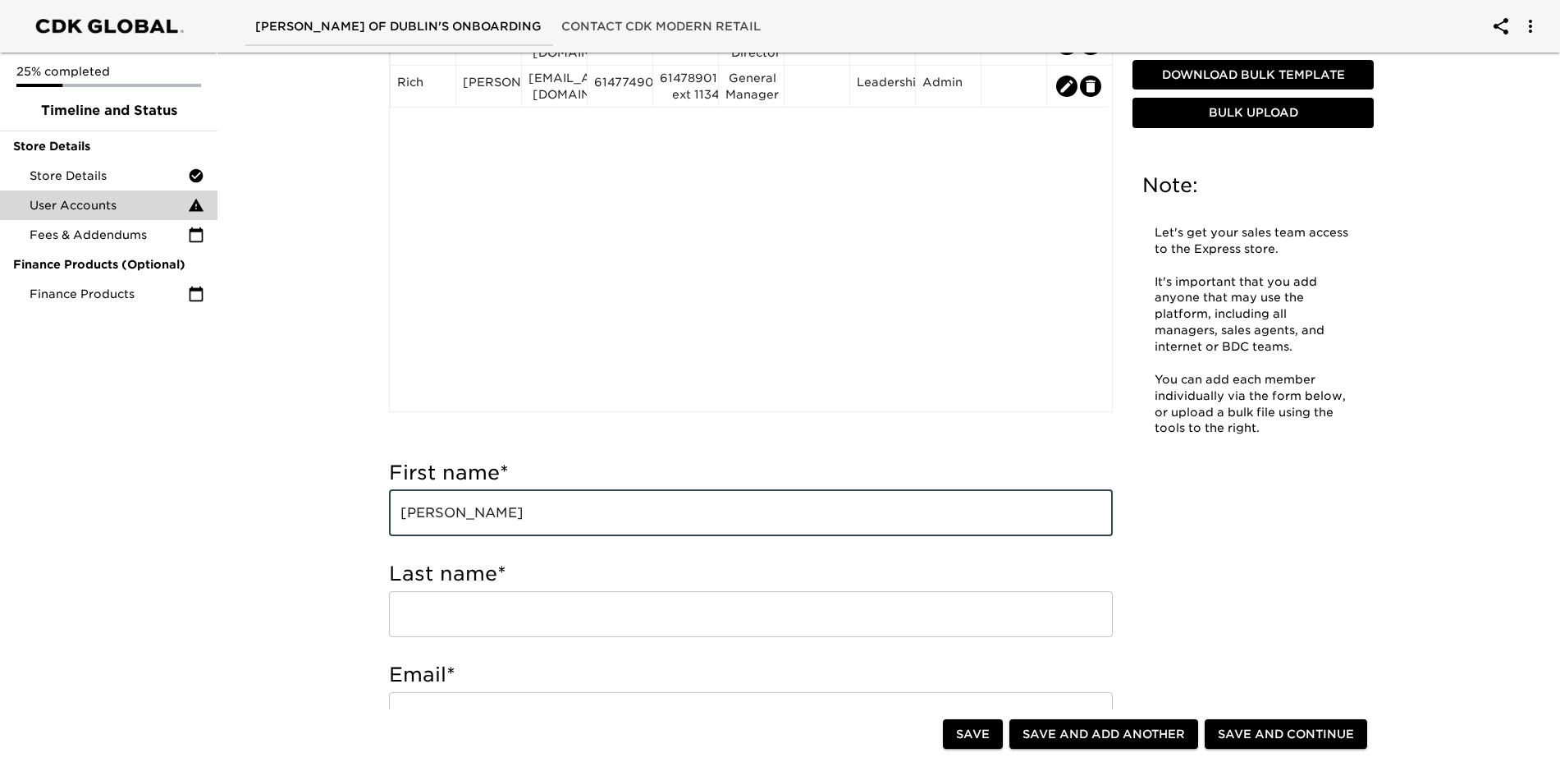
type input "[PERSON_NAME]"
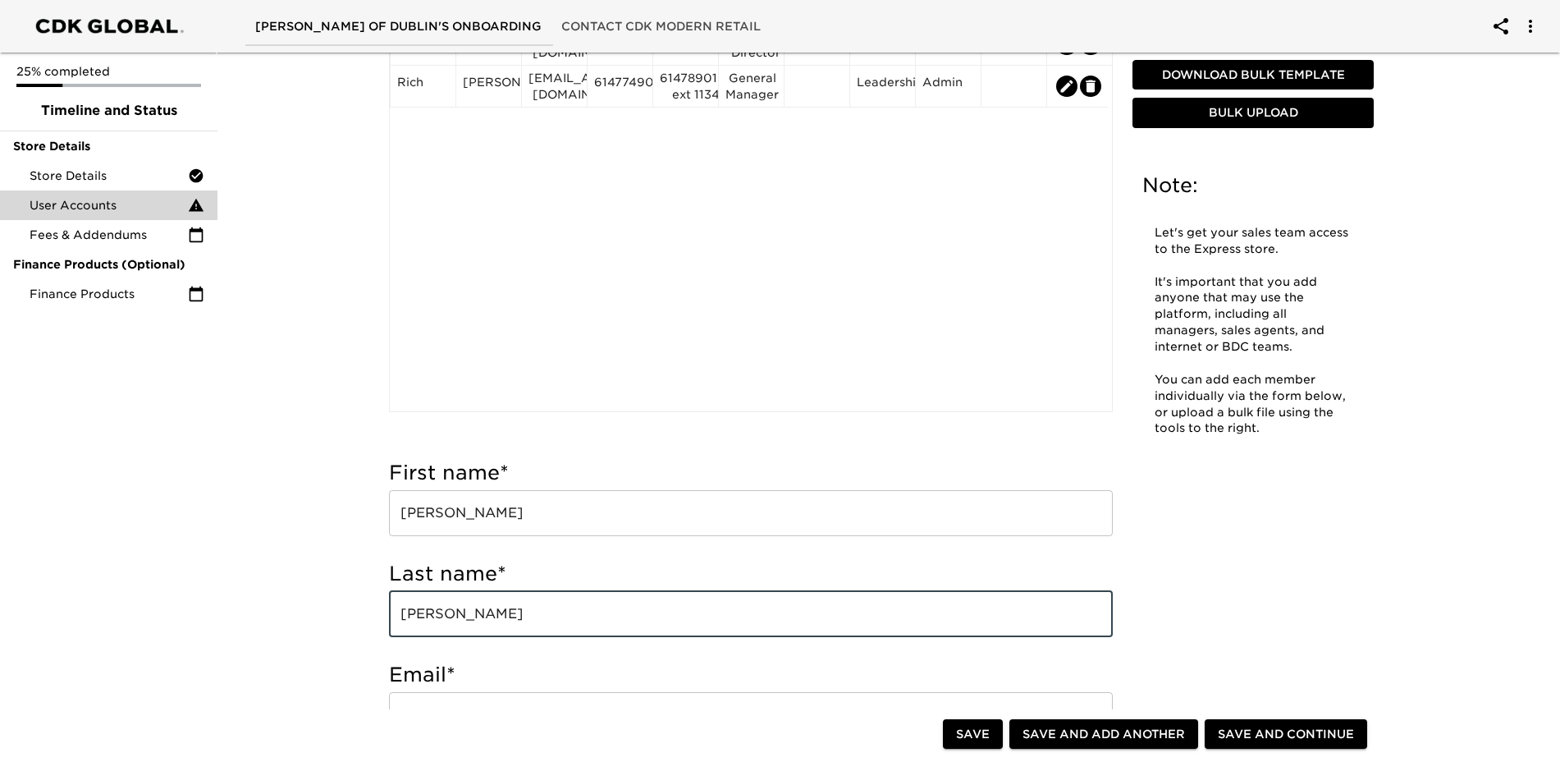
type input "[PERSON_NAME]"
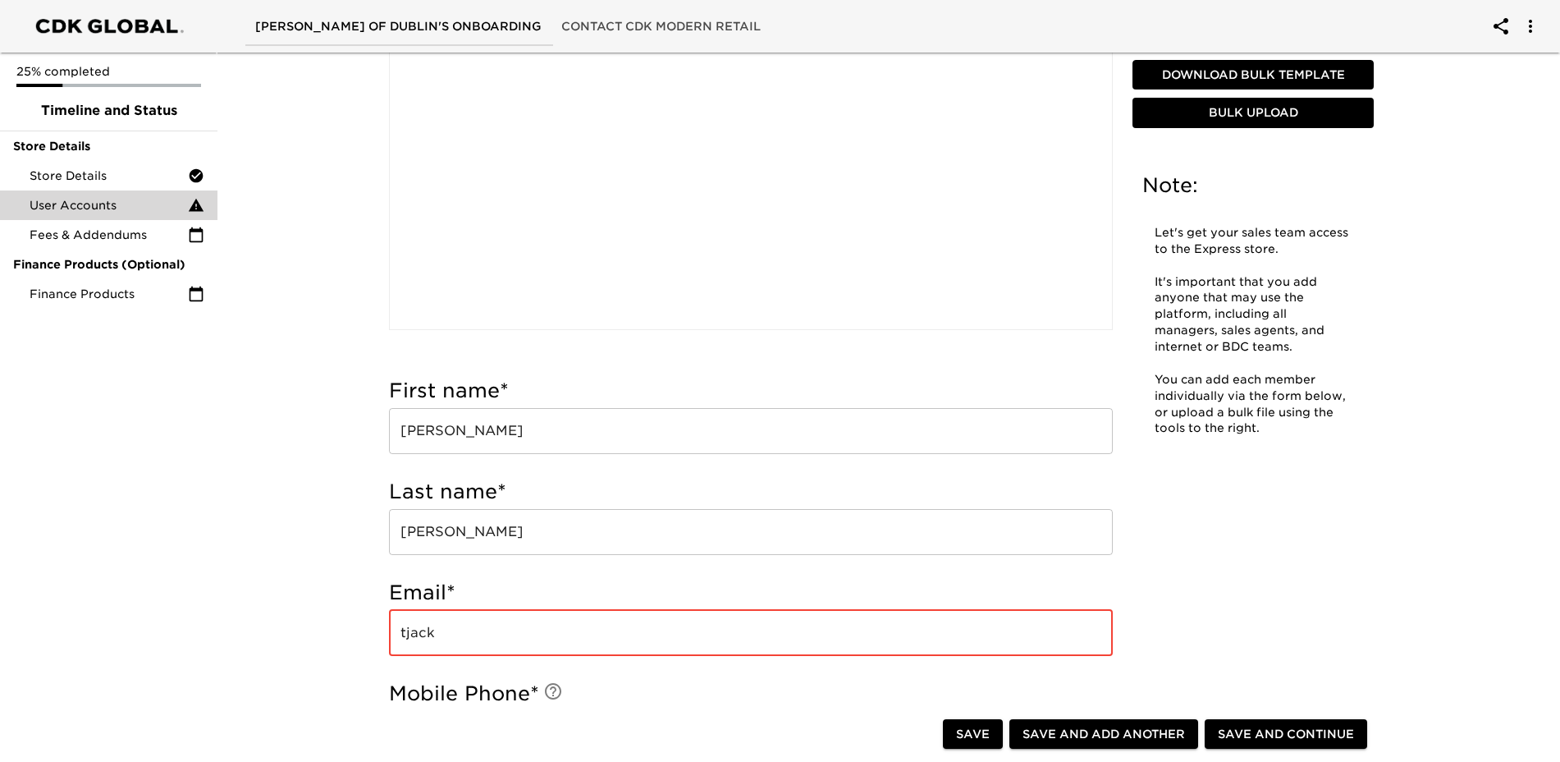
scroll to position [410, 0]
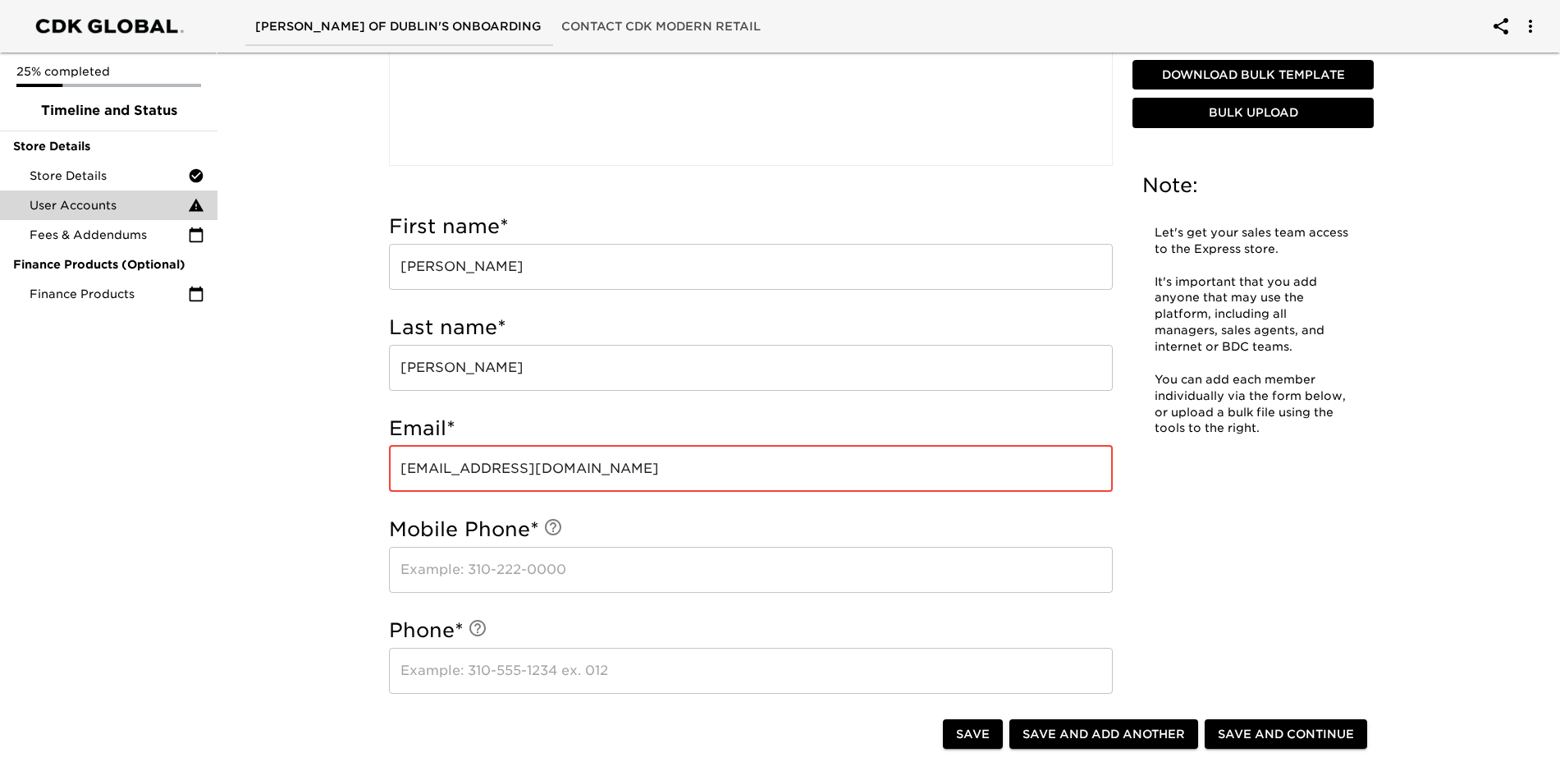
type input "[EMAIL_ADDRESS][DOMAIN_NAME]"
click at [472, 580] on input "text" at bounding box center [751, 570] width 724 height 46
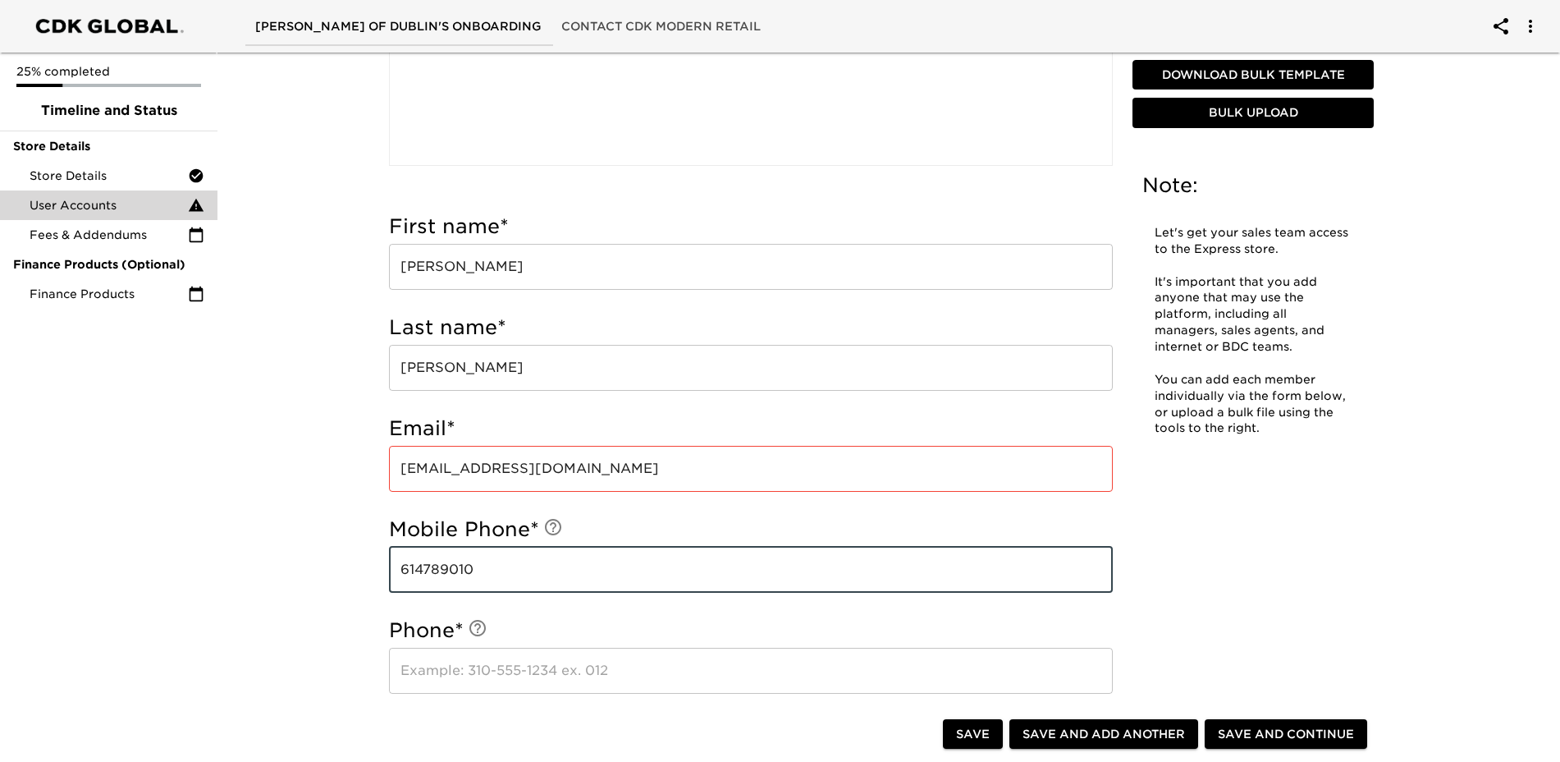
type input "6147890101"
click at [472, 580] on input "6147890101" at bounding box center [751, 570] width 724 height 46
click at [452, 676] on input "text" at bounding box center [751, 671] width 724 height 46
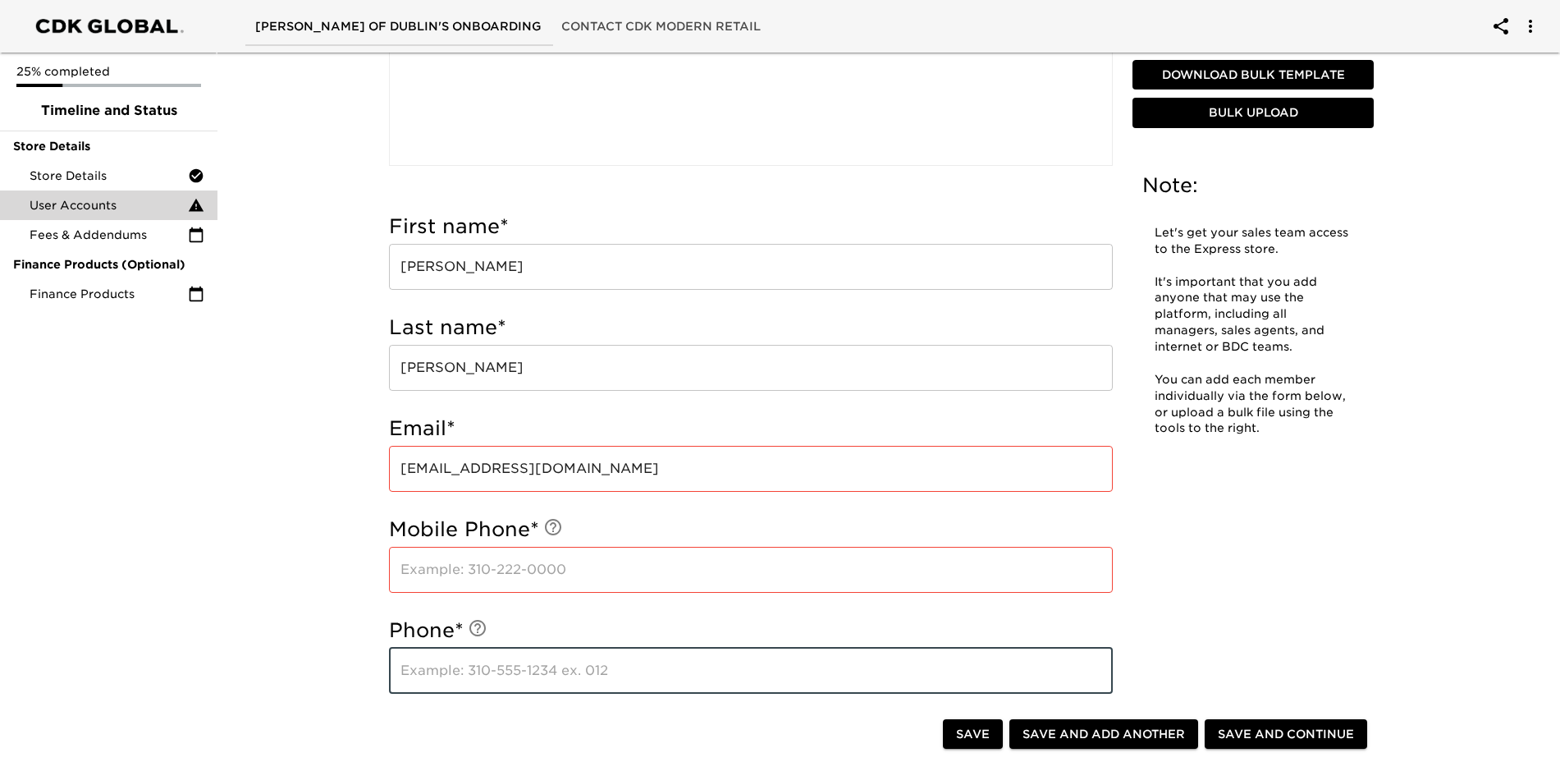
paste input "6147890101"
type input "6147890101"
click at [466, 570] on input "text" at bounding box center [751, 570] width 724 height 46
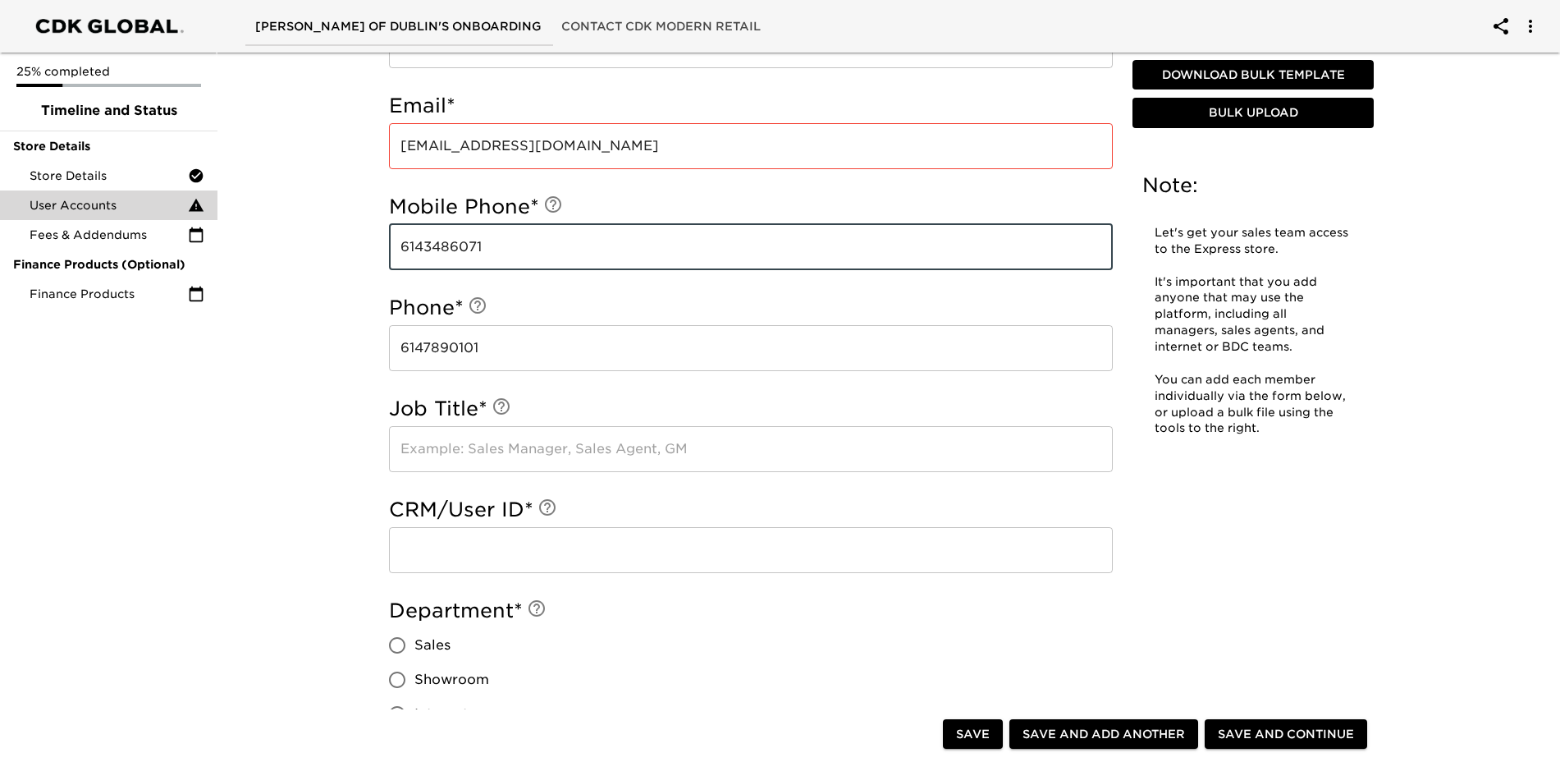
scroll to position [739, 0]
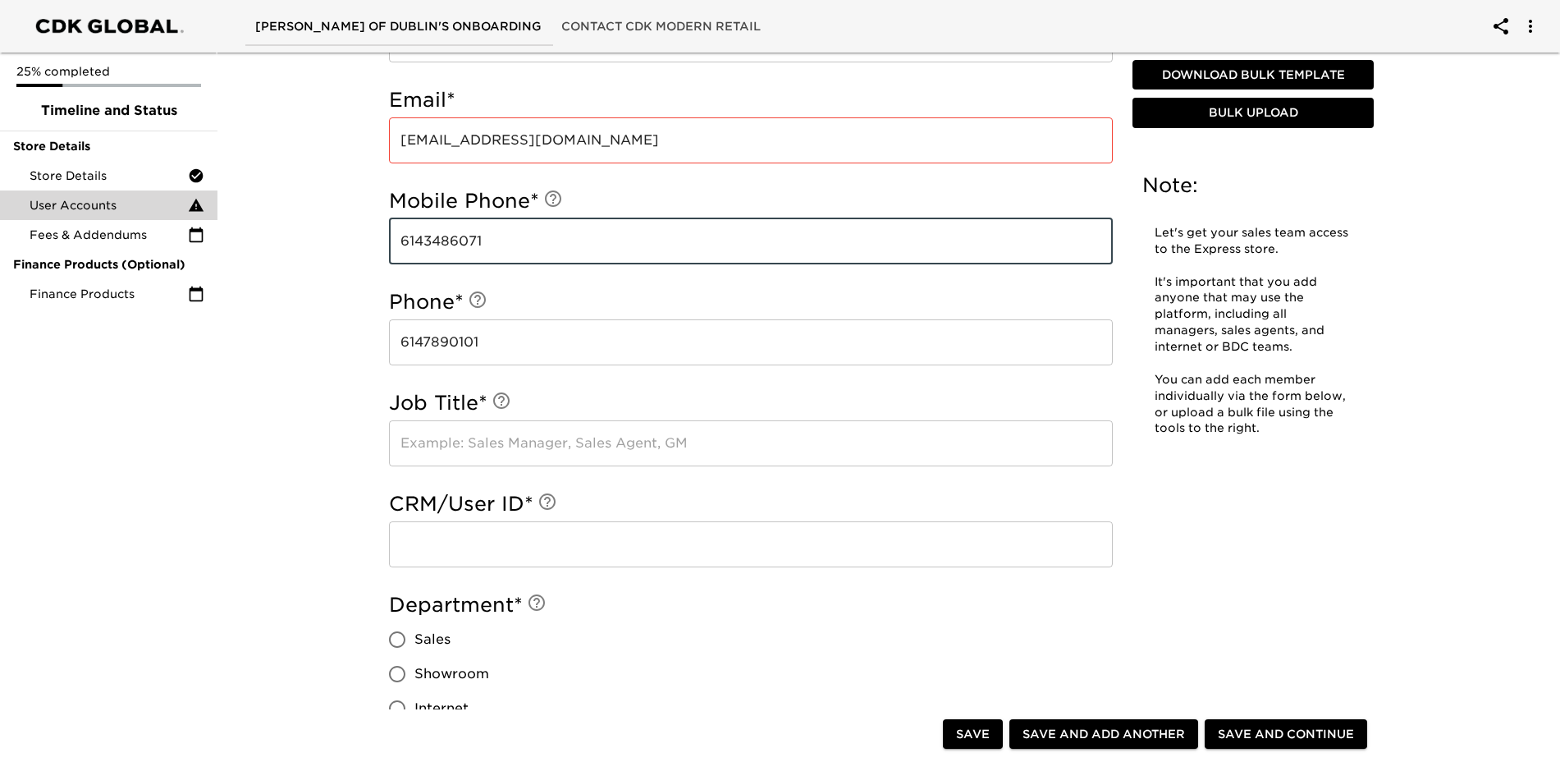
type input "6143486071"
click at [552, 436] on input "text" at bounding box center [751, 443] width 724 height 46
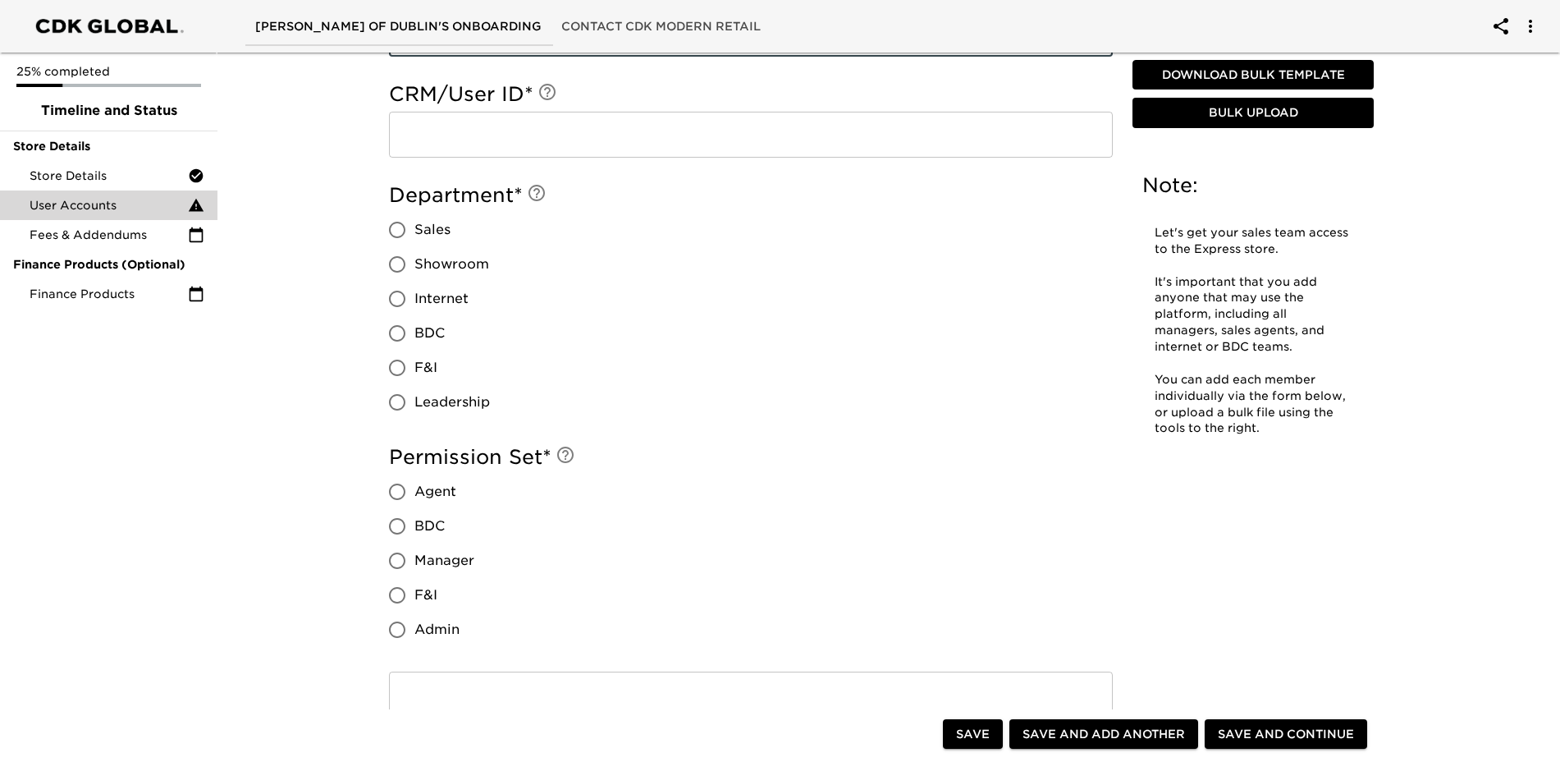
scroll to position [1149, 0]
type input "Finance Director"
click at [394, 369] on input "F&I" at bounding box center [397, 367] width 34 height 34
radio input "true"
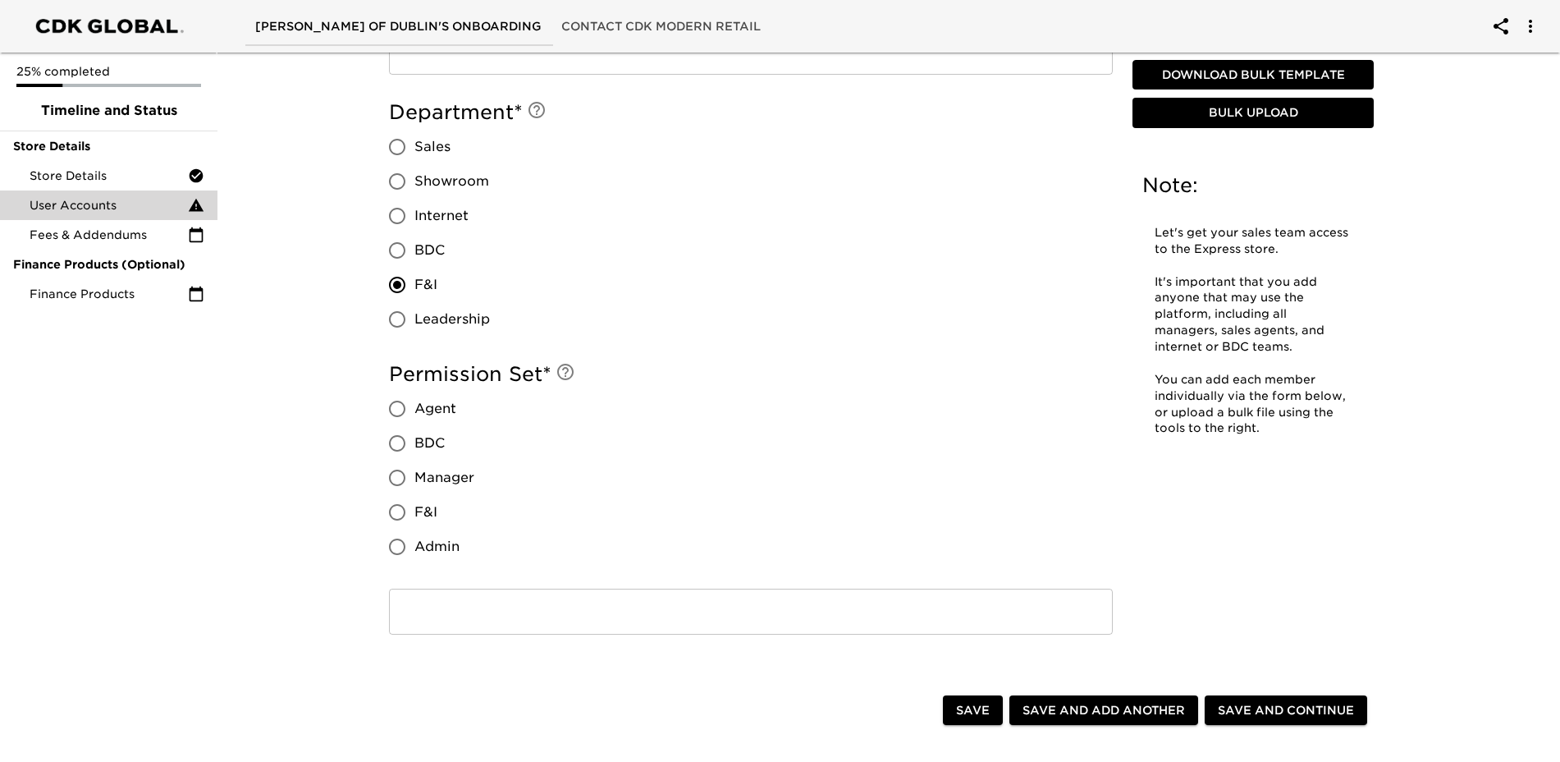
click at [399, 478] on input "Manager" at bounding box center [397, 477] width 34 height 34
radio input "true"
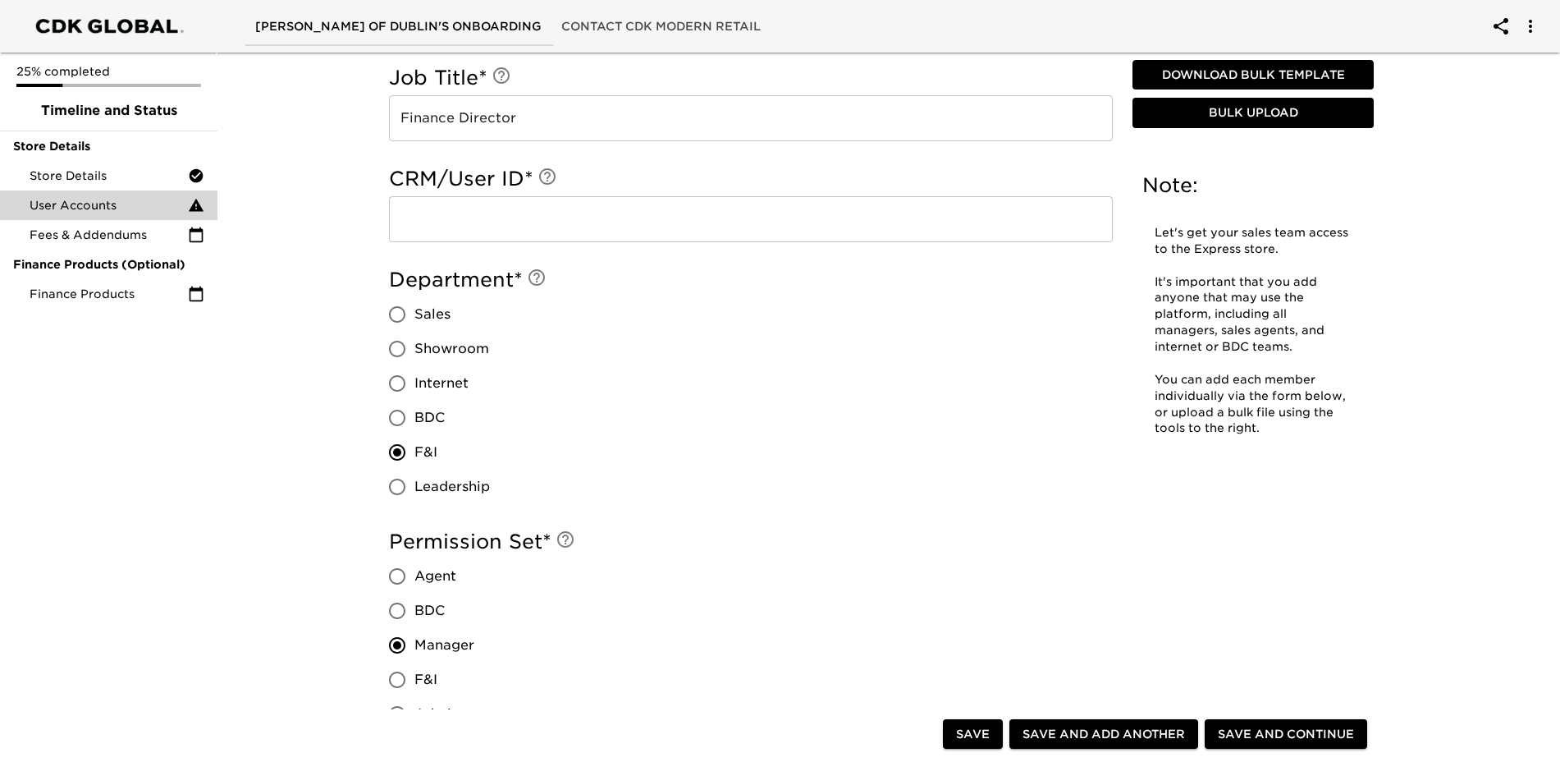
scroll to position [868, 0]
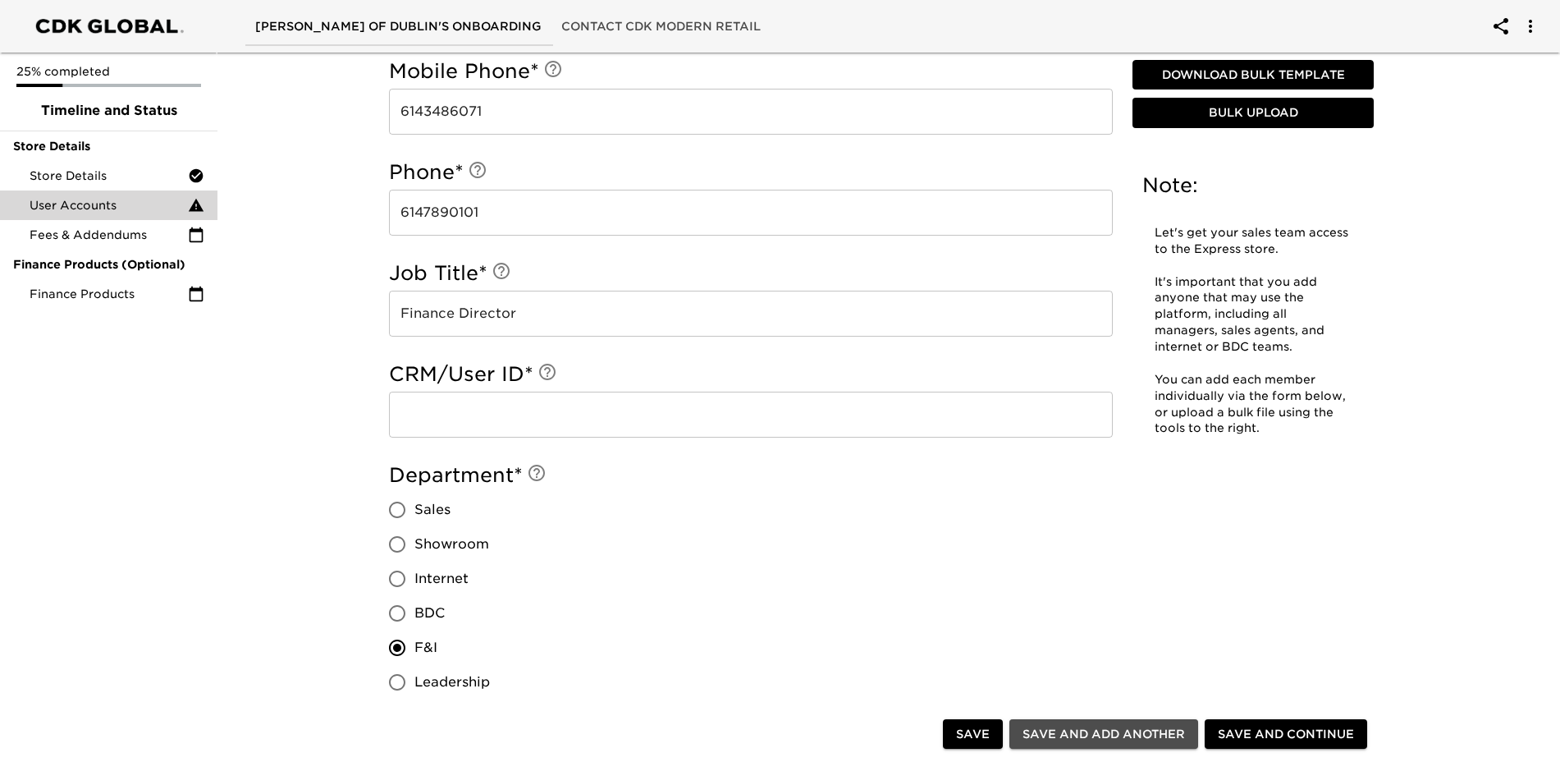
click at [1106, 739] on span "Save and Add Another" at bounding box center [1104, 734] width 163 height 21
radio input "false"
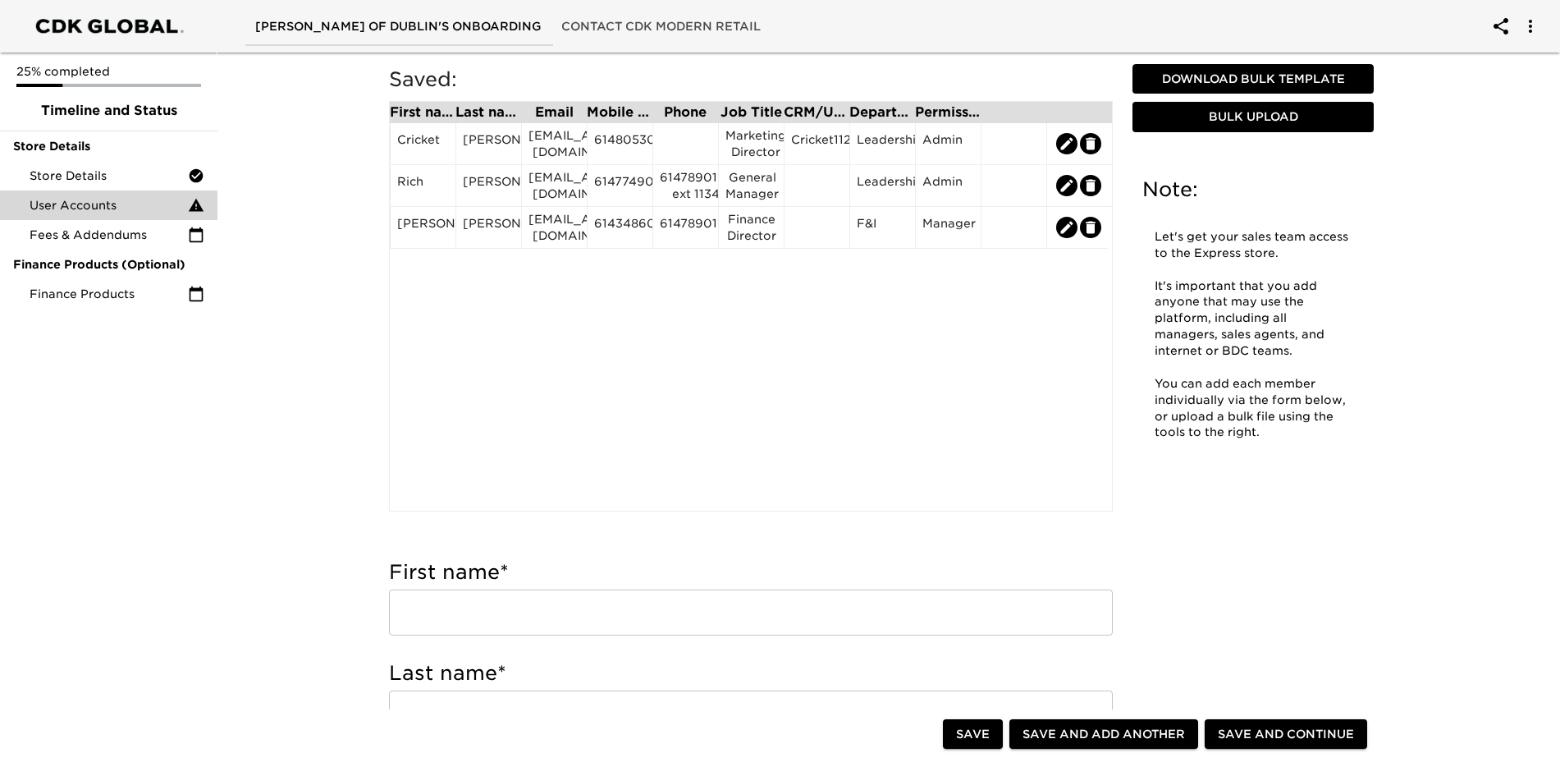
scroll to position [0, 0]
